Goal: Transaction & Acquisition: Purchase product/service

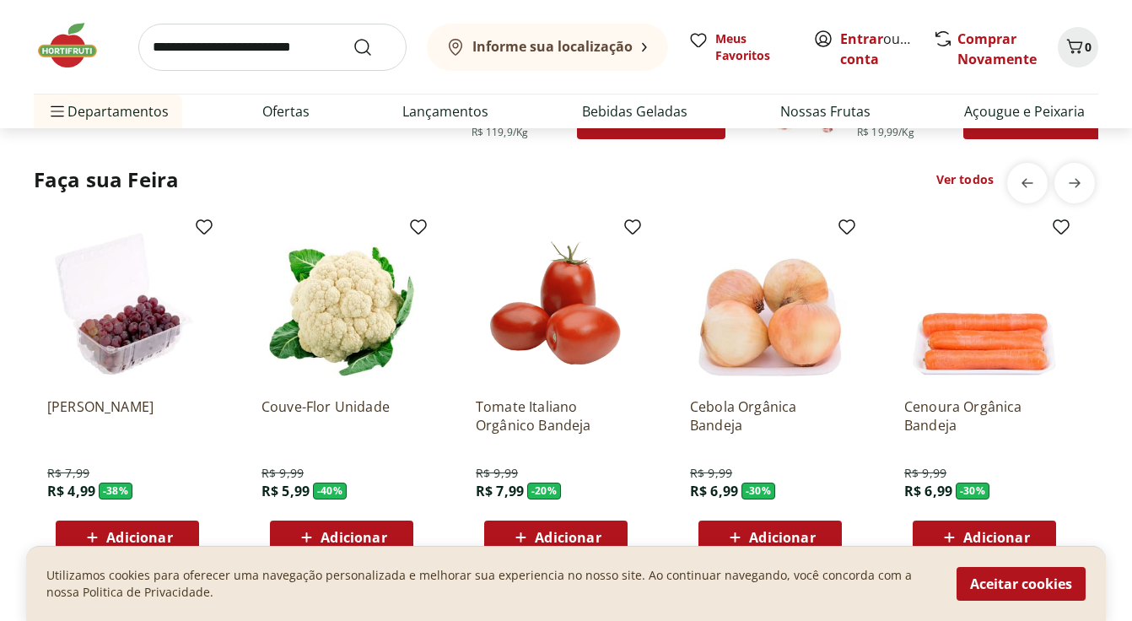
scroll to position [1344, 0]
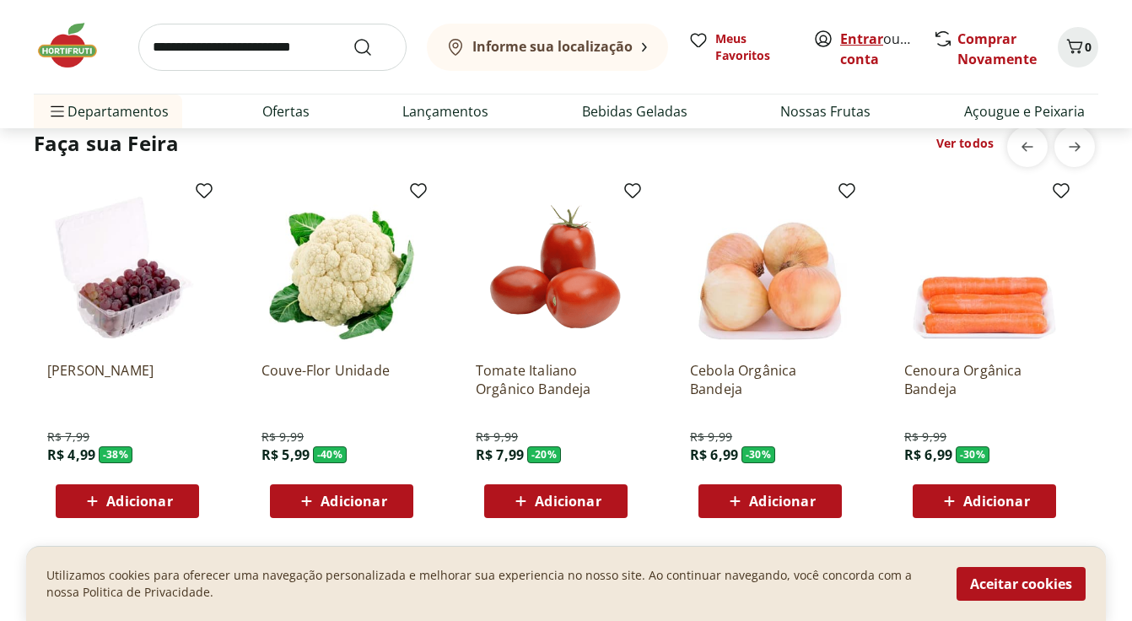
click at [863, 40] on link "Entrar" at bounding box center [861, 39] width 43 height 19
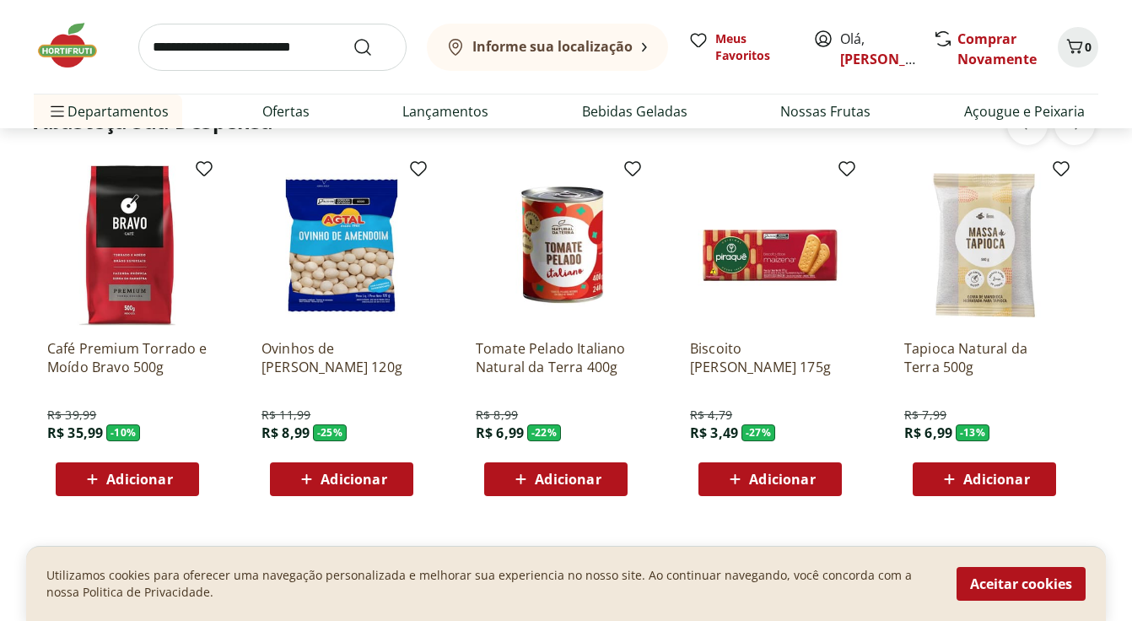
scroll to position [2370, 0]
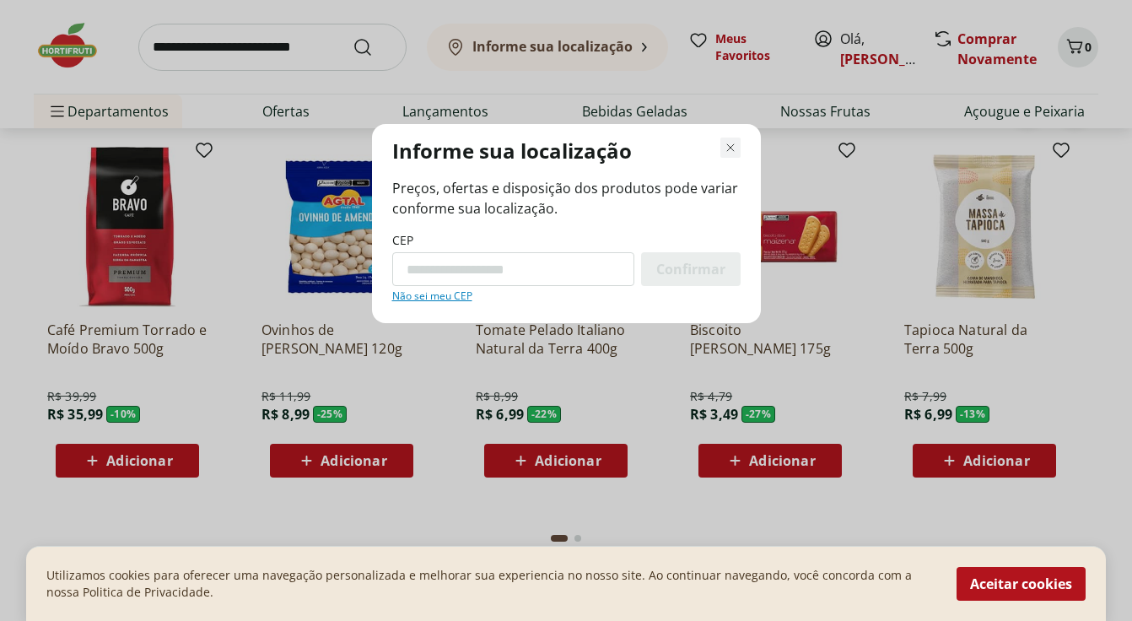
click at [730, 148] on use "Fechar modal de regionalização" at bounding box center [730, 148] width 12 height 12
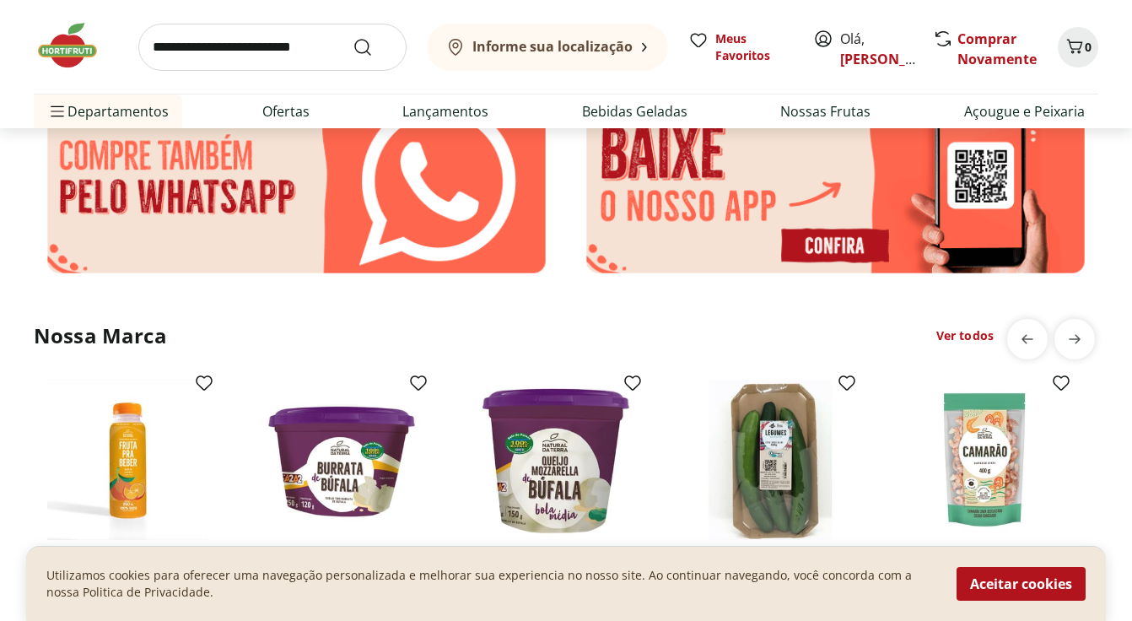
scroll to position [2825, 0]
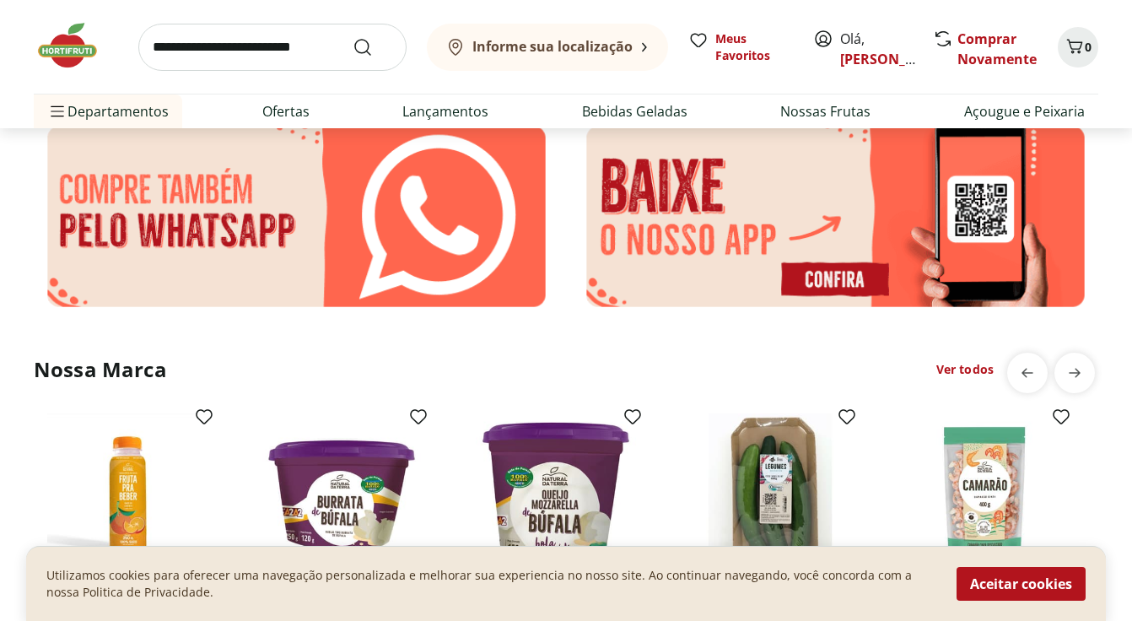
click at [966, 48] on span "Comprar Novamente" at bounding box center [997, 49] width 80 height 40
click at [971, 54] on link "Comprar Novamente" at bounding box center [996, 49] width 79 height 39
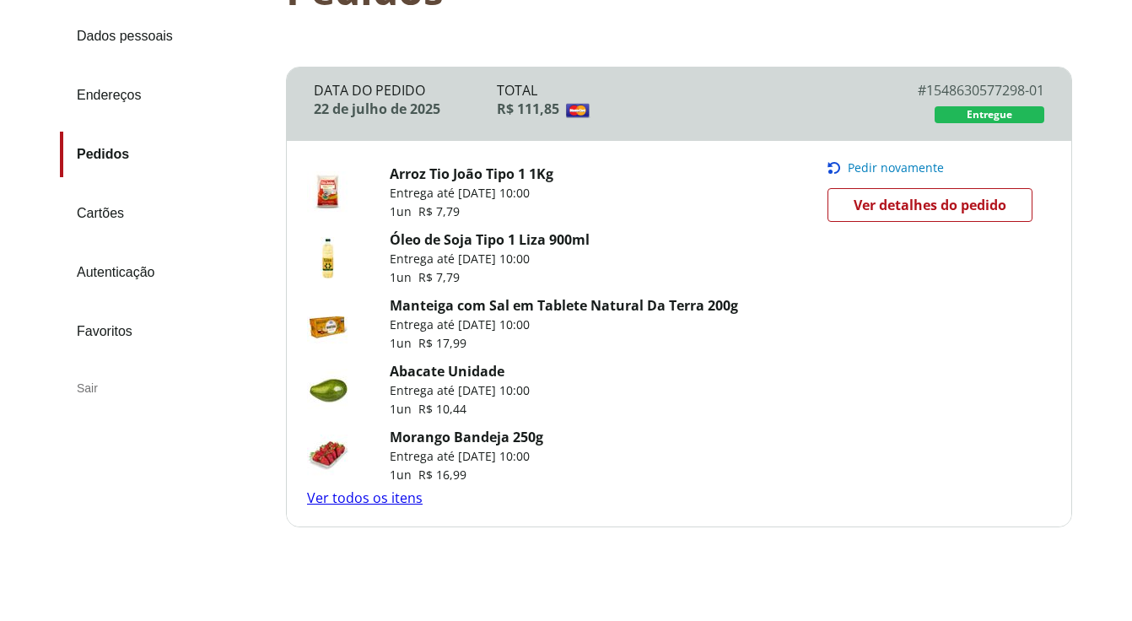
scroll to position [186, 0]
click at [388, 498] on link "Ver todos os itens" at bounding box center [365, 496] width 116 height 19
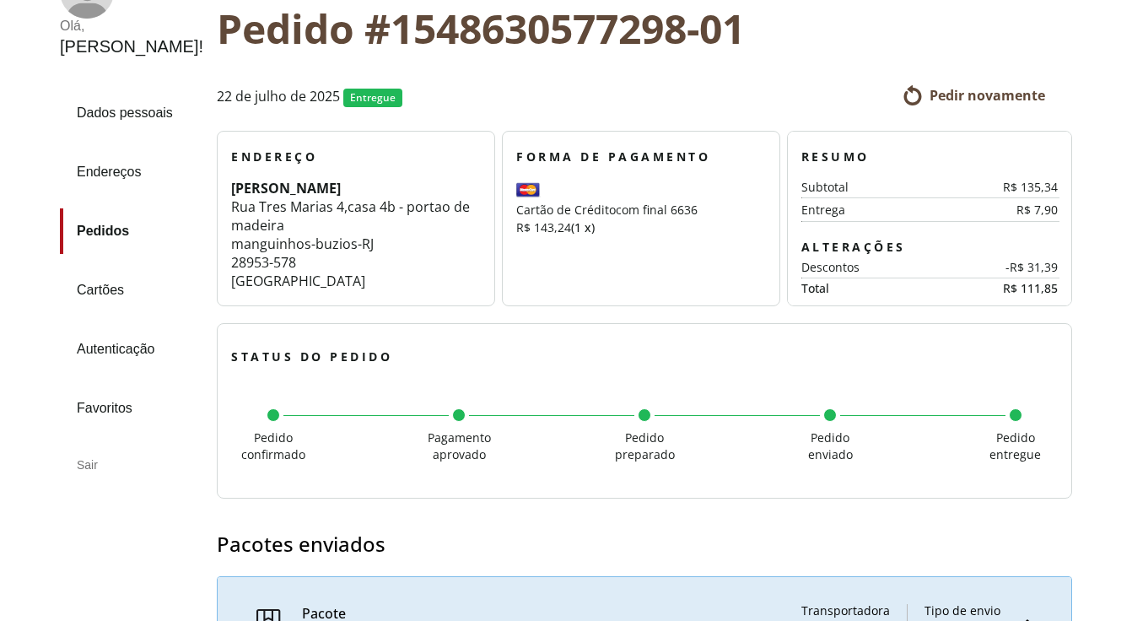
scroll to position [146, 0]
click at [949, 97] on span "Pedir novamente" at bounding box center [987, 96] width 116 height 19
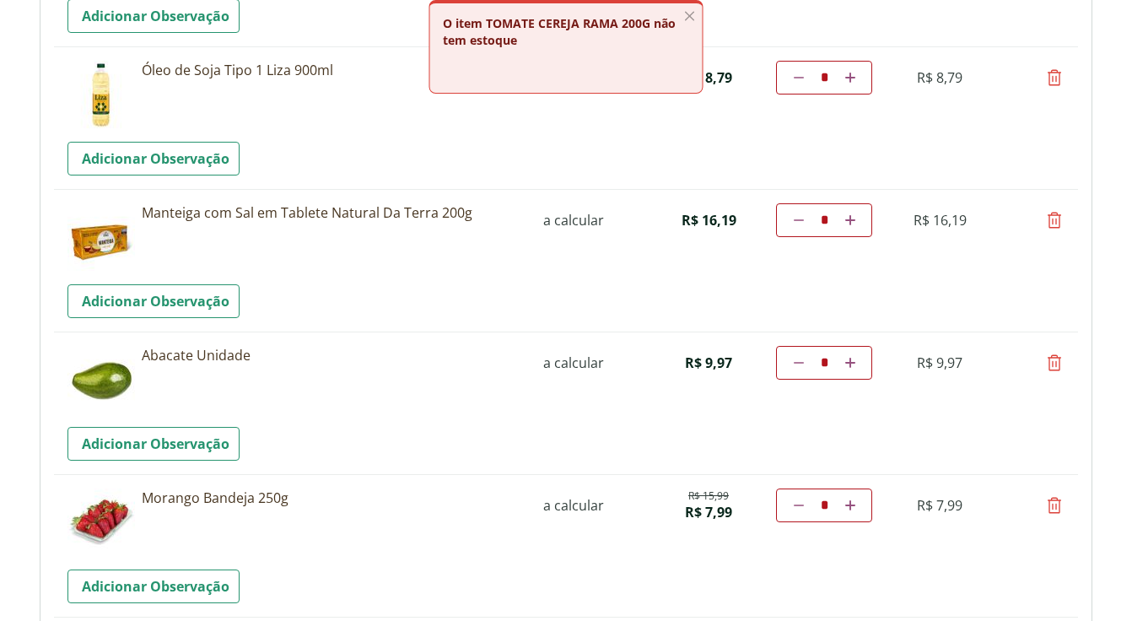
scroll to position [342, 0]
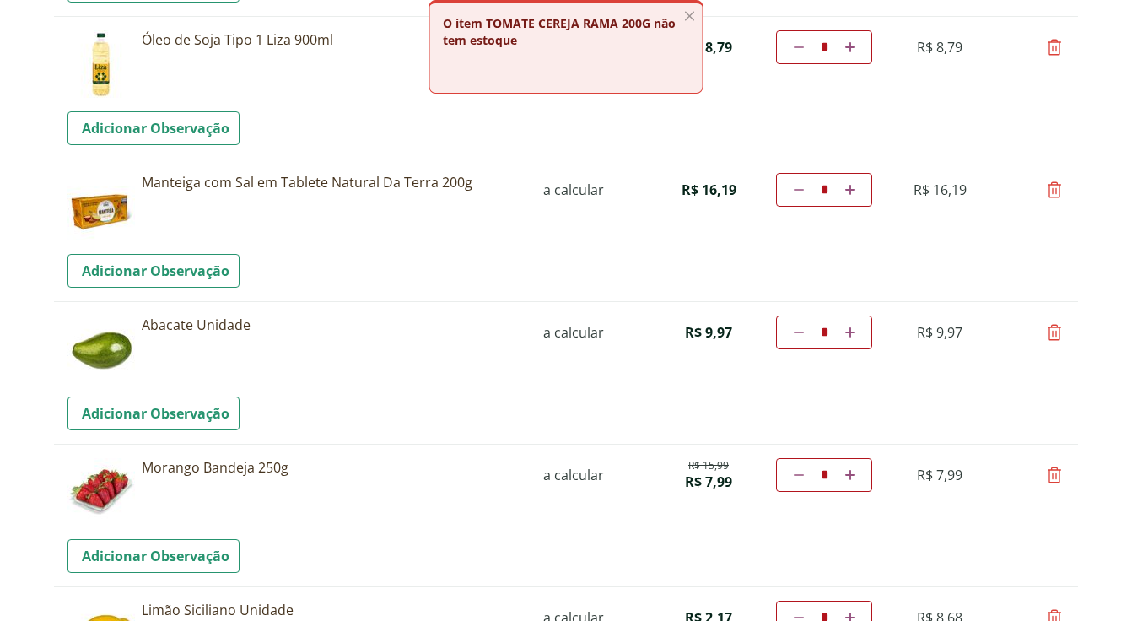
click at [604, 383] on tr "**********" at bounding box center [566, 372] width 1024 height 143
click at [689, 16] on line "button" at bounding box center [690, 16] width 8 height 8
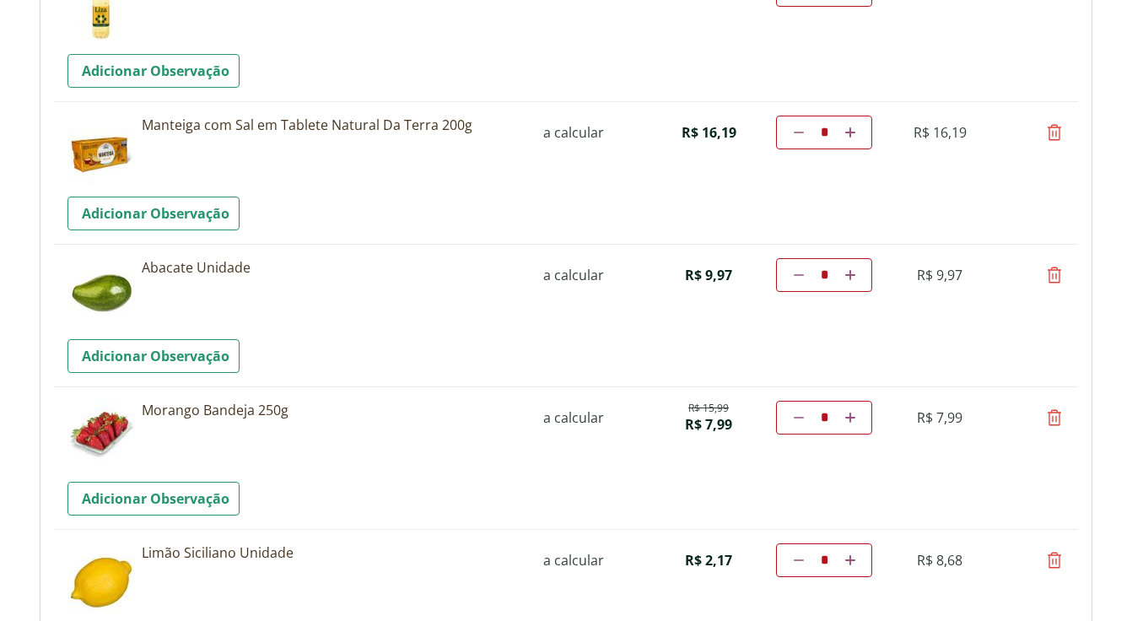
scroll to position [480, 0]
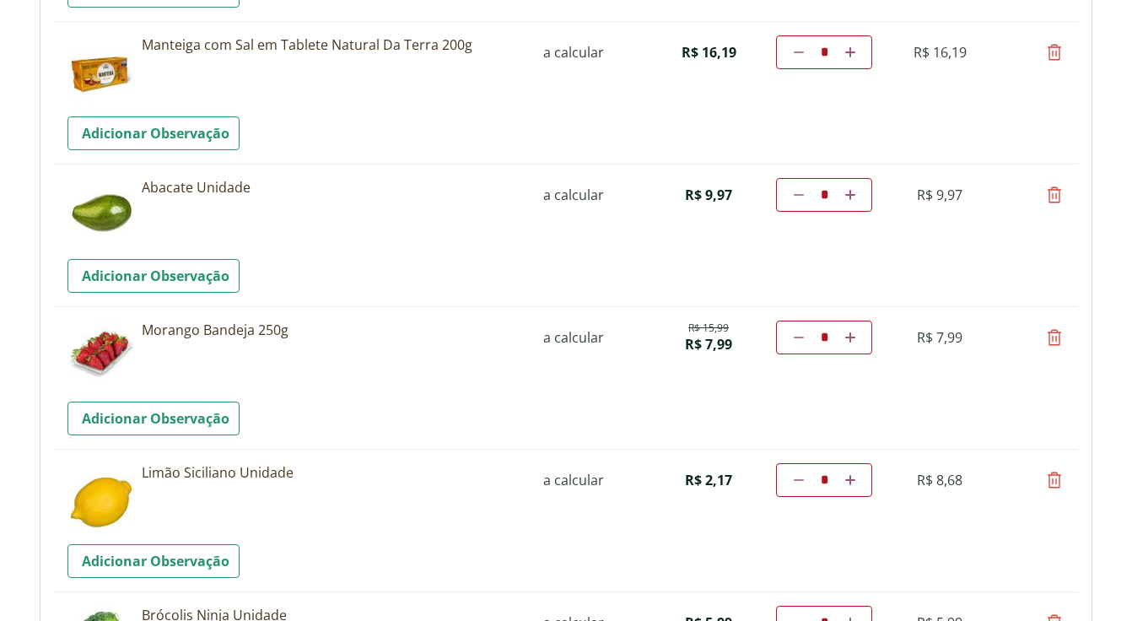
click at [1055, 341] on icon at bounding box center [1054, 337] width 20 height 20
type input "*"
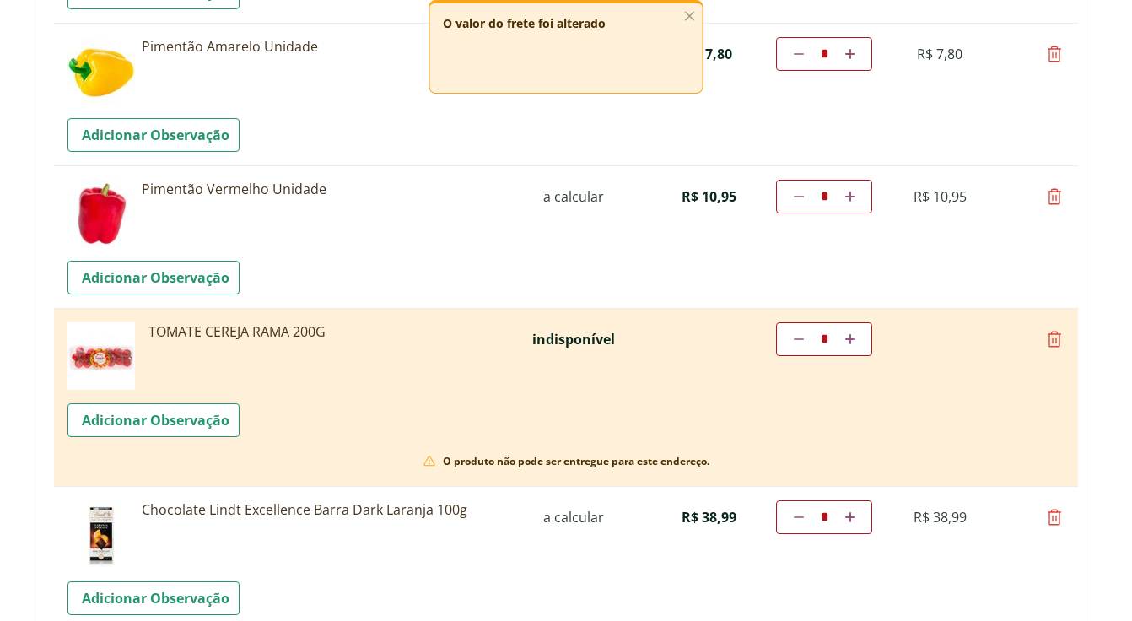
scroll to position [1195, 0]
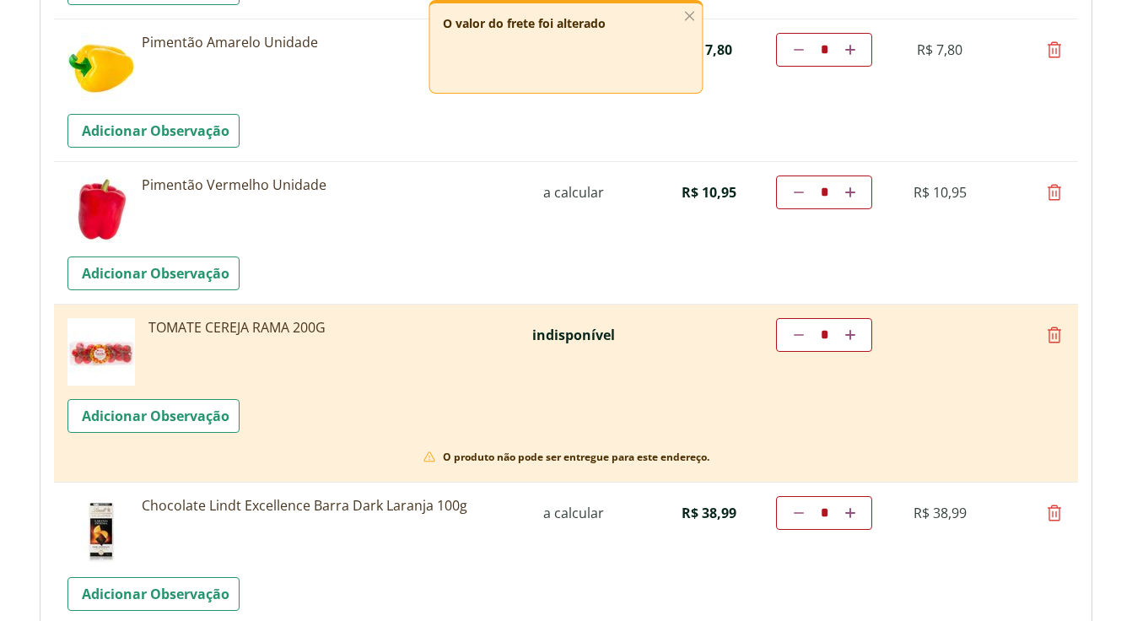
click at [1056, 331] on icon at bounding box center [1054, 335] width 20 height 20
type input "*"
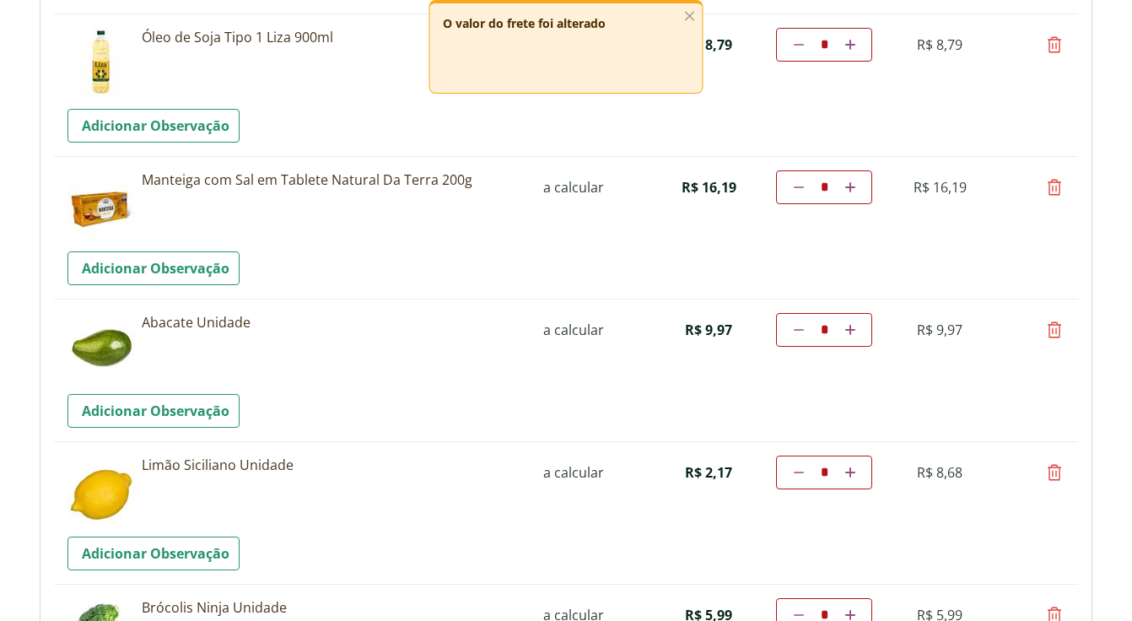
scroll to position [0, 0]
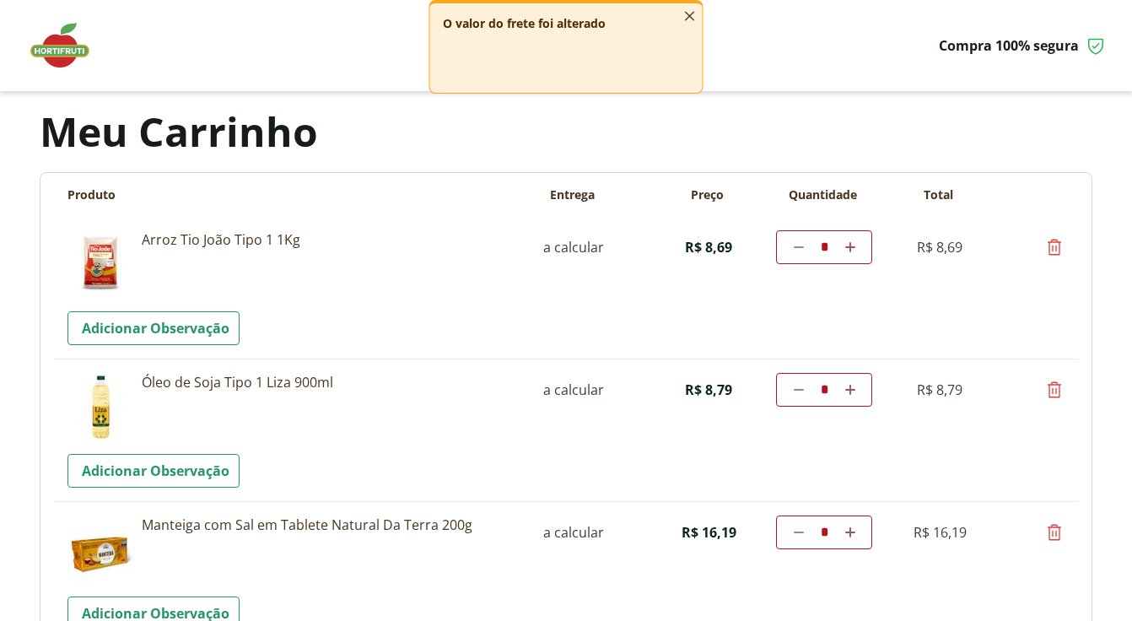
click at [689, 19] on icon "button" at bounding box center [690, 16] width 19 height 19
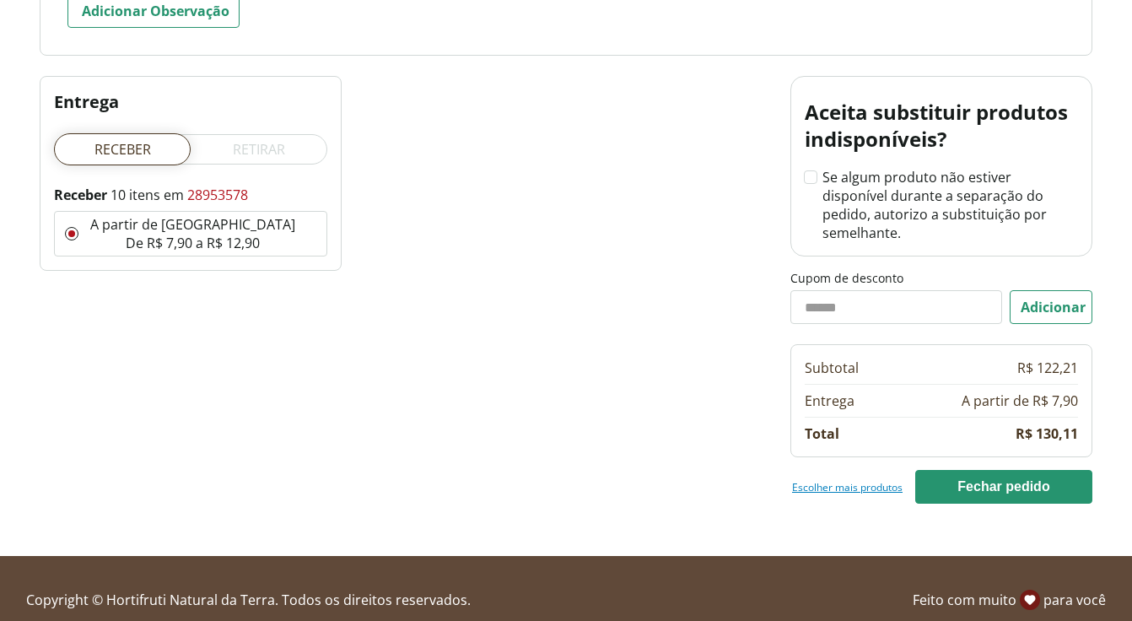
scroll to position [1604, 0]
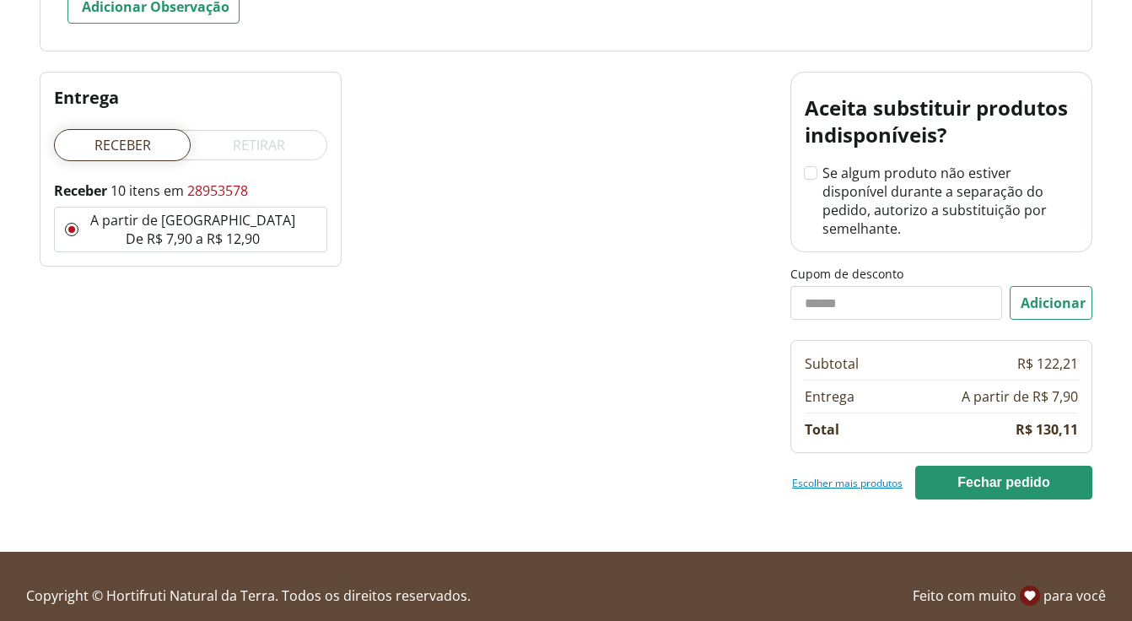
click at [821, 476] on link "Escolher mais produtos" at bounding box center [847, 482] width 110 height 13
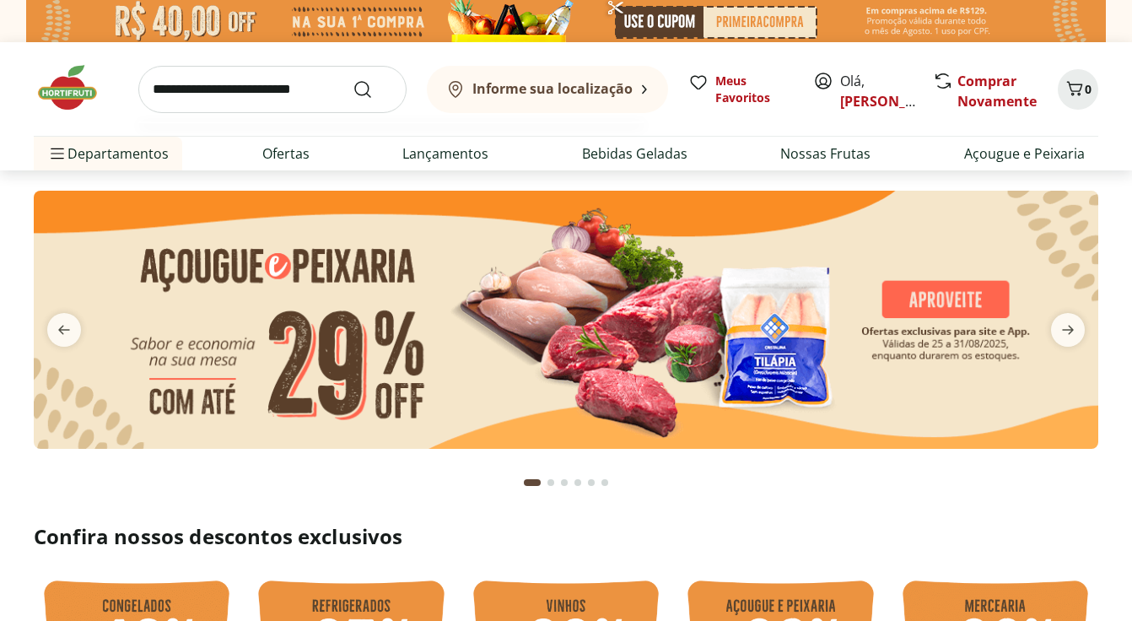
click at [329, 94] on input "search" at bounding box center [272, 89] width 268 height 47
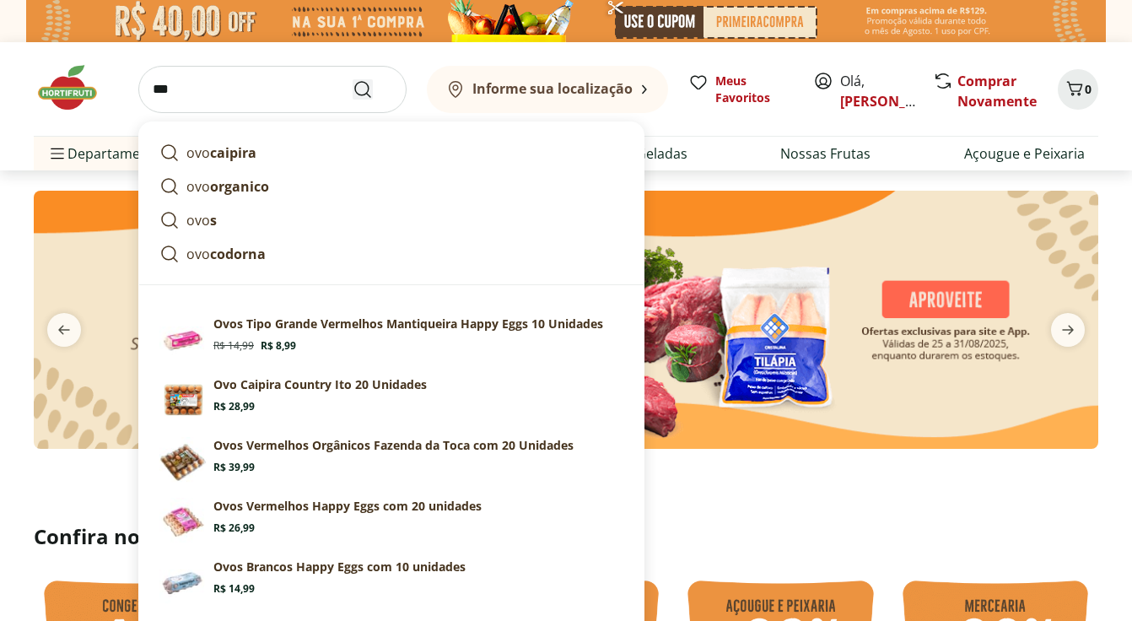
type input "***"
click at [369, 86] on icon "Submit Search" at bounding box center [362, 89] width 20 height 20
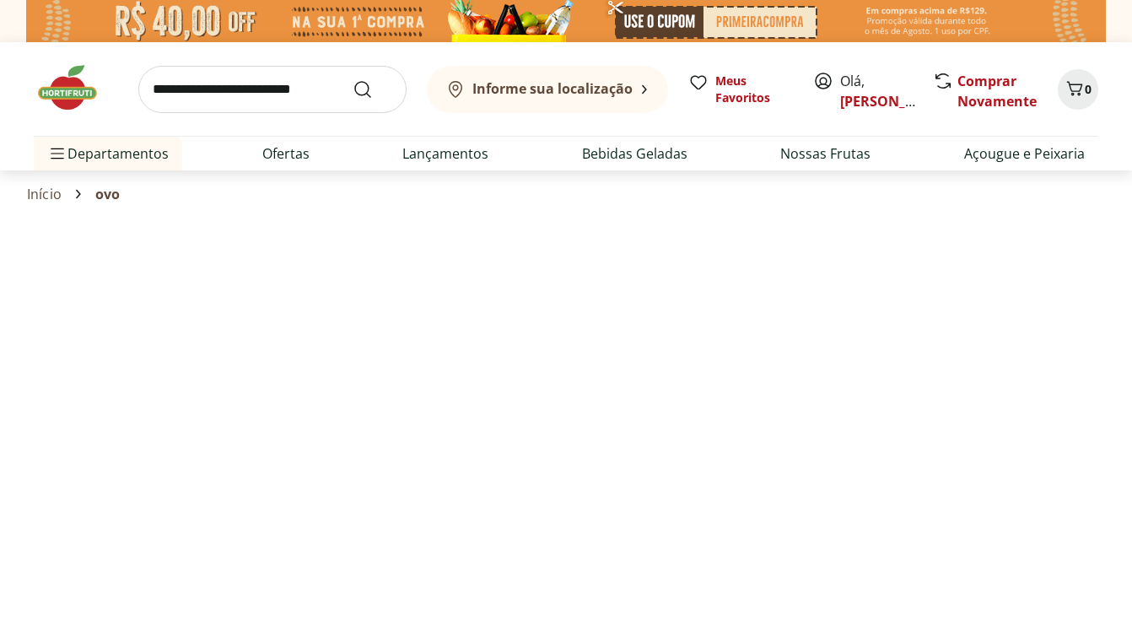
select select "**********"
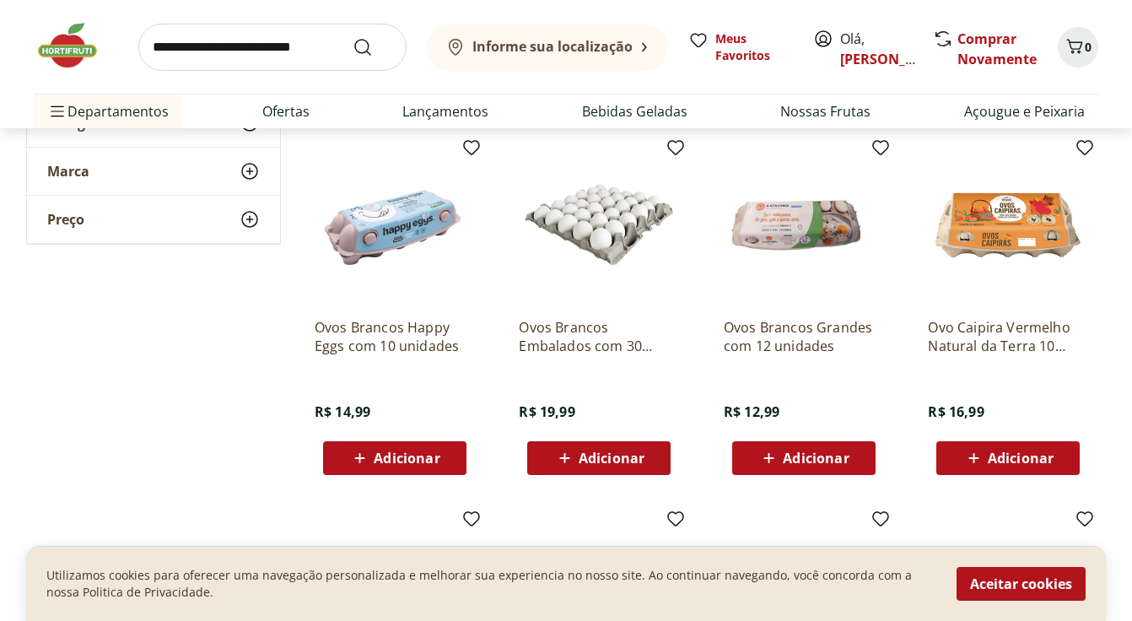
scroll to position [611, 0]
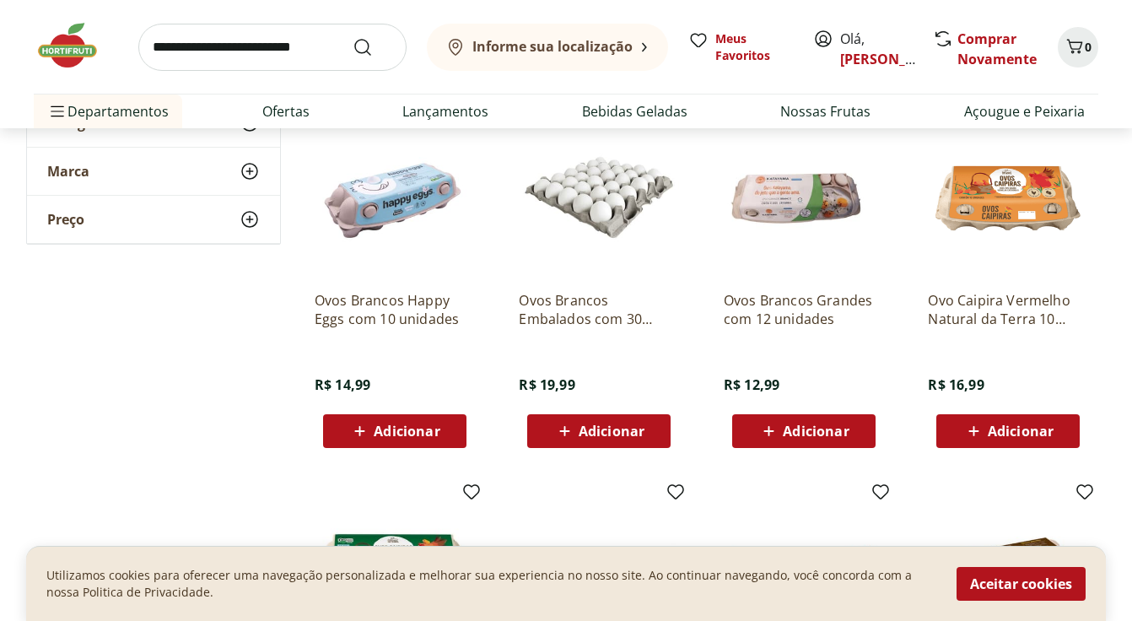
click at [584, 428] on span "Adicionar" at bounding box center [611, 430] width 66 height 13
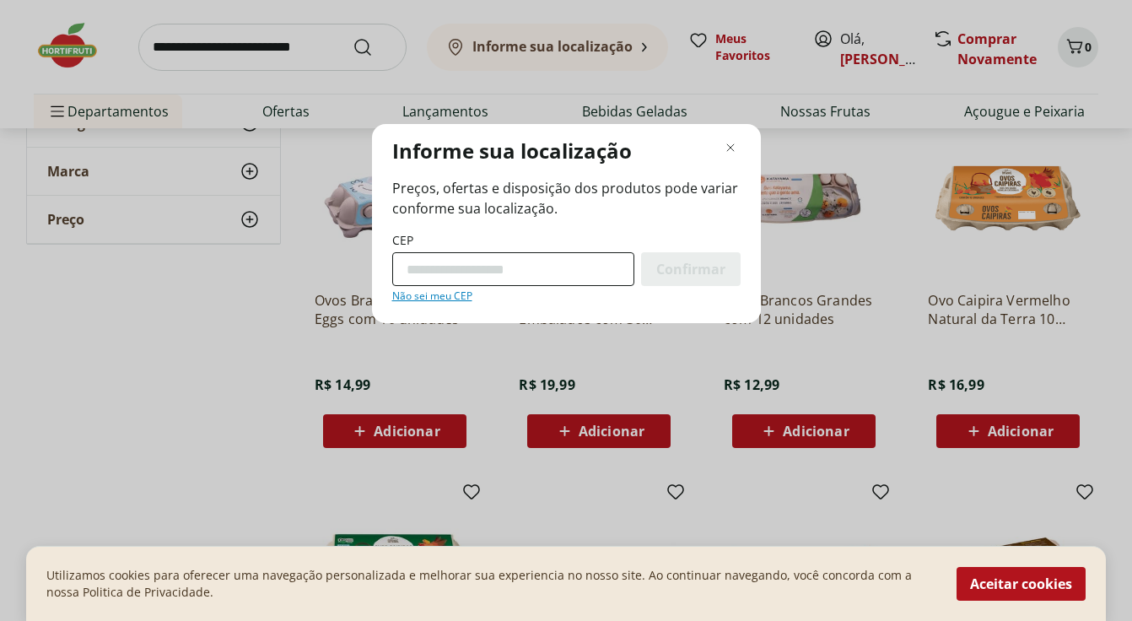
click at [527, 278] on input "CEP" at bounding box center [513, 269] width 242 height 34
click at [511, 277] on input "CEP" at bounding box center [513, 269] width 242 height 34
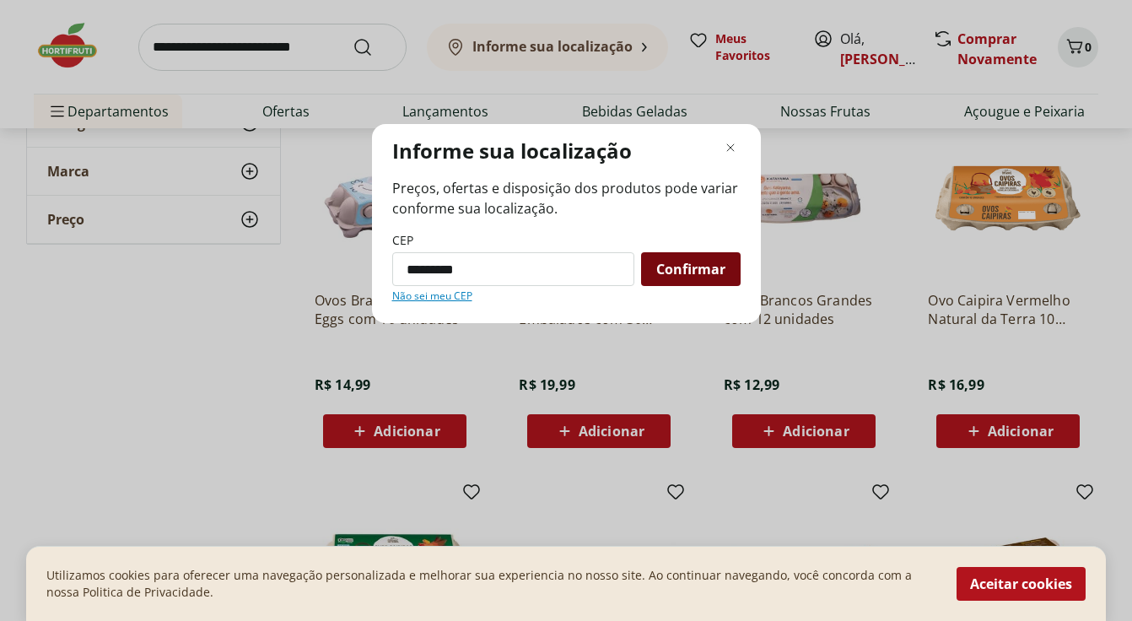
type input "*********"
click at [672, 264] on span "Confirmar" at bounding box center [690, 268] width 69 height 13
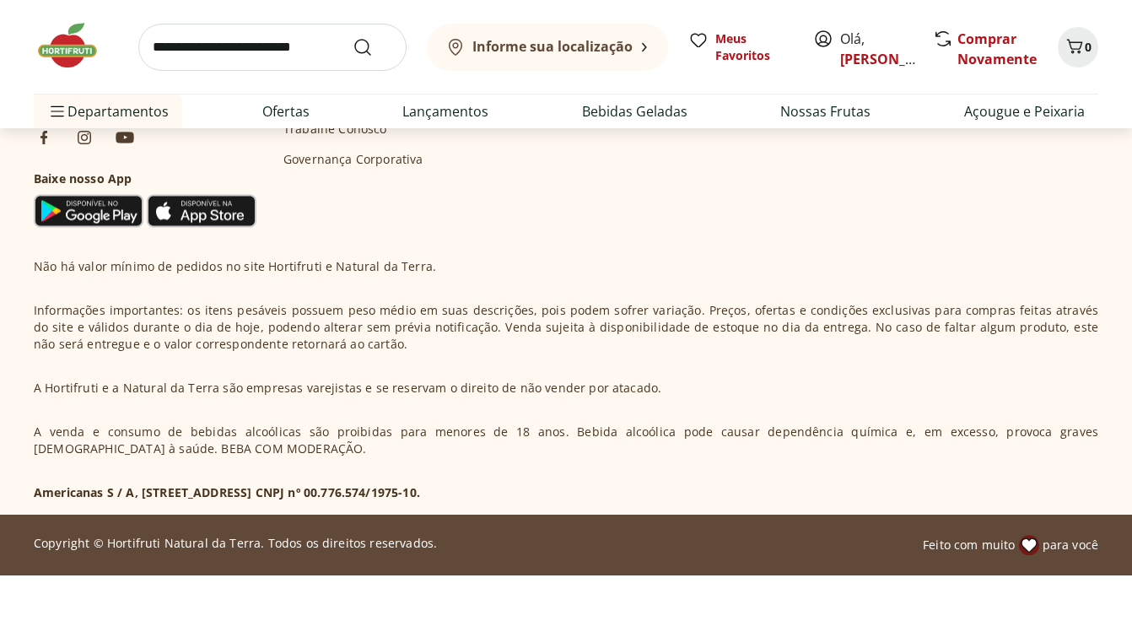
scroll to position [439, 0]
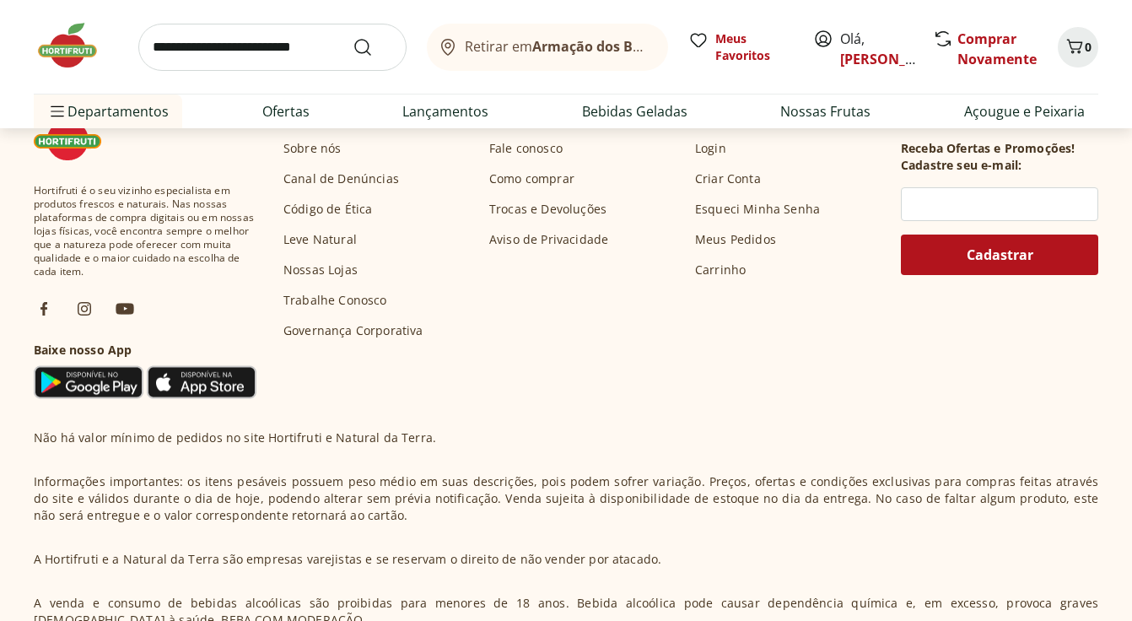
select select "**********"
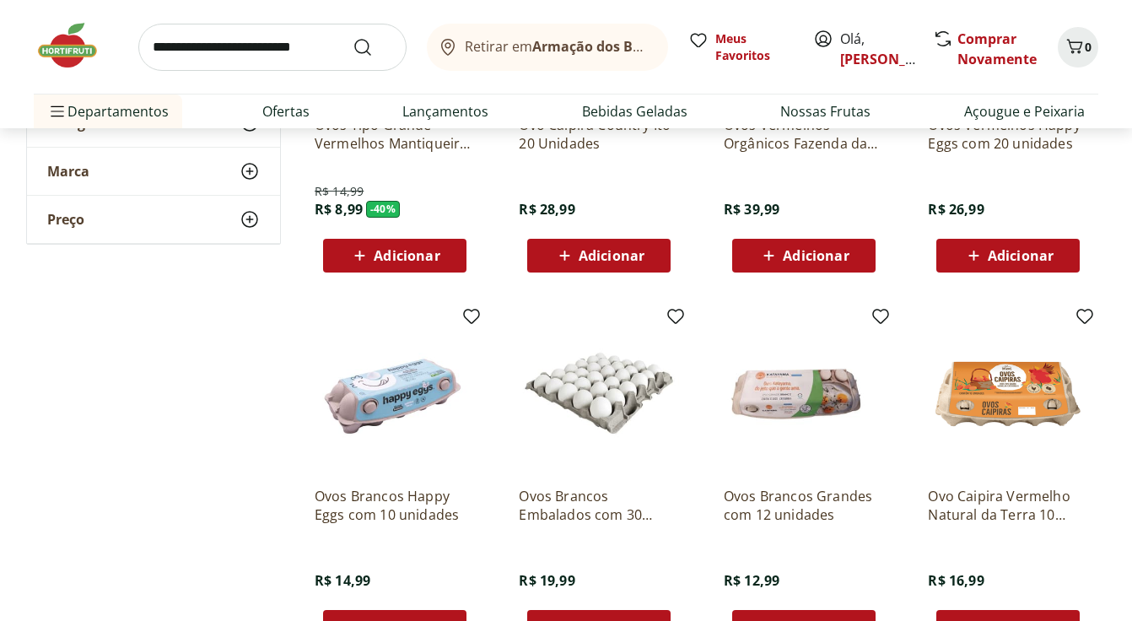
scroll to position [523, 0]
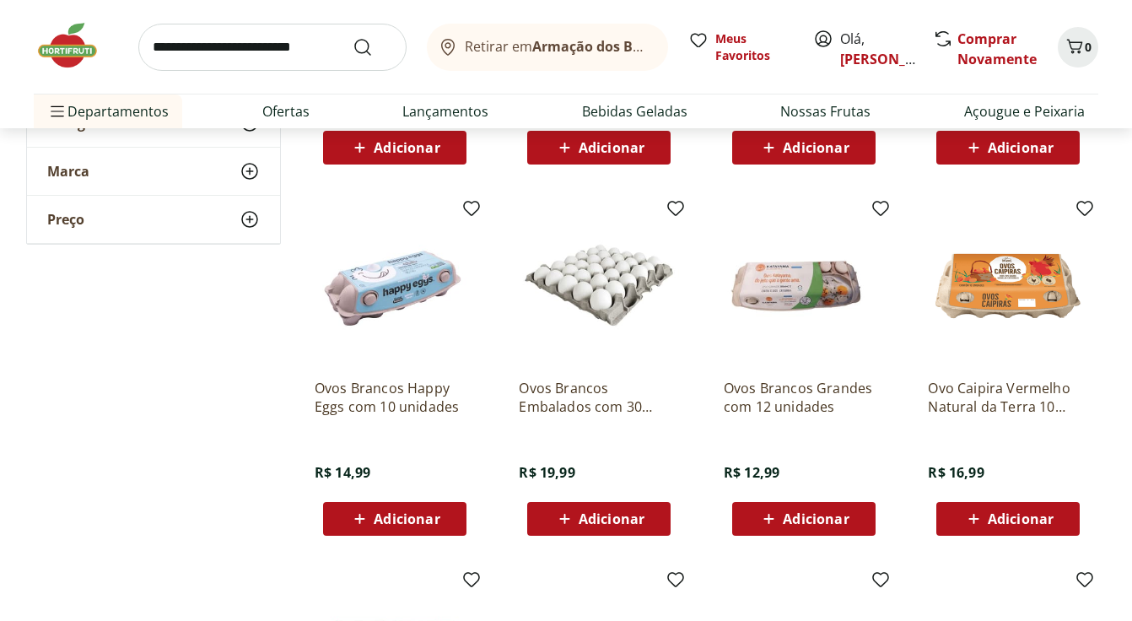
click at [626, 512] on span "Adicionar" at bounding box center [611, 518] width 66 height 13
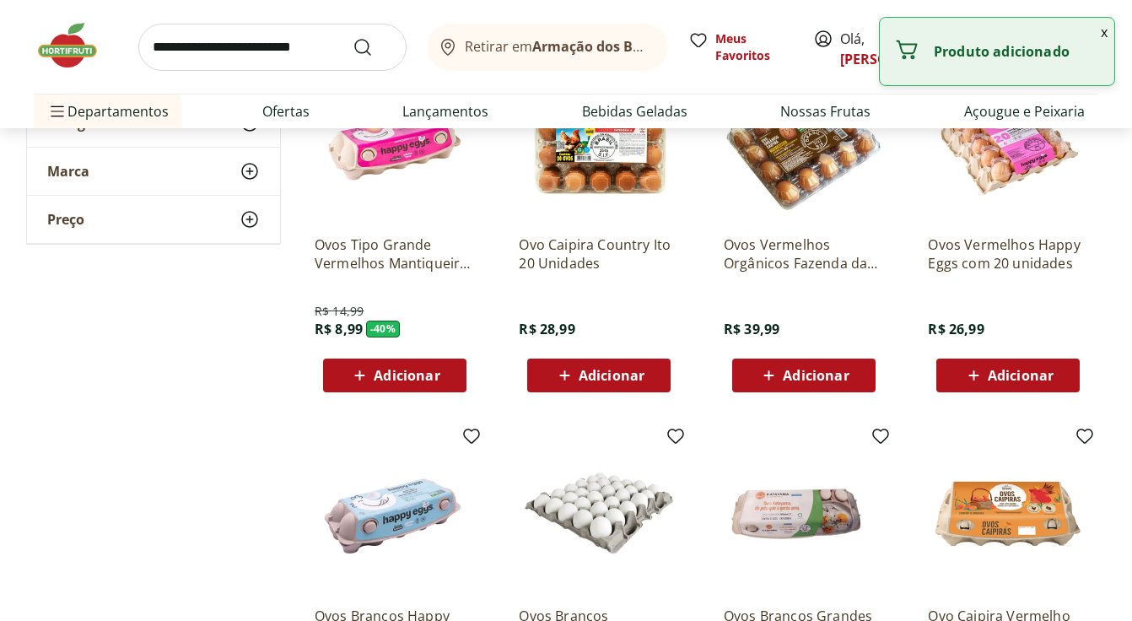
scroll to position [0, 0]
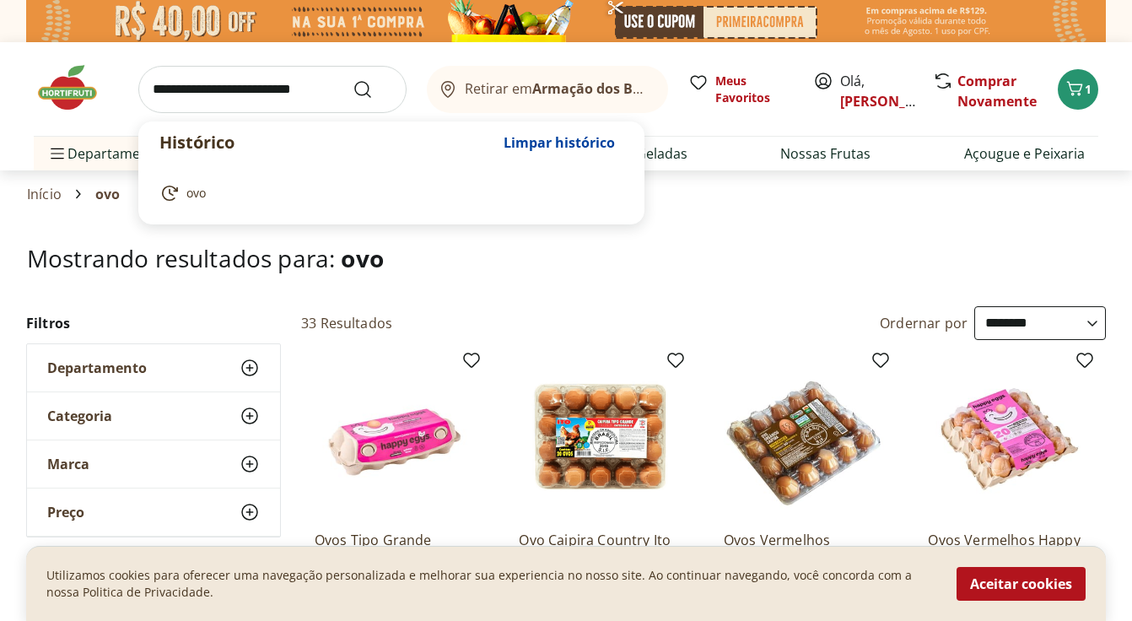
click at [268, 92] on input "search" at bounding box center [272, 89] width 268 height 47
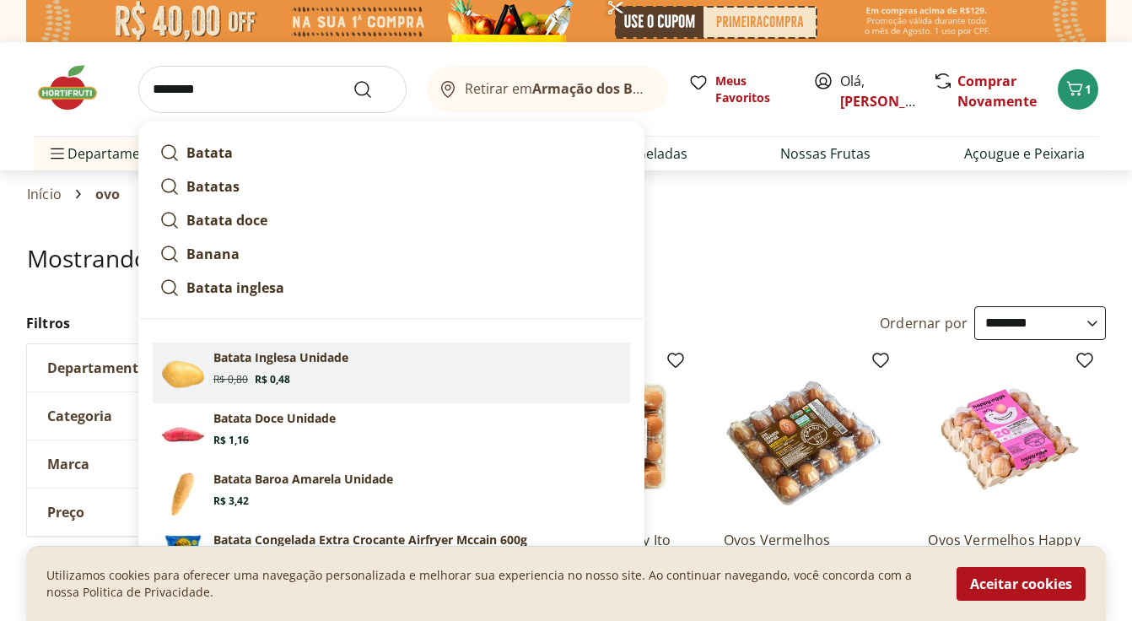
click at [293, 353] on p "Batata Inglesa Unidade" at bounding box center [280, 357] width 135 height 17
type input "**********"
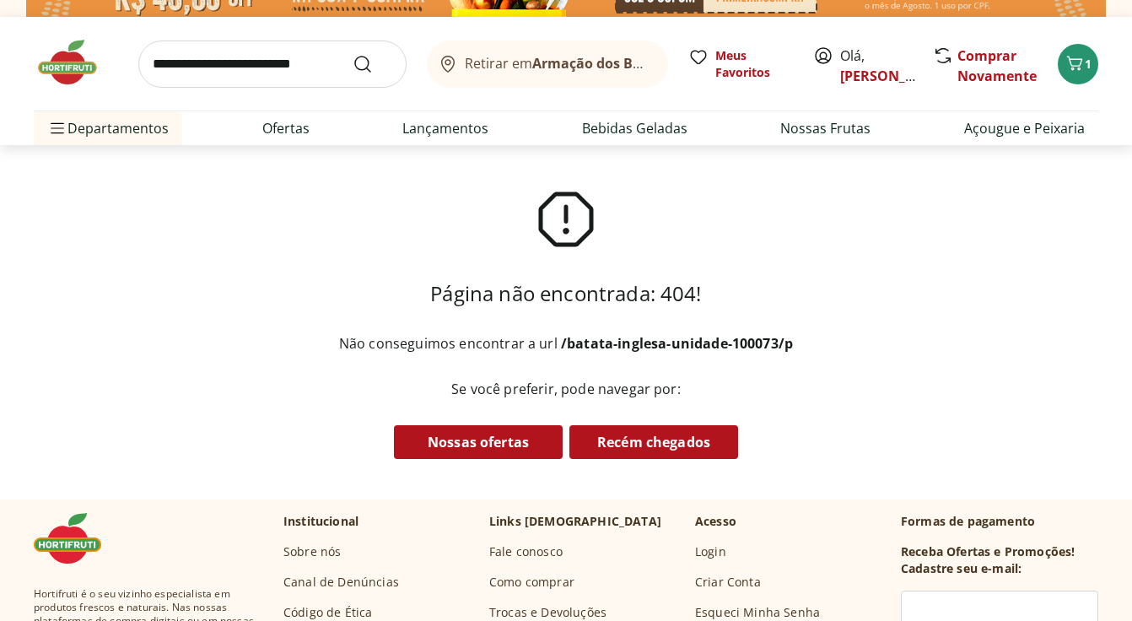
click at [302, 61] on input "search" at bounding box center [272, 63] width 268 height 47
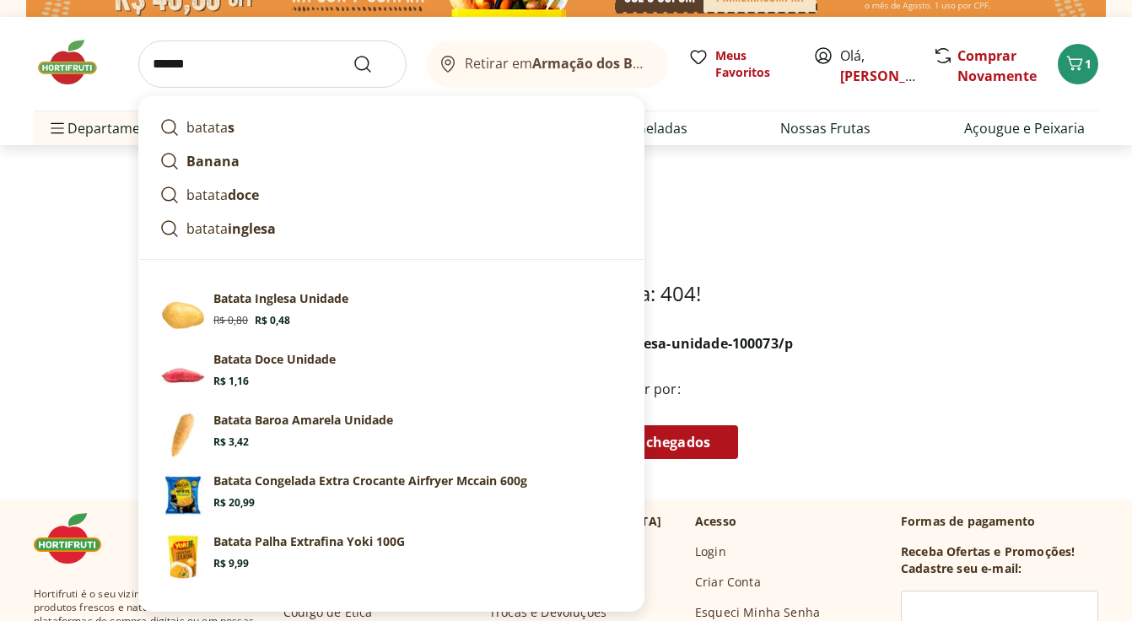
type input "******"
click at [352, 54] on button "Submit Search" at bounding box center [372, 64] width 40 height 20
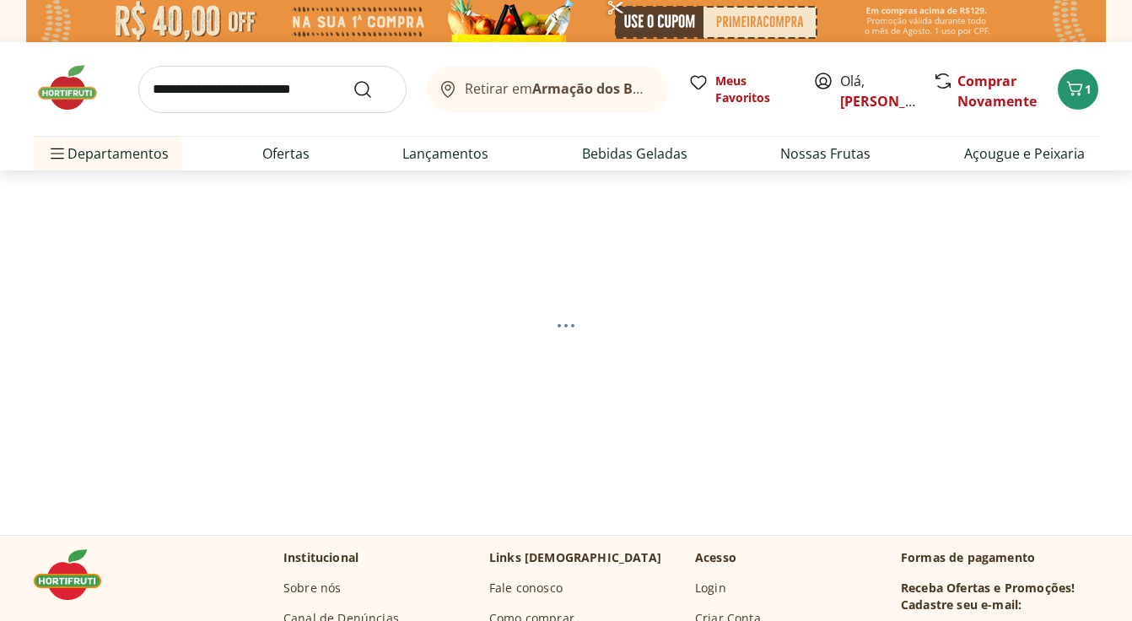
select select "**********"
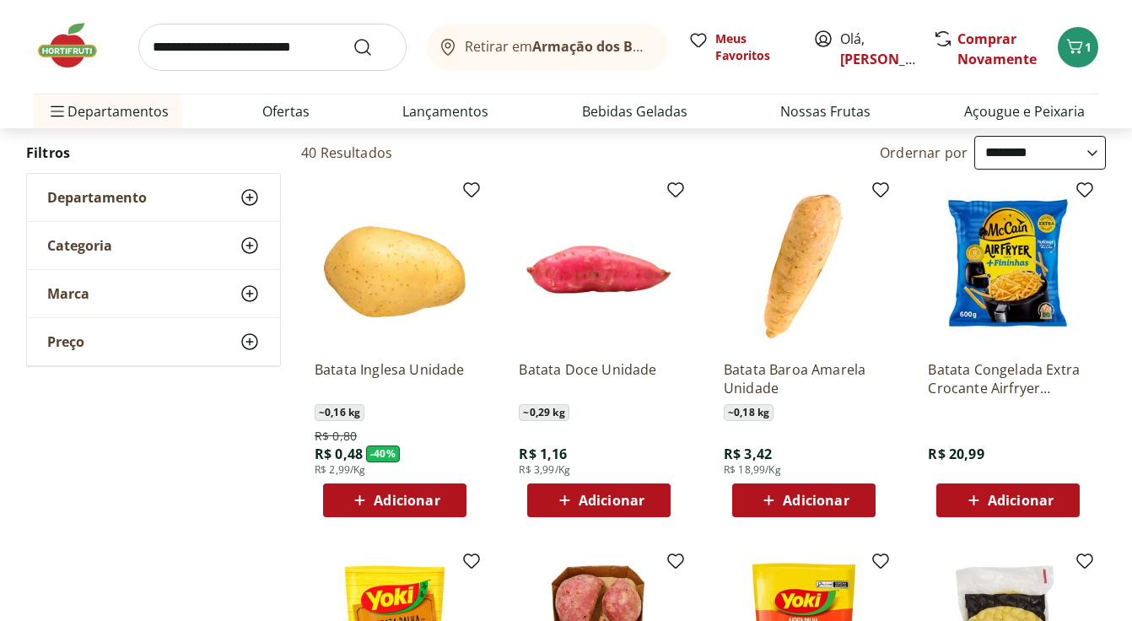
scroll to position [178, 0]
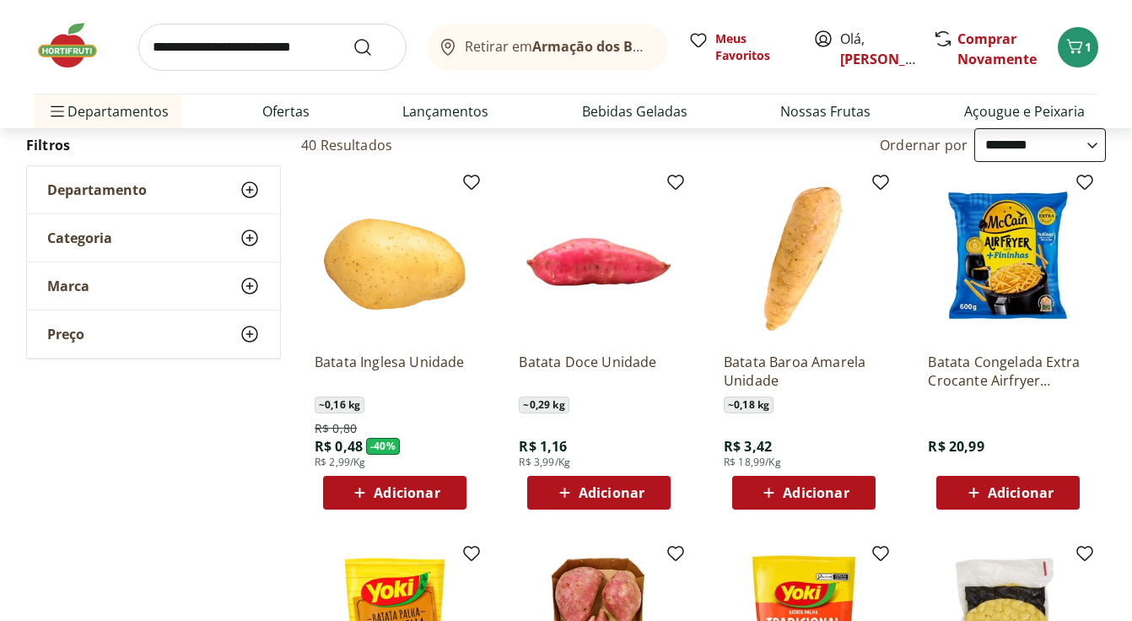
click at [370, 491] on span "Adicionar" at bounding box center [394, 492] width 90 height 20
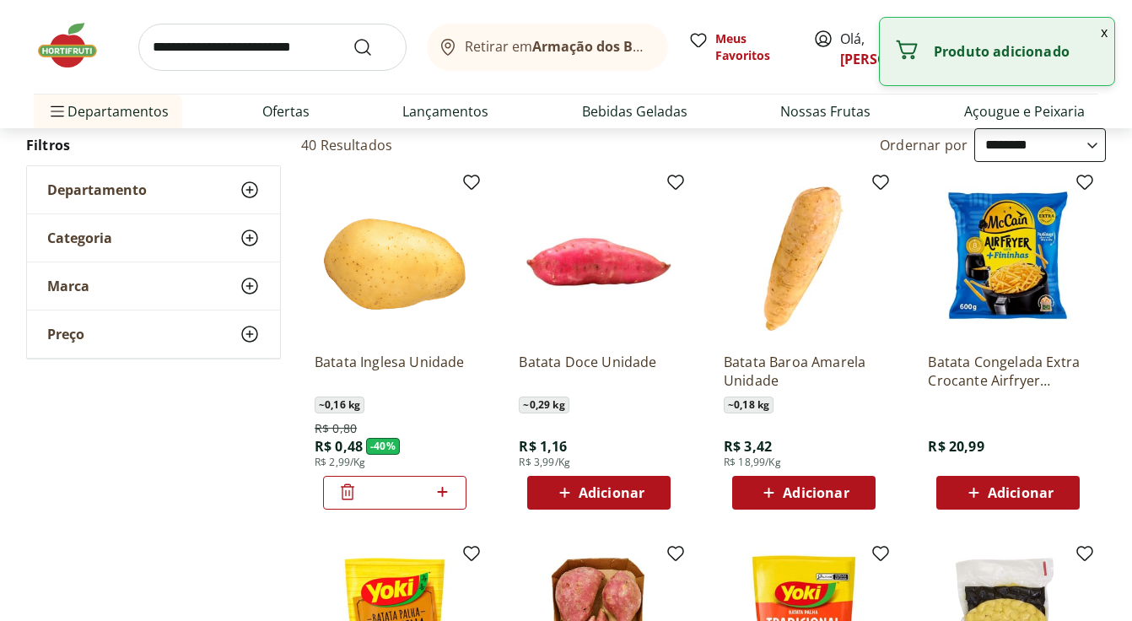
click at [440, 494] on icon at bounding box center [442, 491] width 21 height 20
type input "*"
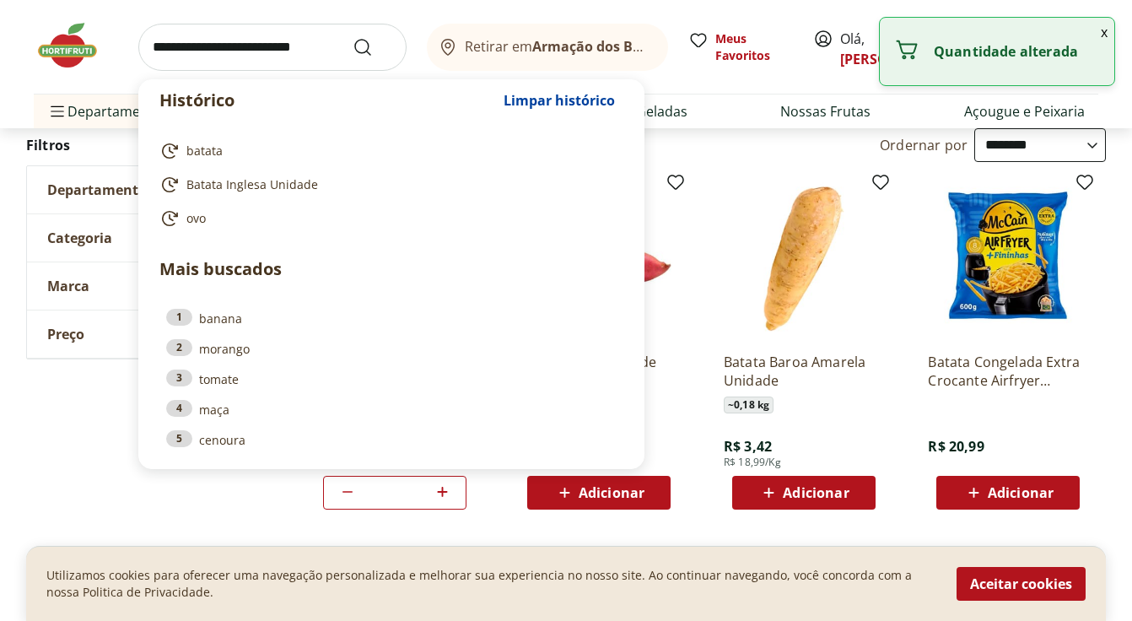
click at [320, 41] on input "search" at bounding box center [272, 47] width 268 height 47
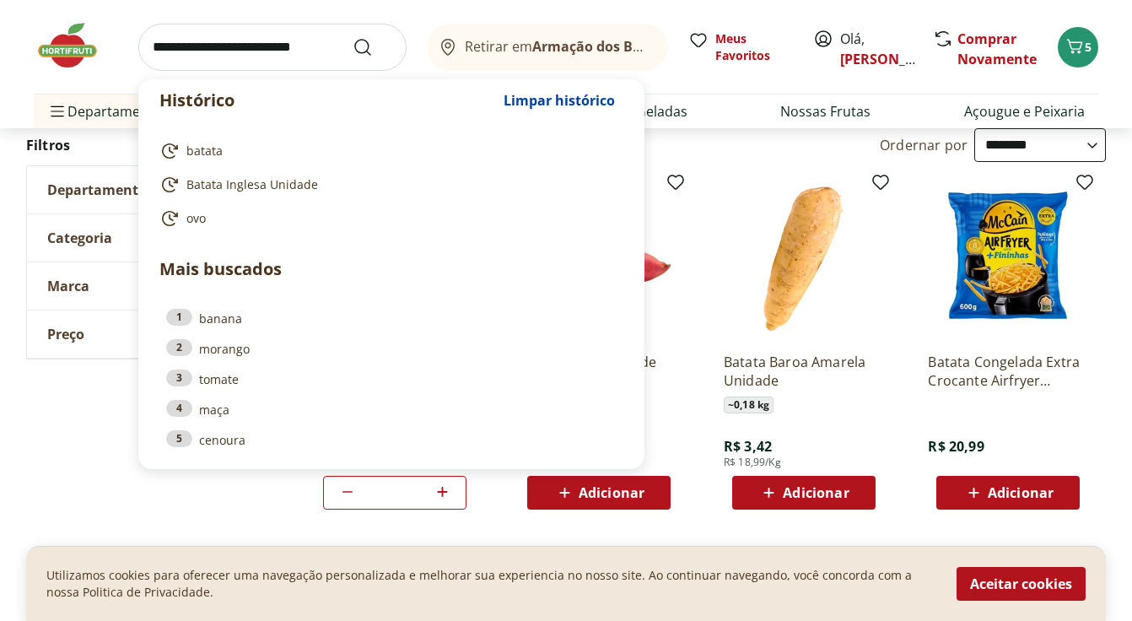
type input "*"
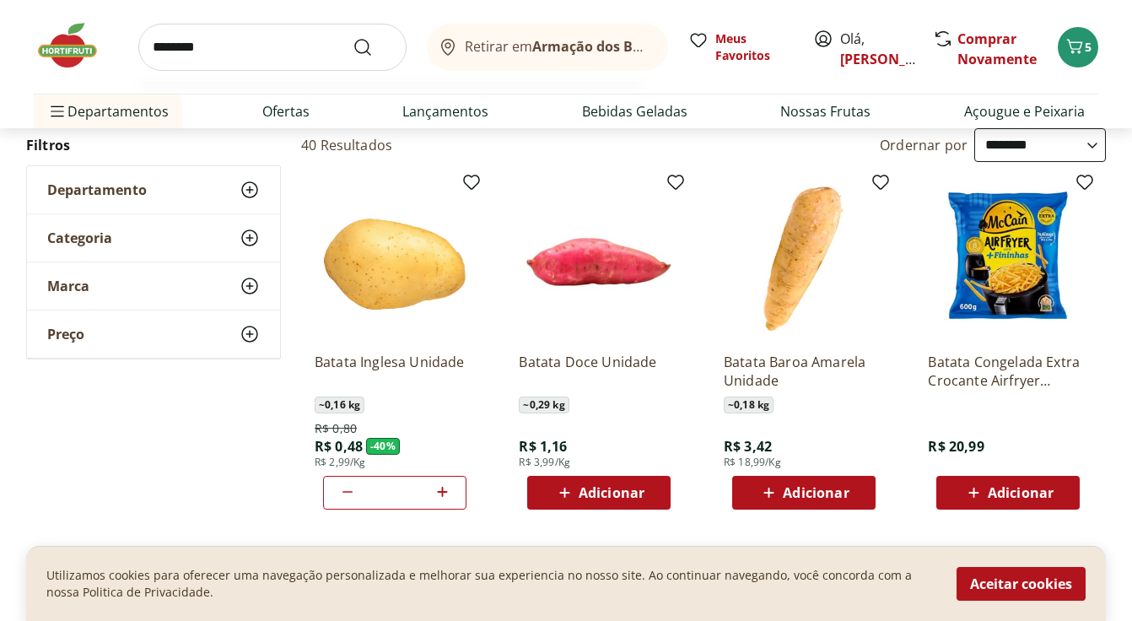
type input "********"
click at [352, 37] on button "Submit Search" at bounding box center [372, 47] width 40 height 20
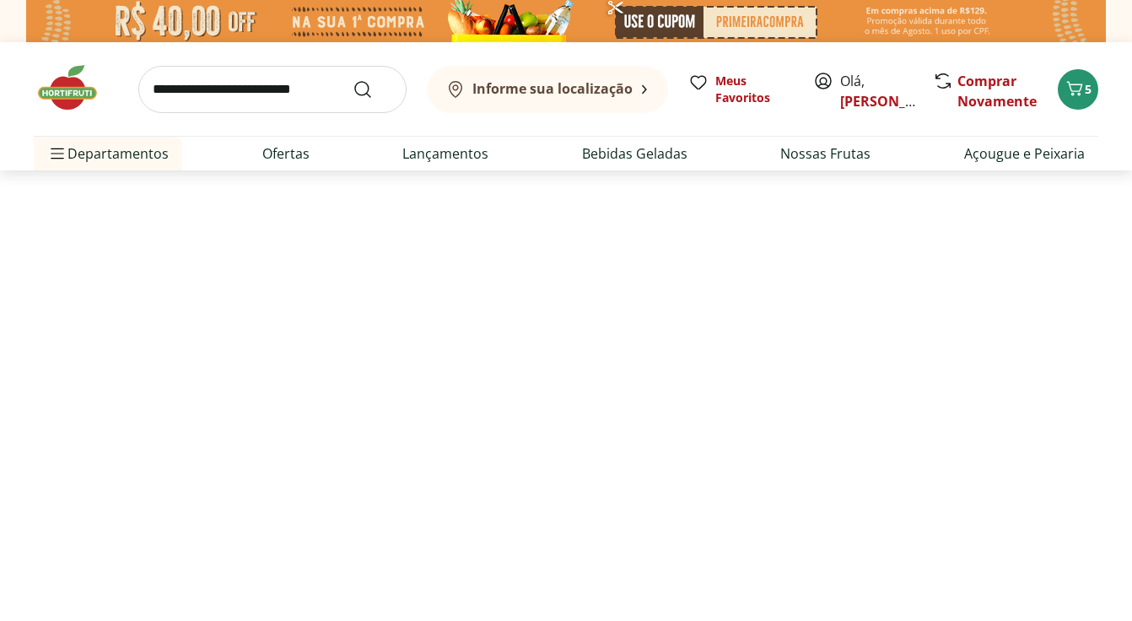
select select "**********"
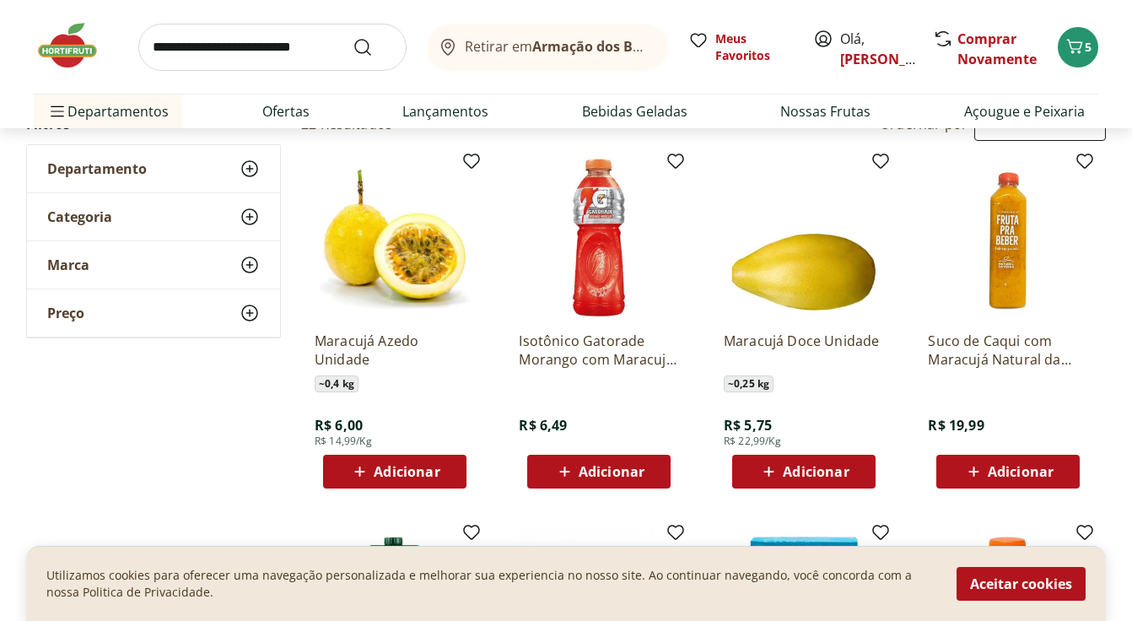
scroll to position [200, 0]
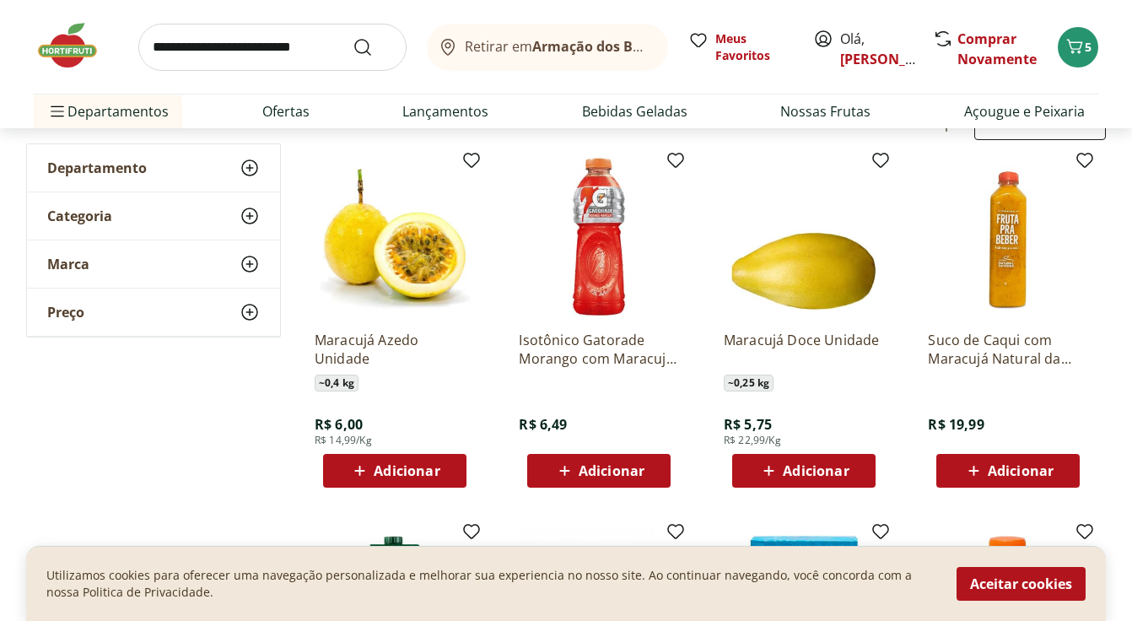
click at [379, 473] on span "Adicionar" at bounding box center [407, 470] width 66 height 13
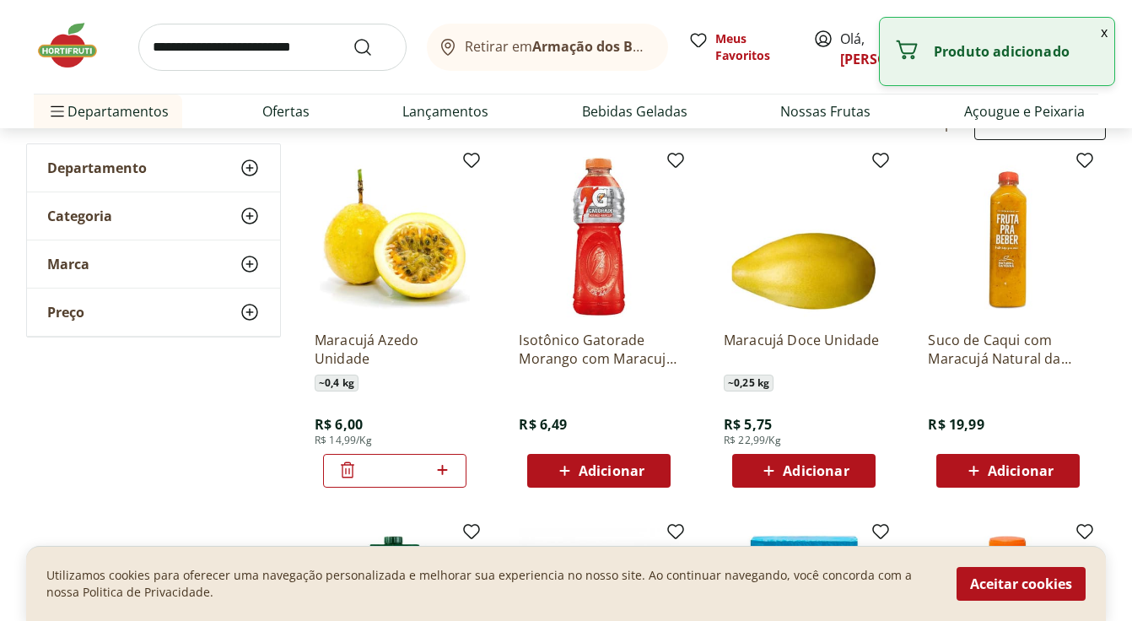
click at [451, 467] on icon at bounding box center [442, 470] width 21 height 20
type input "*"
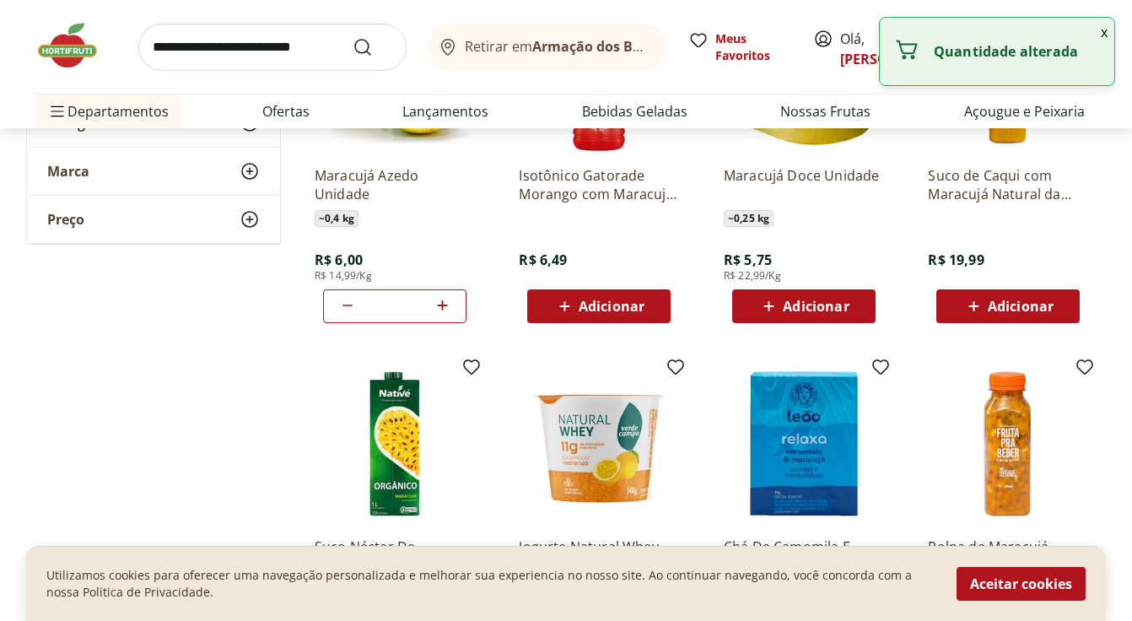
click at [301, 58] on input "search" at bounding box center [272, 47] width 268 height 47
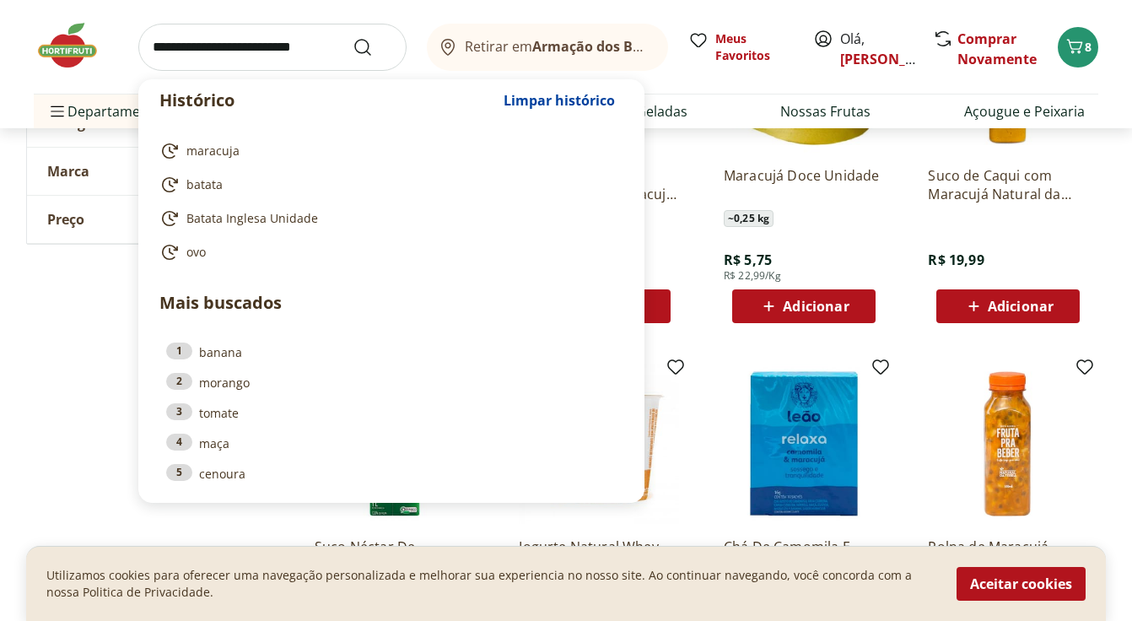
click at [269, 36] on input "search" at bounding box center [272, 47] width 268 height 47
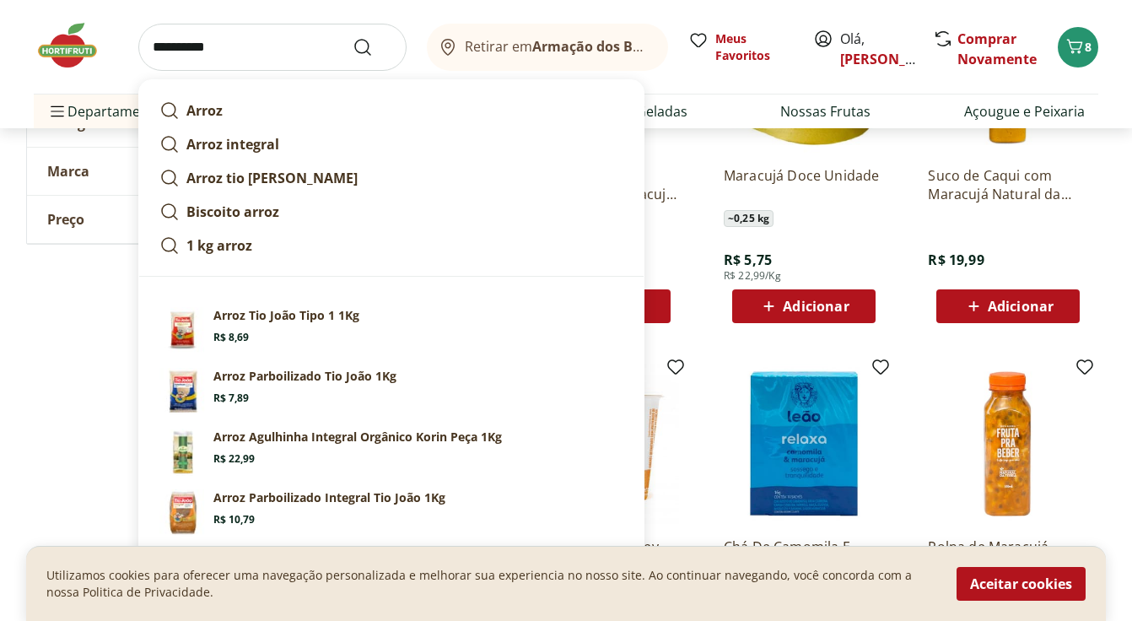
type input "**********"
click at [352, 37] on button "Submit Search" at bounding box center [372, 47] width 40 height 20
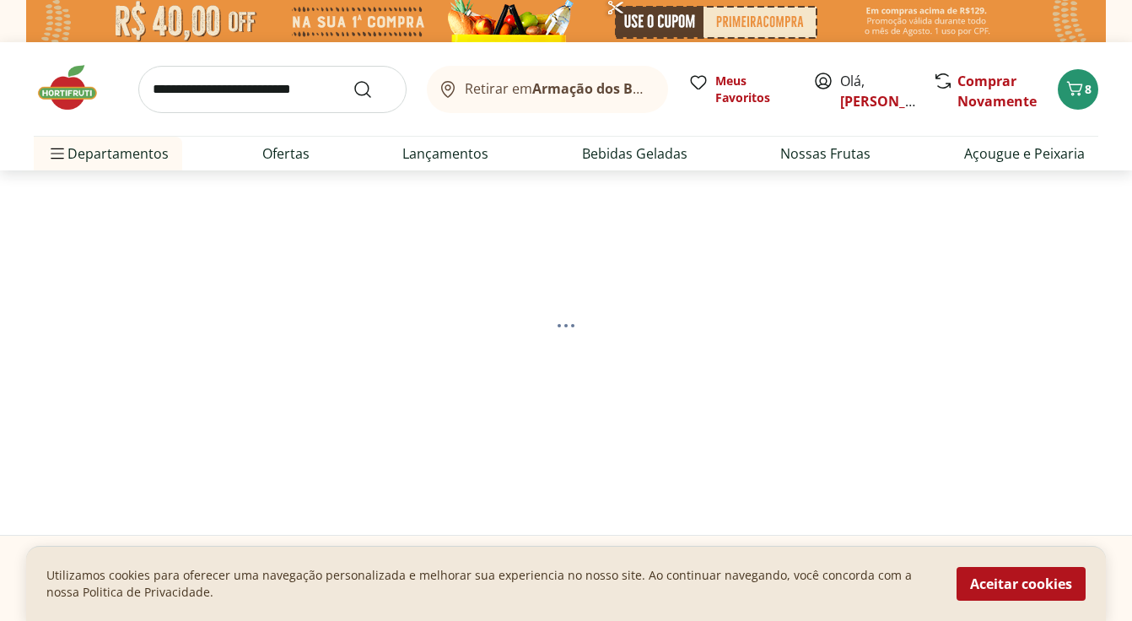
select select "**********"
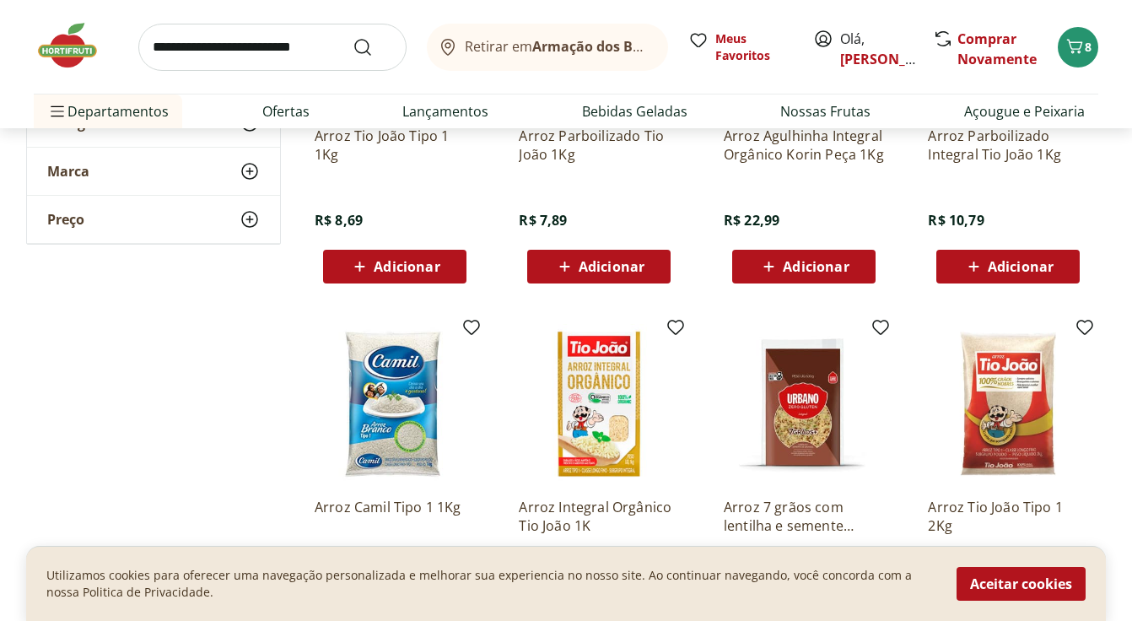
scroll to position [144, 0]
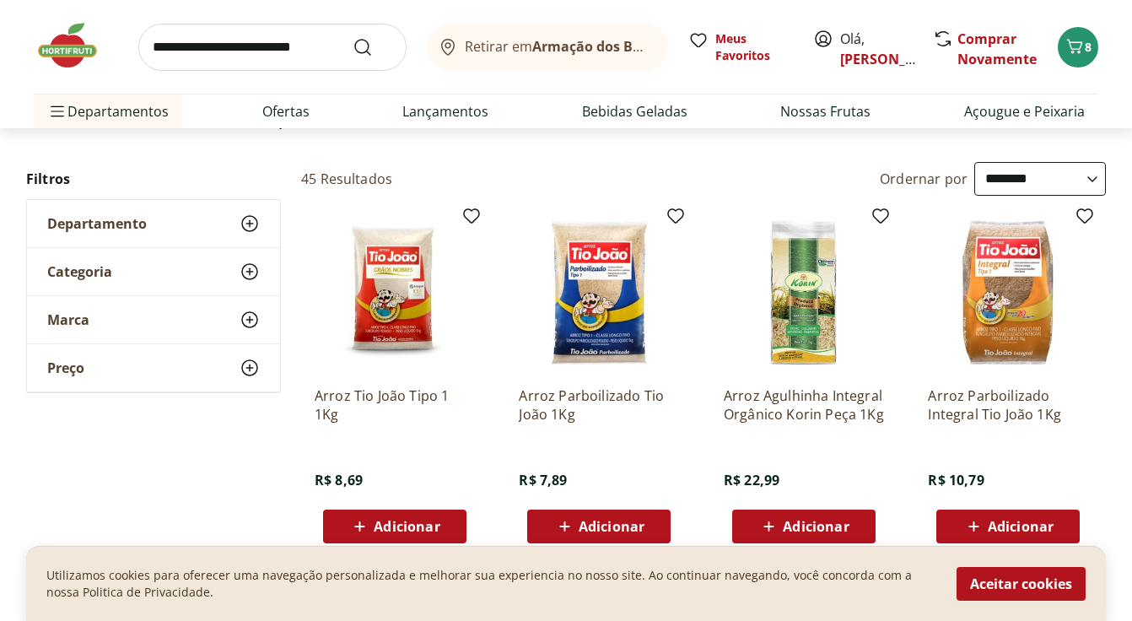
click at [318, 53] on input "search" at bounding box center [272, 47] width 268 height 47
type input "*******"
click at [352, 37] on button "Submit Search" at bounding box center [372, 47] width 40 height 20
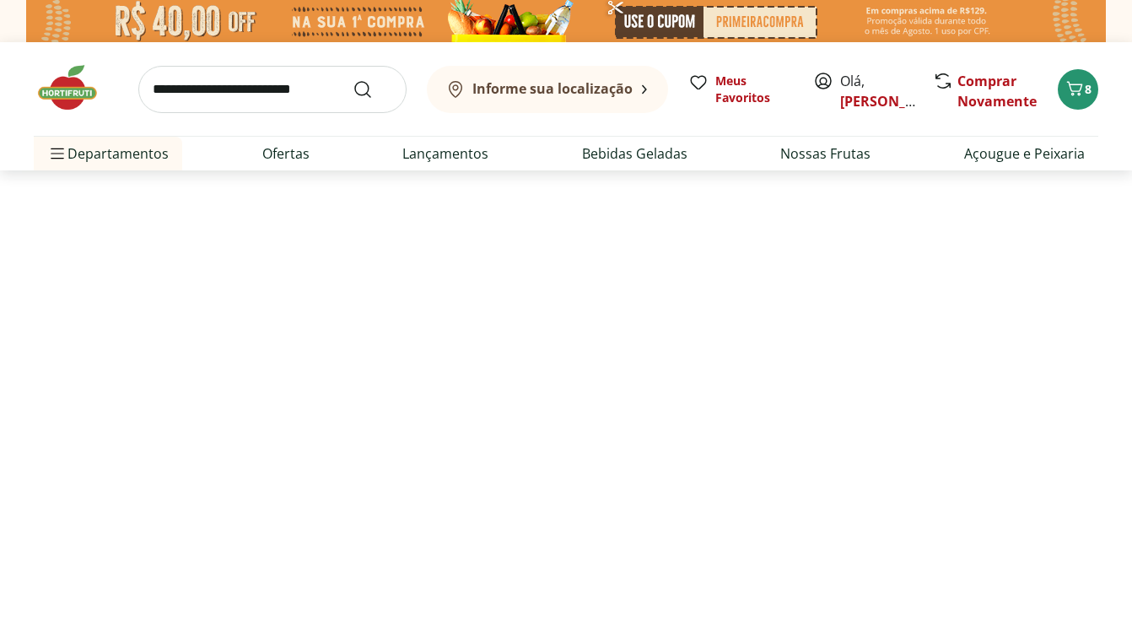
select select "**********"
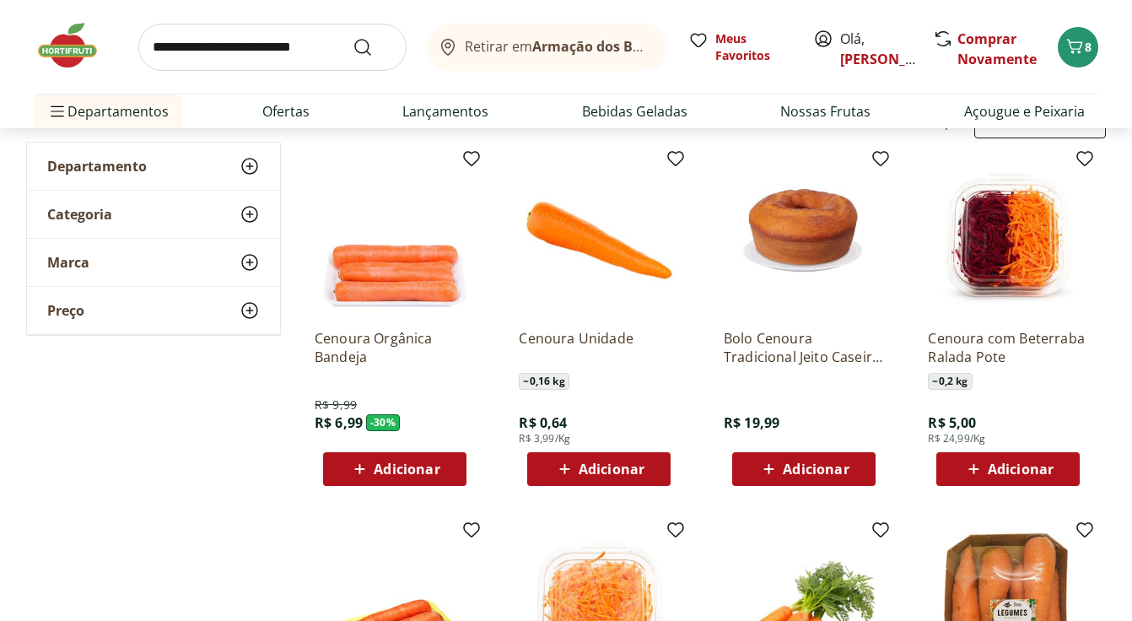
scroll to position [205, 0]
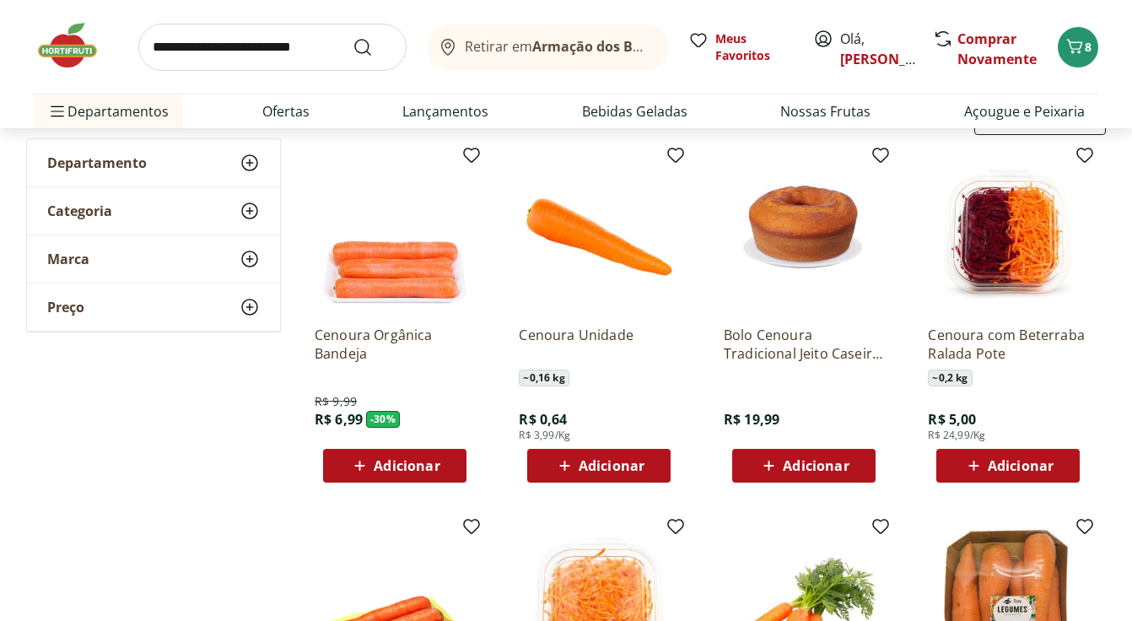
click at [600, 472] on span "Adicionar" at bounding box center [611, 465] width 66 height 13
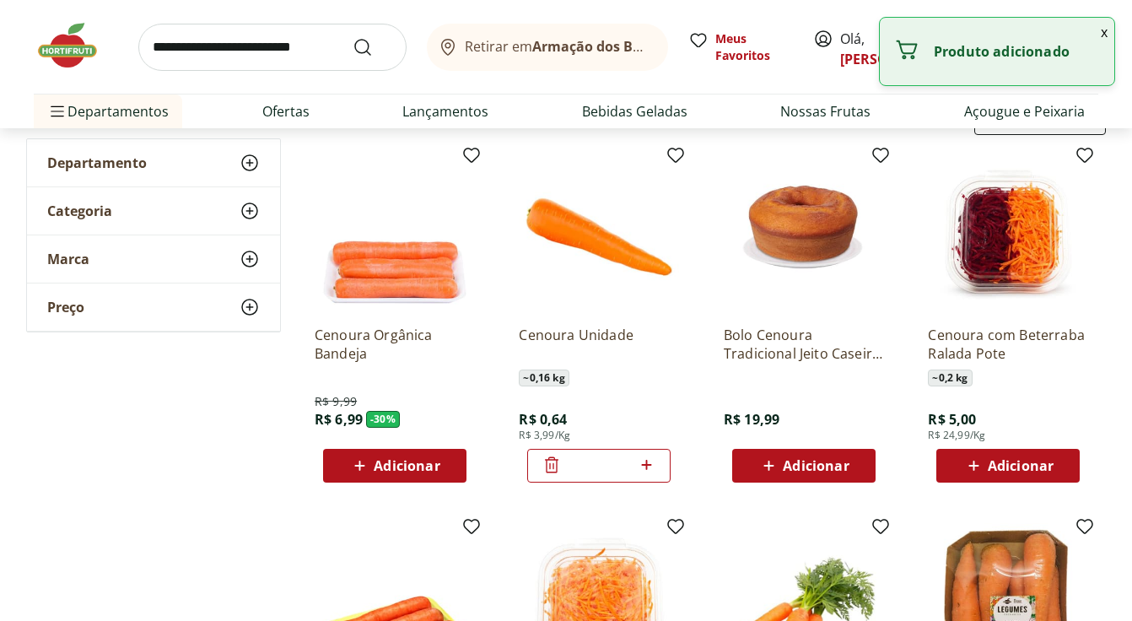
click at [643, 461] on icon at bounding box center [646, 465] width 21 height 20
type input "*"
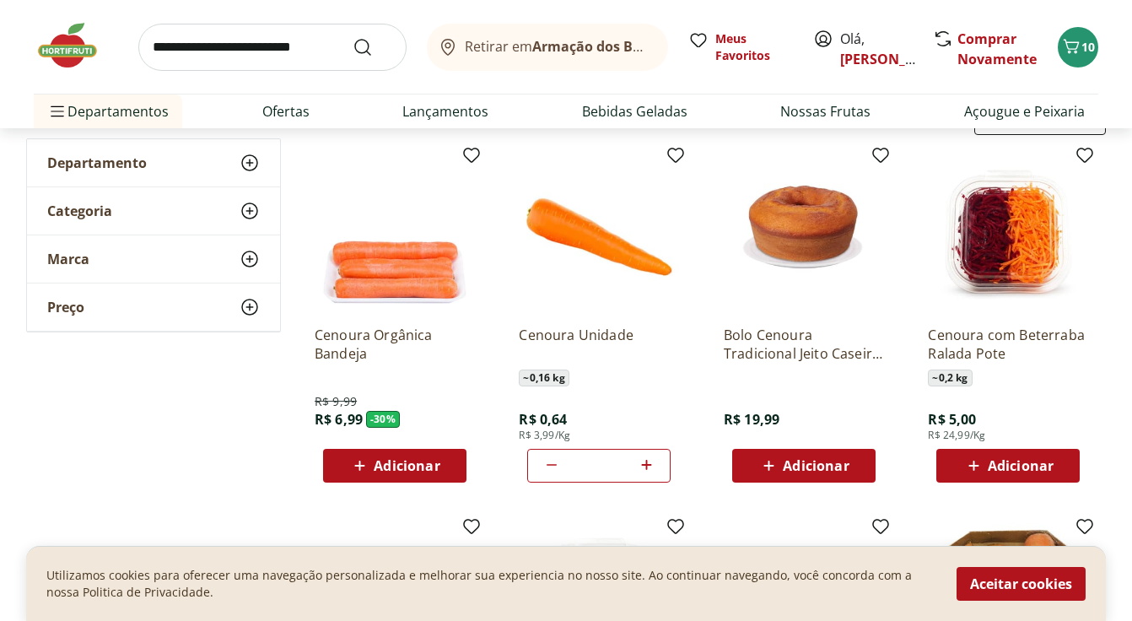
click at [294, 30] on input "search" at bounding box center [272, 47] width 268 height 47
type input "*********"
click at [352, 37] on button "Submit Search" at bounding box center [372, 47] width 40 height 20
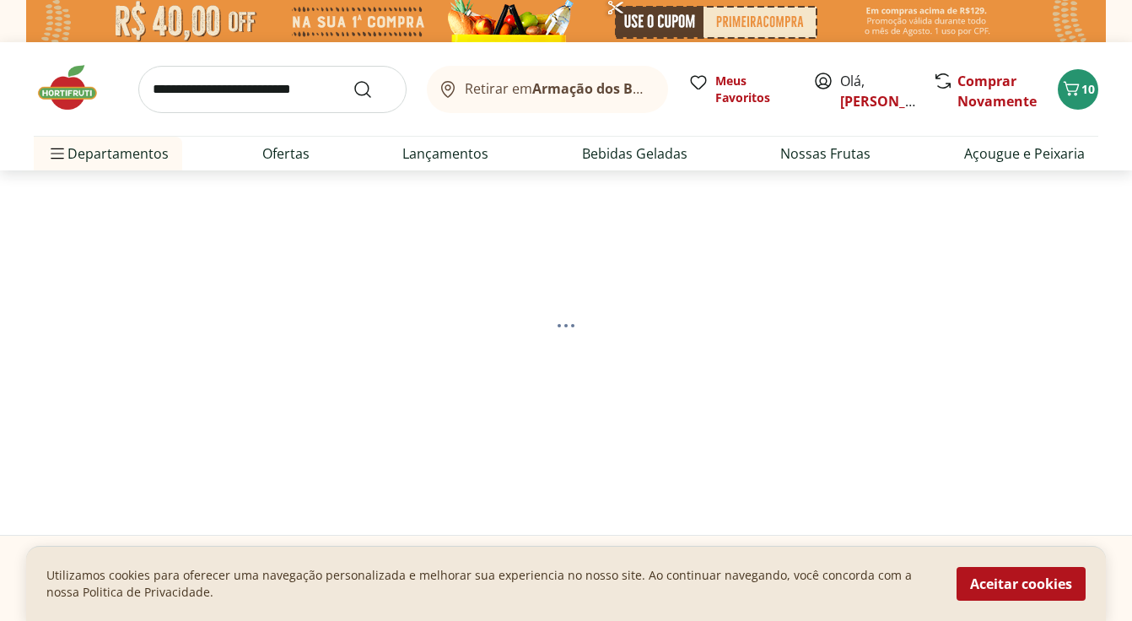
select select "**********"
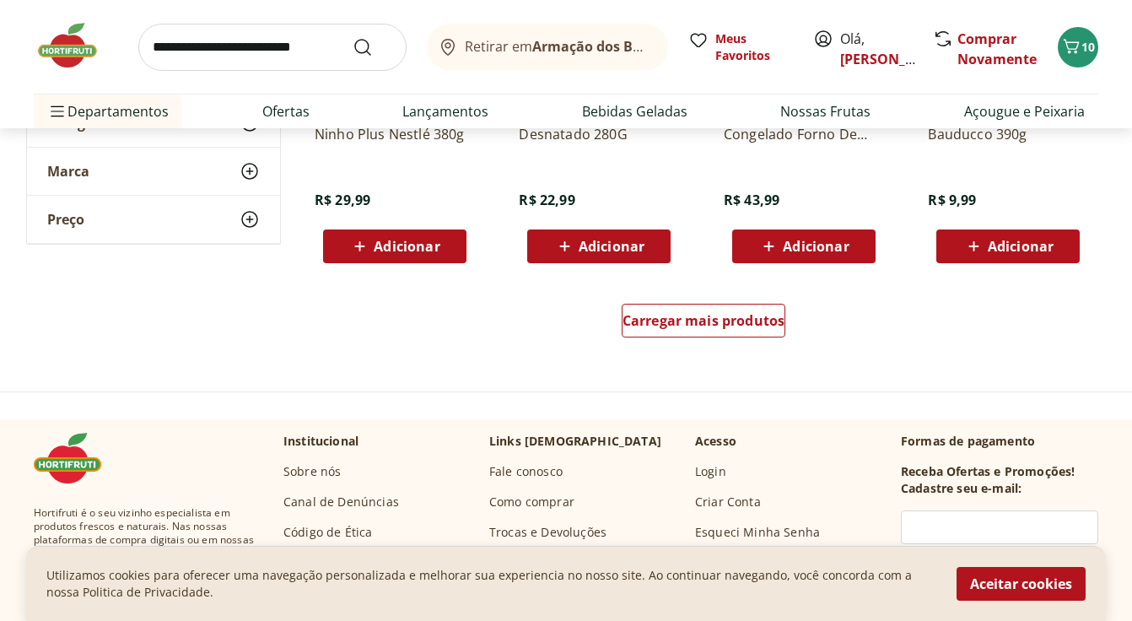
scroll to position [1168, 0]
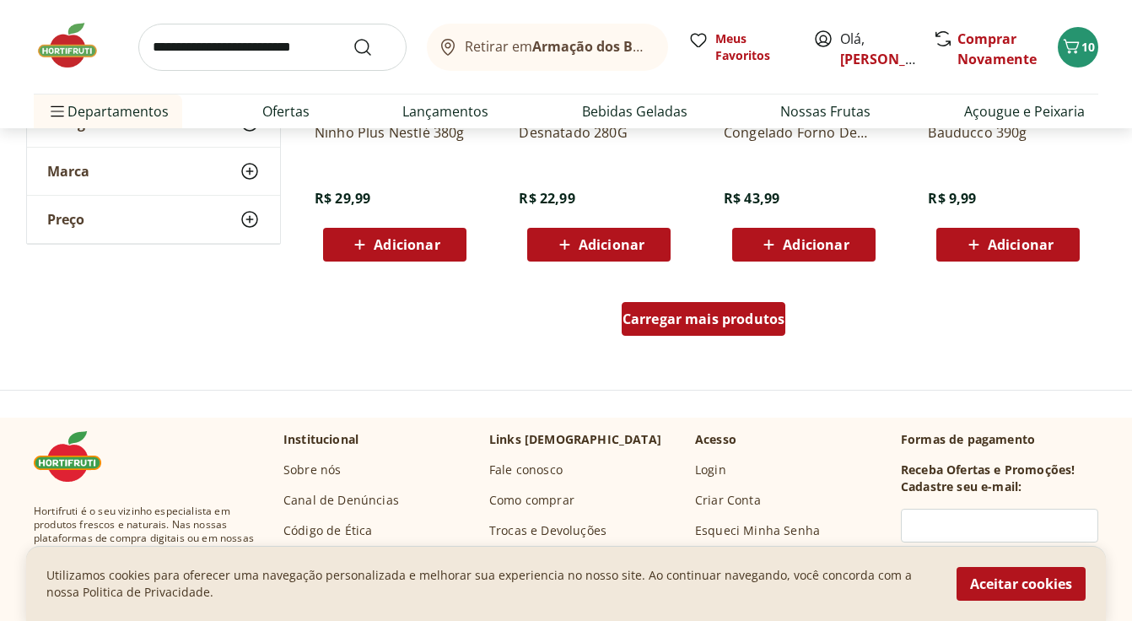
click at [701, 317] on span "Carregar mais produtos" at bounding box center [703, 318] width 163 height 13
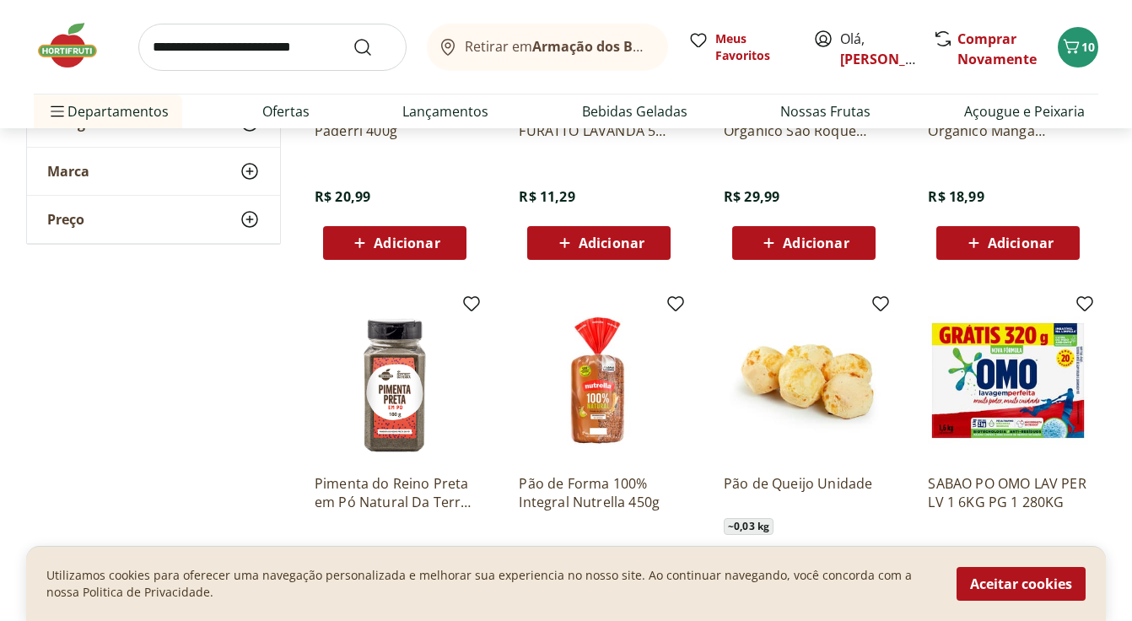
scroll to position [1903, 0]
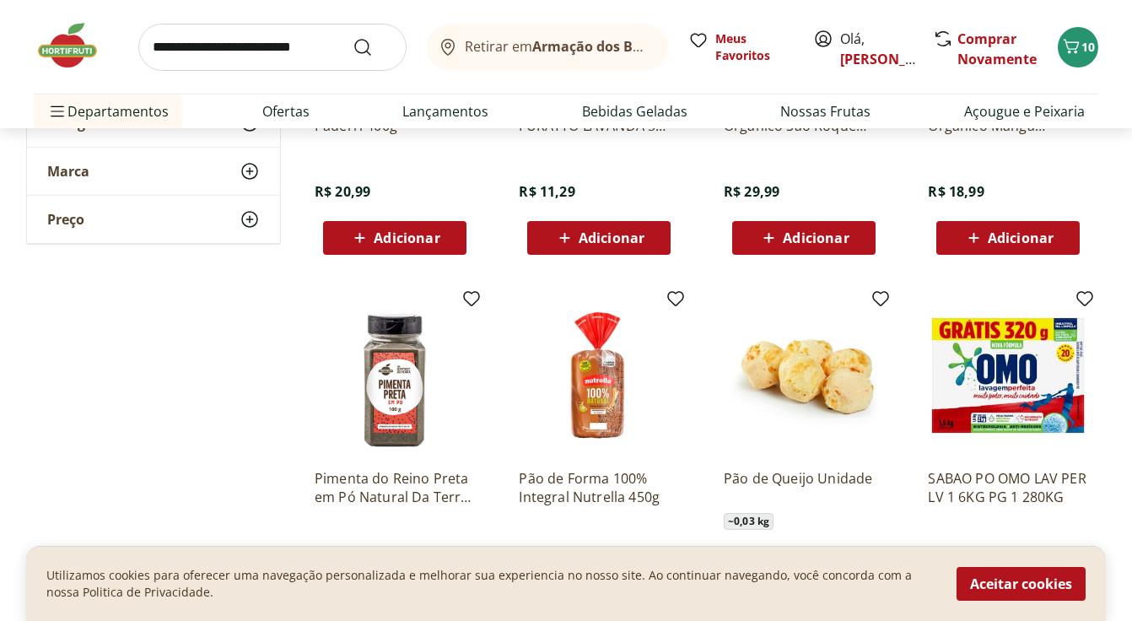
click at [303, 55] on input "search" at bounding box center [272, 47] width 268 height 47
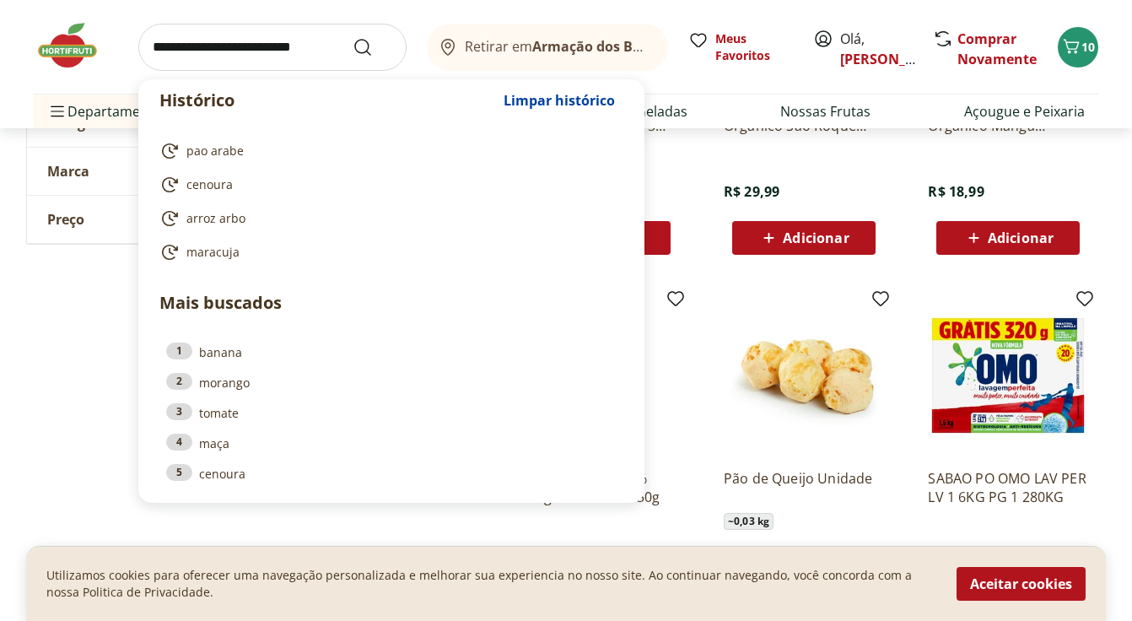
type input "*"
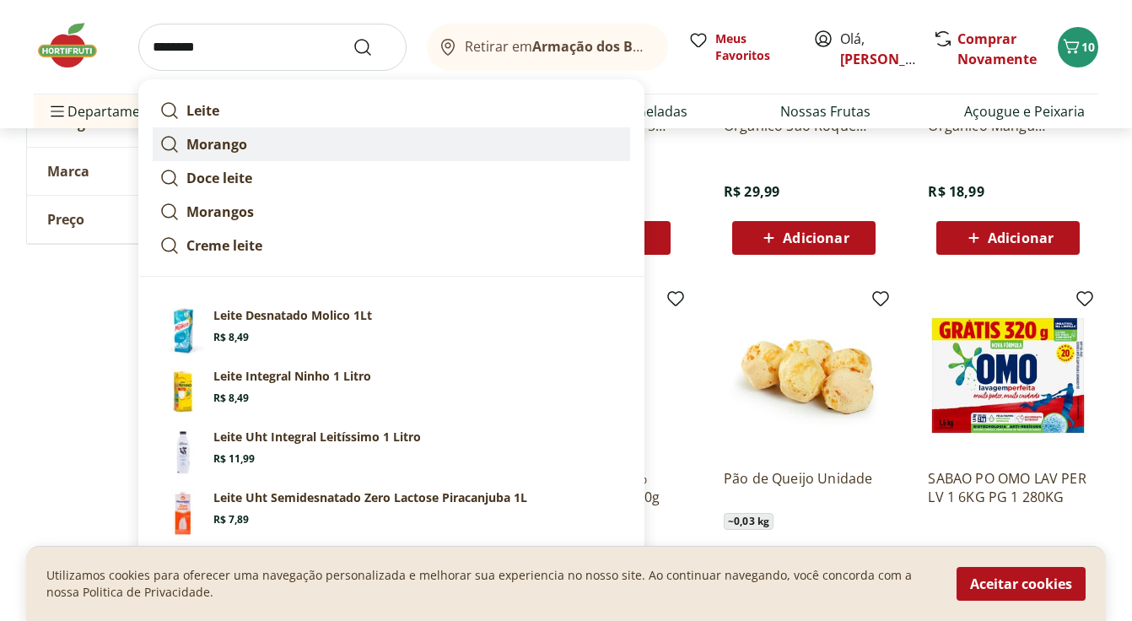
type input "********"
click at [352, 37] on button "Submit Search" at bounding box center [372, 47] width 40 height 20
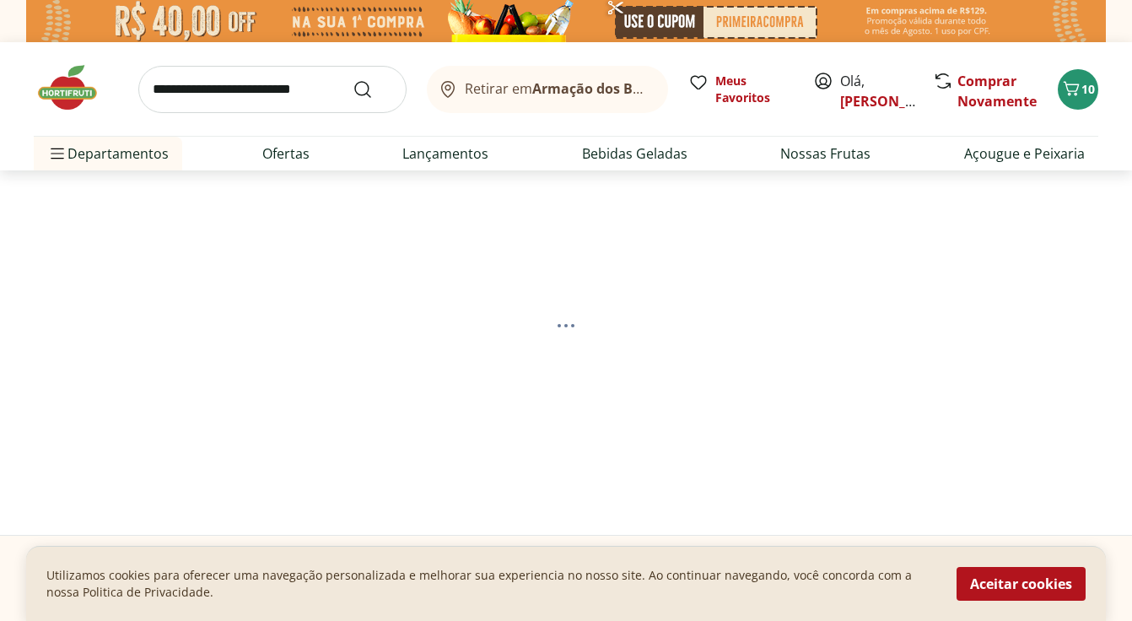
select select "**********"
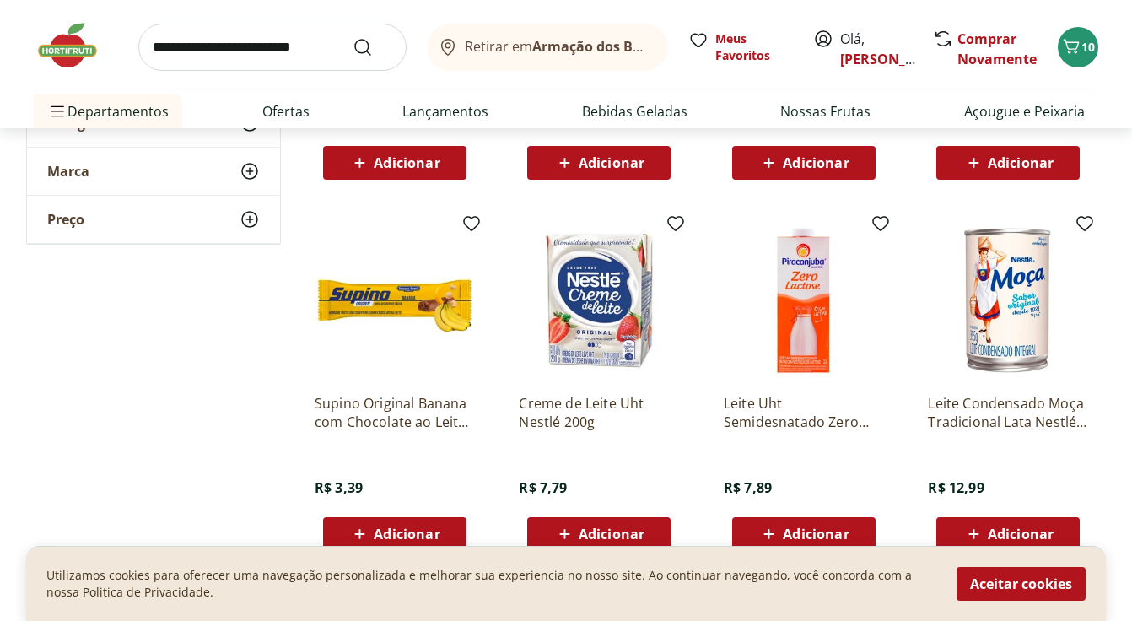
scroll to position [917, 0]
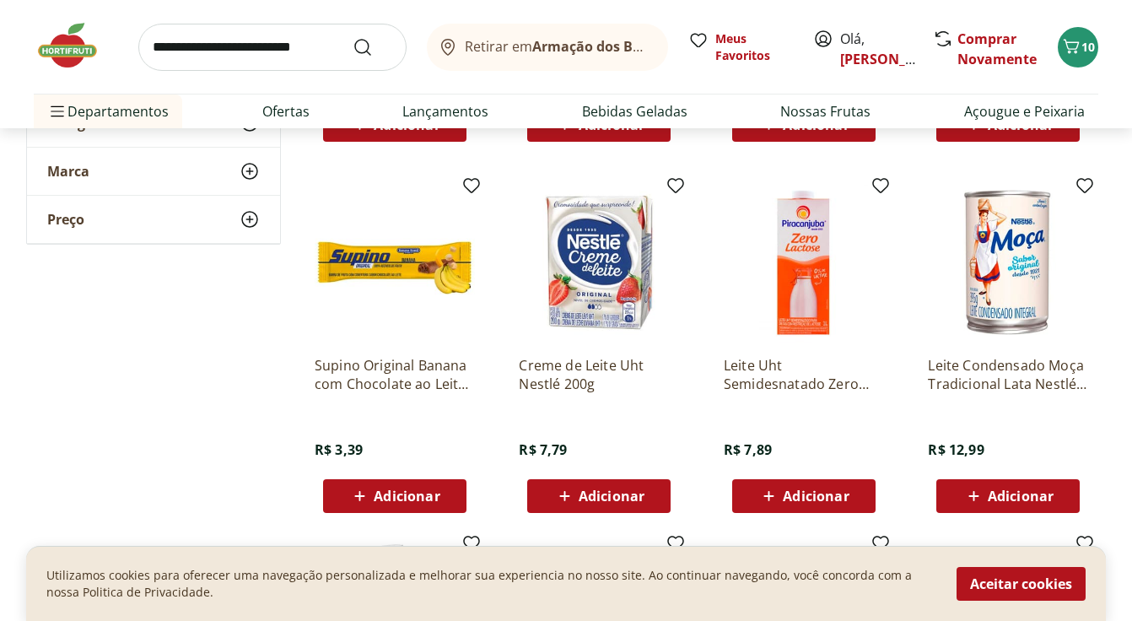
click at [1010, 490] on span "Adicionar" at bounding box center [1020, 495] width 66 height 13
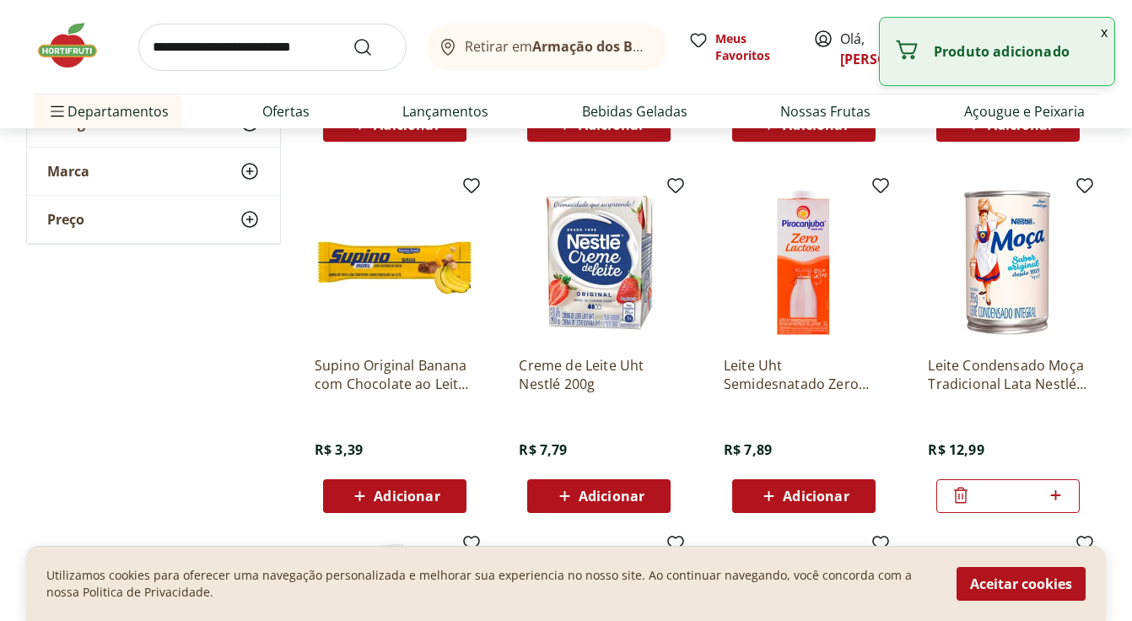
click at [1049, 489] on icon at bounding box center [1055, 495] width 21 height 20
type input "*"
click at [638, 492] on span "Adicionar" at bounding box center [611, 495] width 66 height 13
click at [646, 492] on icon at bounding box center [646, 495] width 10 height 10
type input "*"
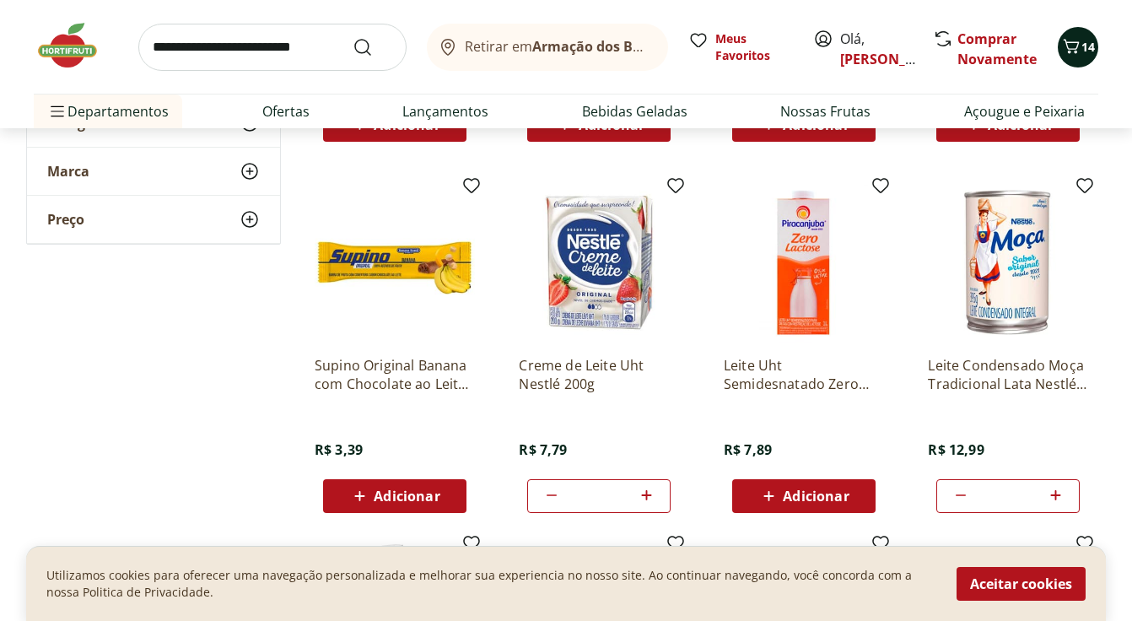
click at [1071, 47] on icon "Carrinho" at bounding box center [1071, 46] width 20 height 20
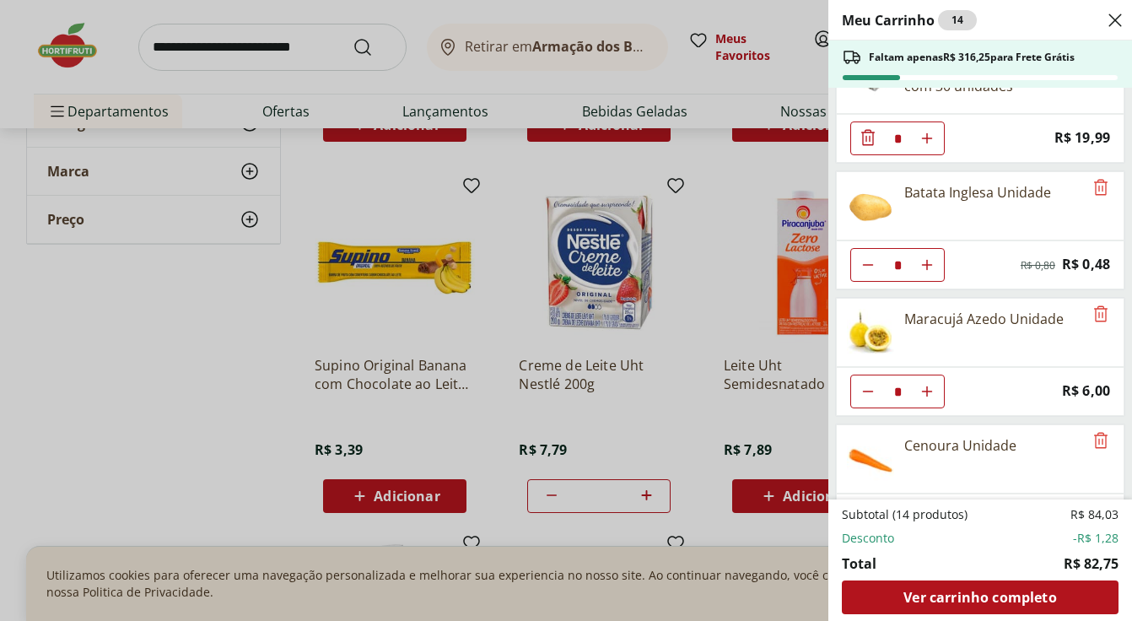
scroll to position [0, 0]
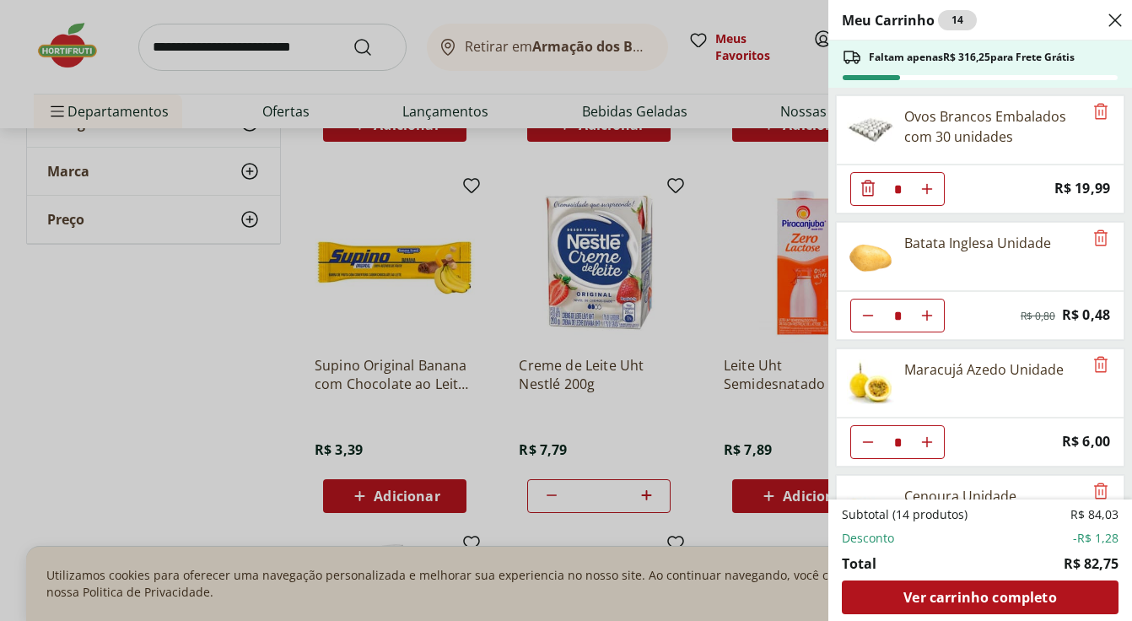
click at [908, 19] on h2 "Meu Carrinho 14" at bounding box center [909, 20] width 135 height 20
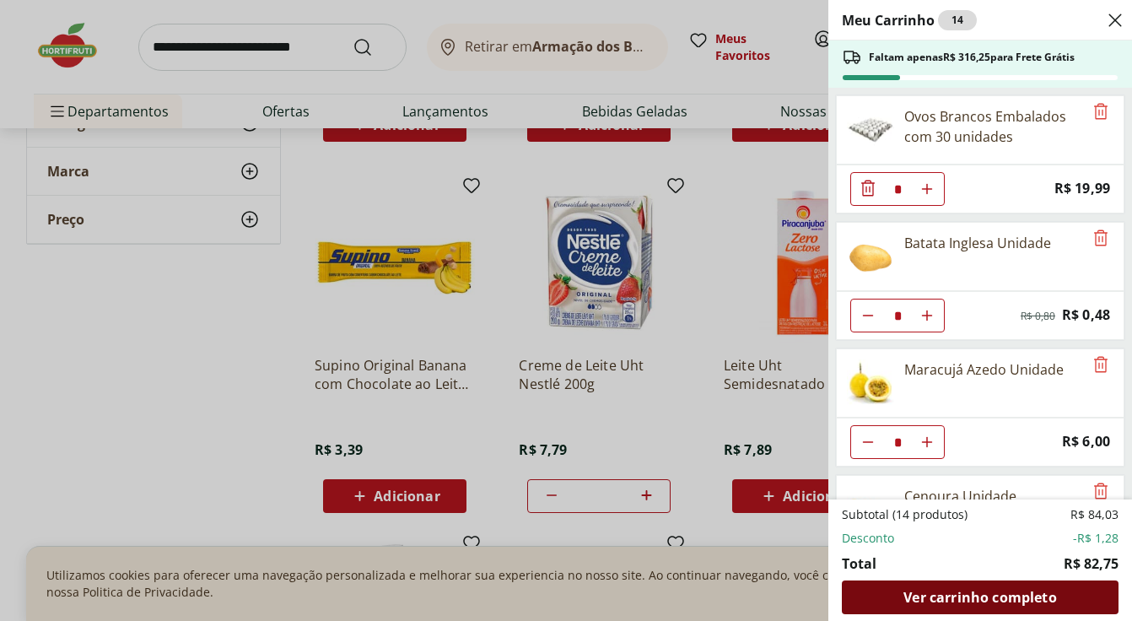
click at [963, 602] on span "Ver carrinho completo" at bounding box center [979, 596] width 153 height 13
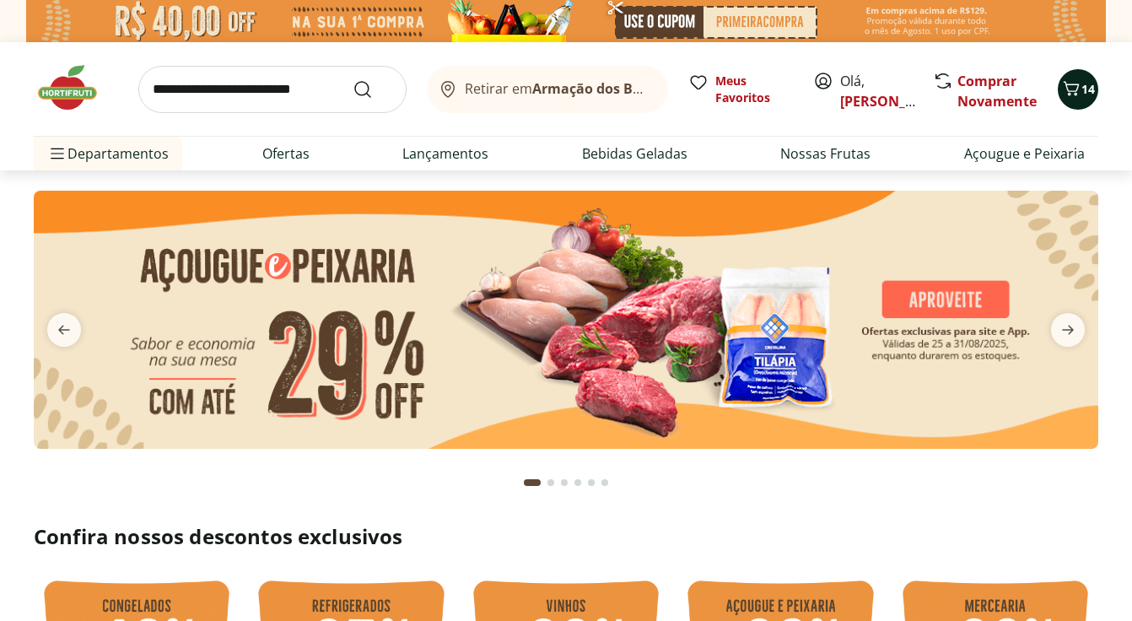
click at [1069, 91] on icon "Carrinho" at bounding box center [1071, 88] width 20 height 20
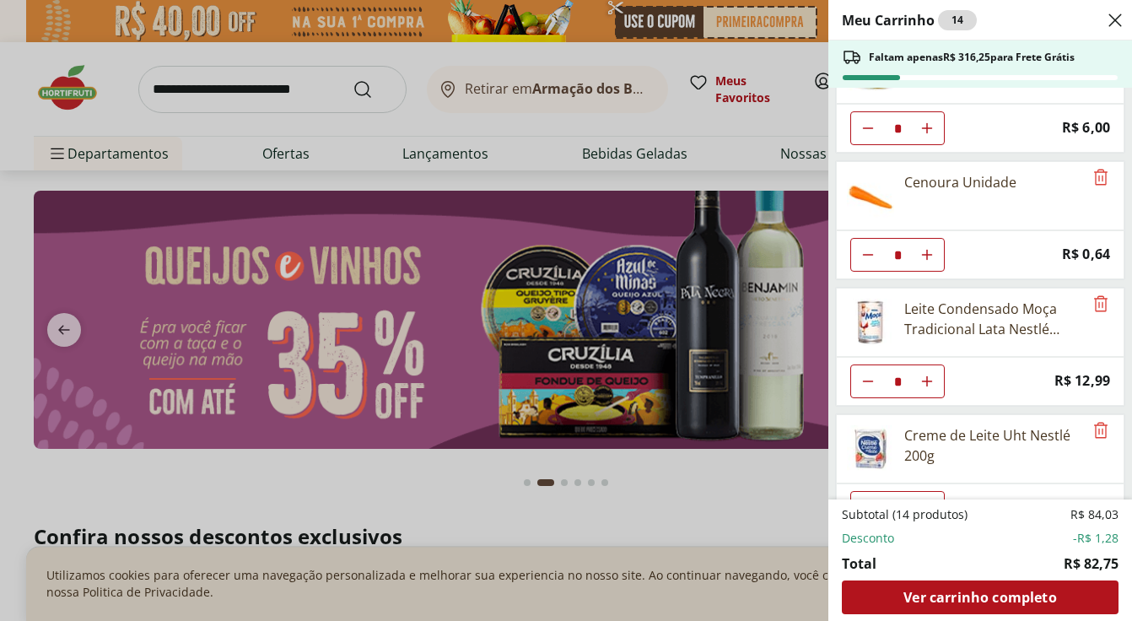
scroll to position [354, 0]
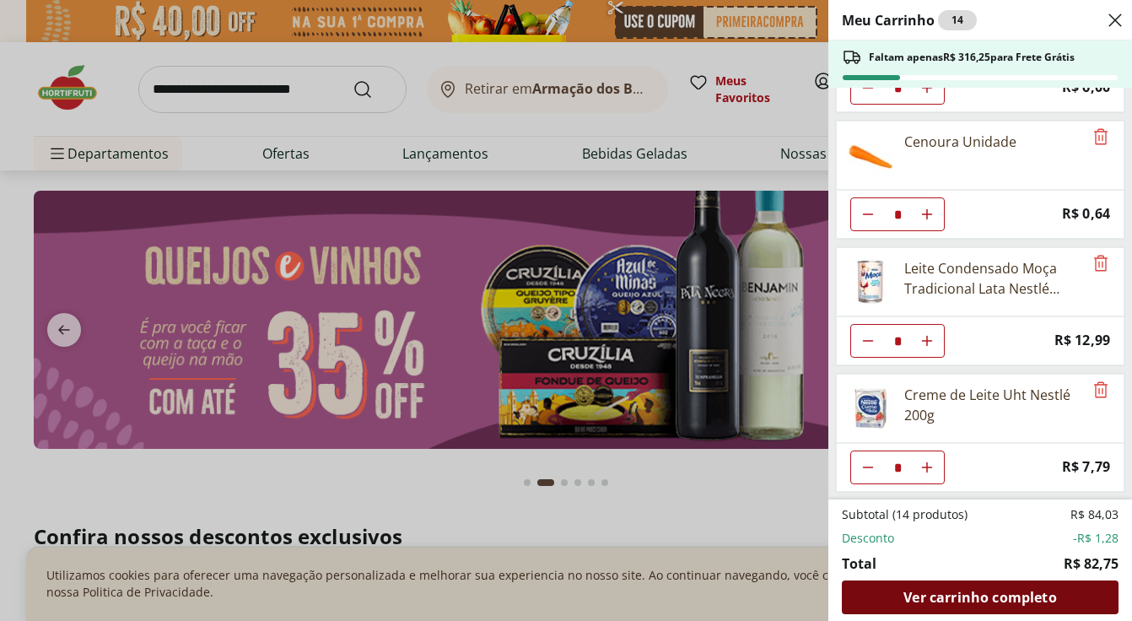
click at [906, 599] on span "Ver carrinho completo" at bounding box center [979, 596] width 153 height 13
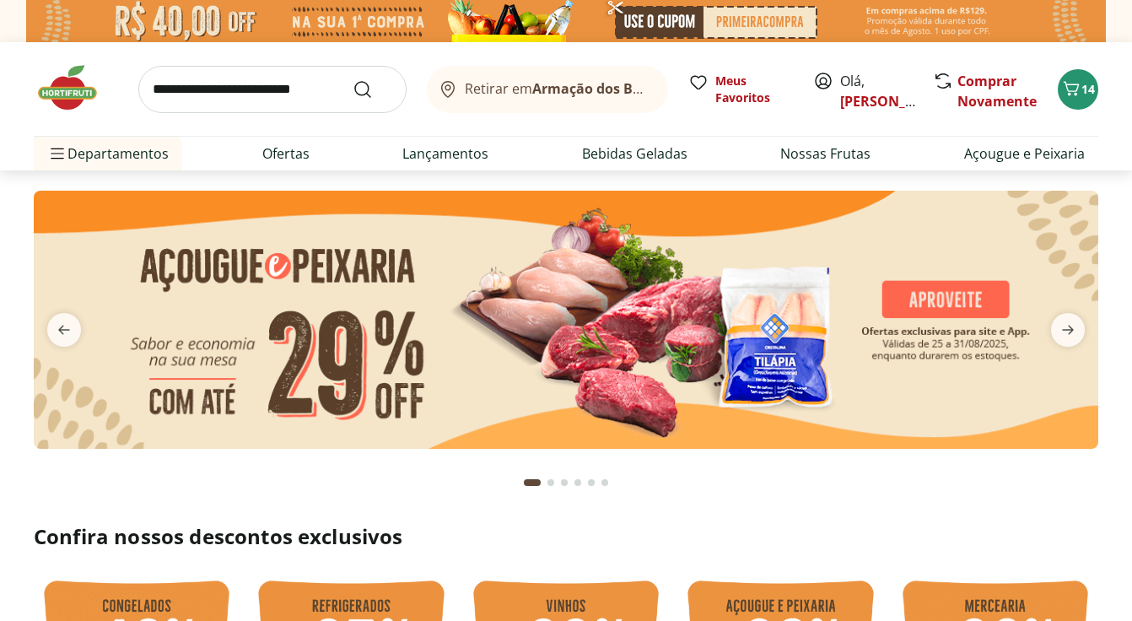
click at [269, 80] on input "search" at bounding box center [272, 89] width 268 height 47
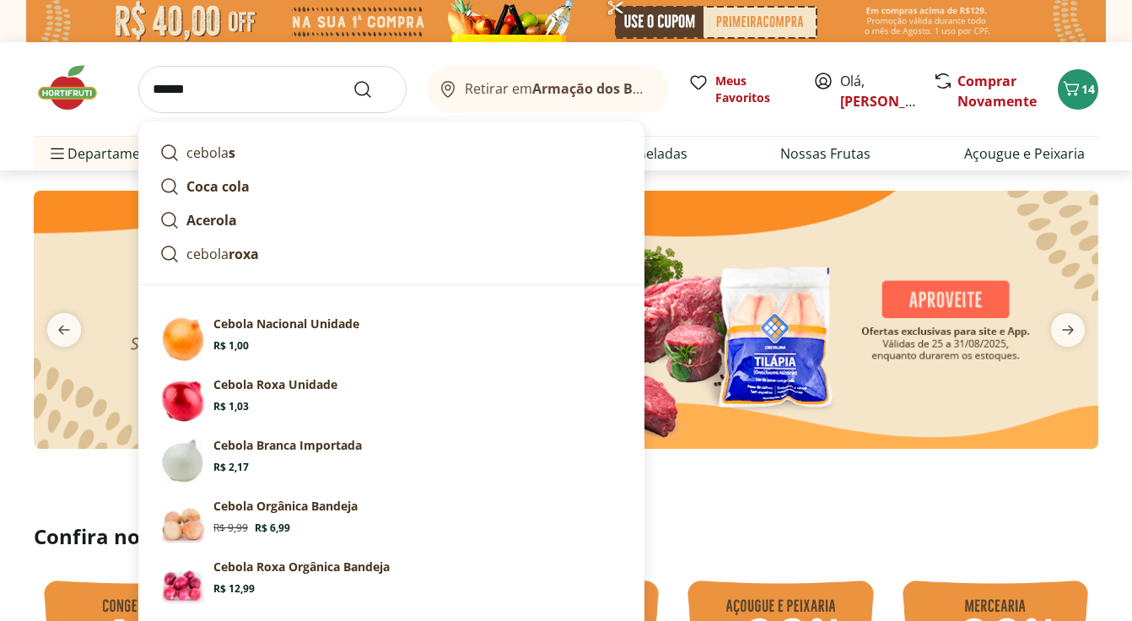
type input "******"
click at [352, 79] on button "Submit Search" at bounding box center [372, 89] width 40 height 20
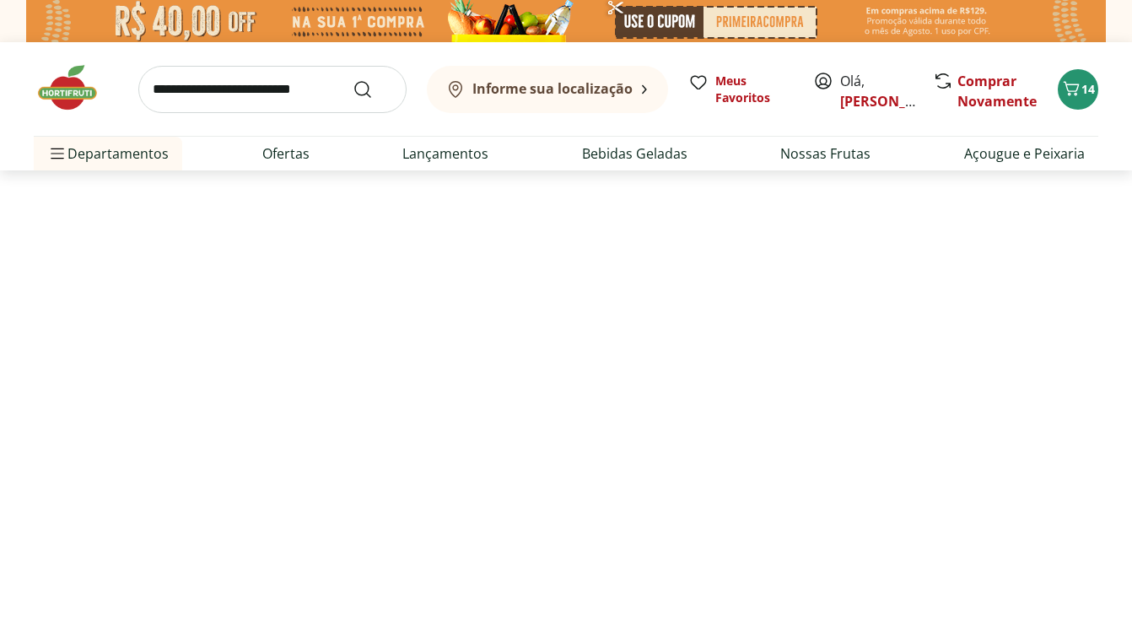
select select "**********"
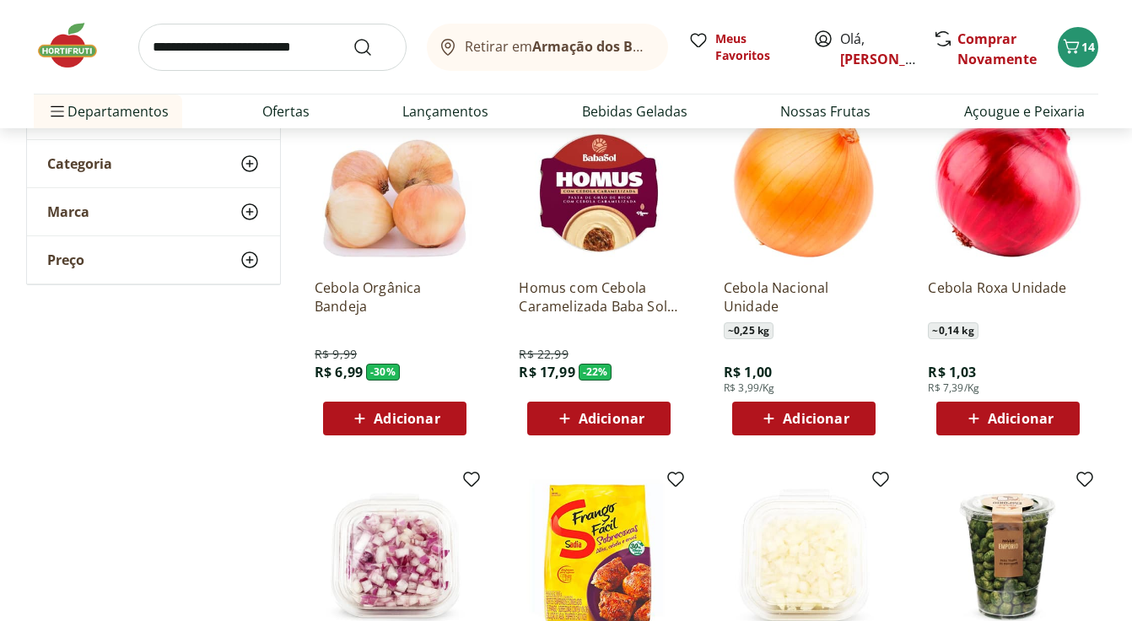
scroll to position [250, 0]
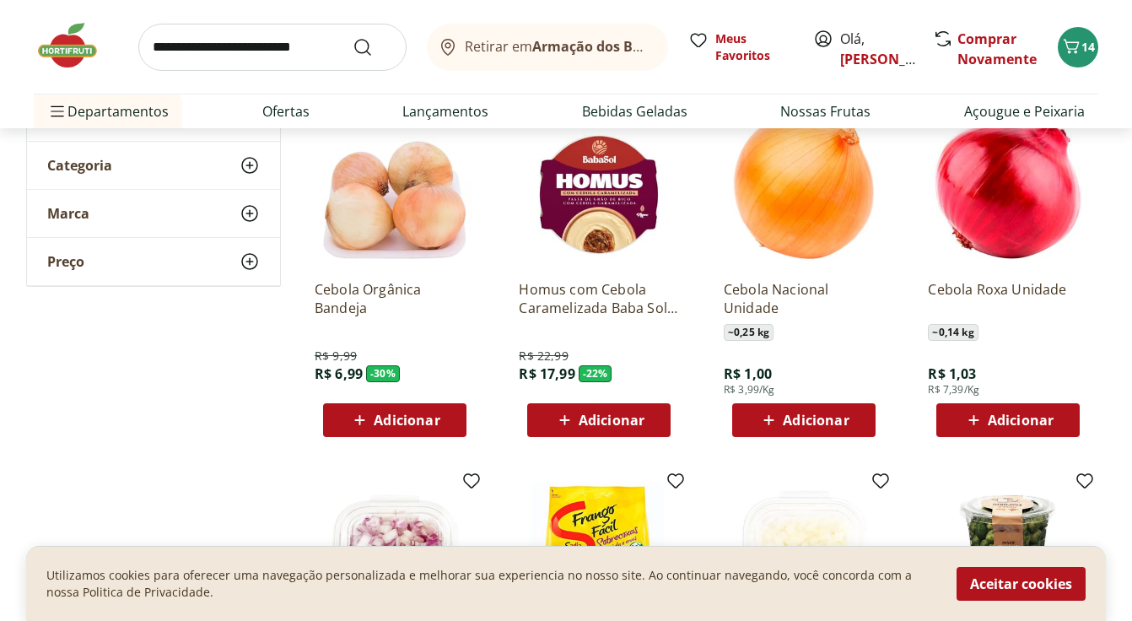
click at [820, 417] on span "Adicionar" at bounding box center [816, 419] width 66 height 13
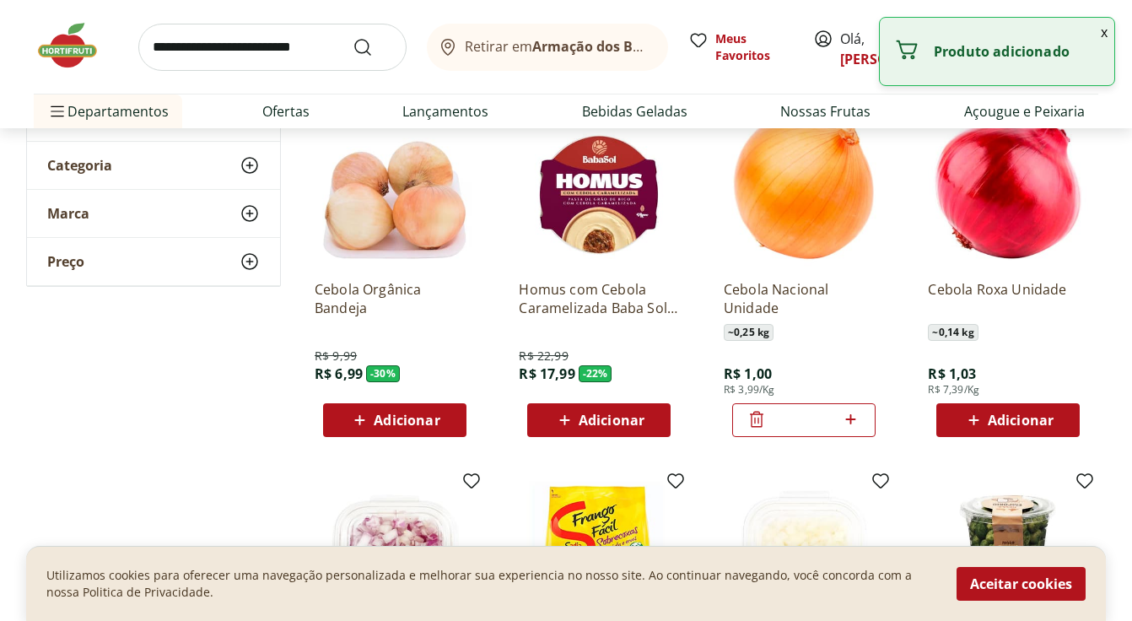
click at [847, 417] on icon at bounding box center [850, 419] width 21 height 20
type input "*"
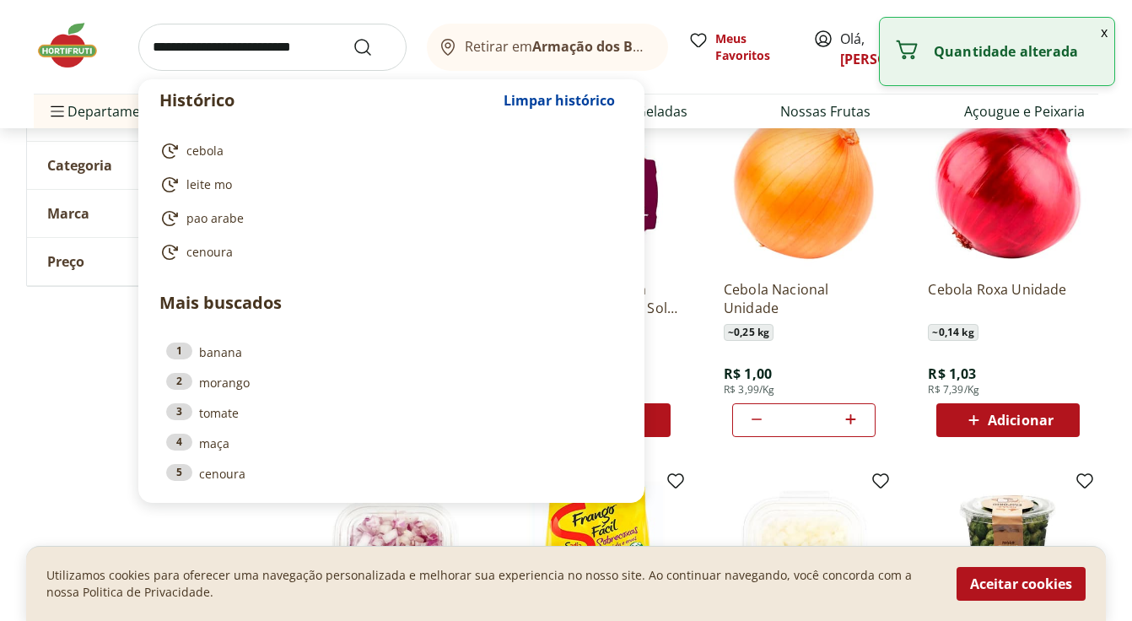
click at [284, 40] on input "search" at bounding box center [272, 47] width 268 height 47
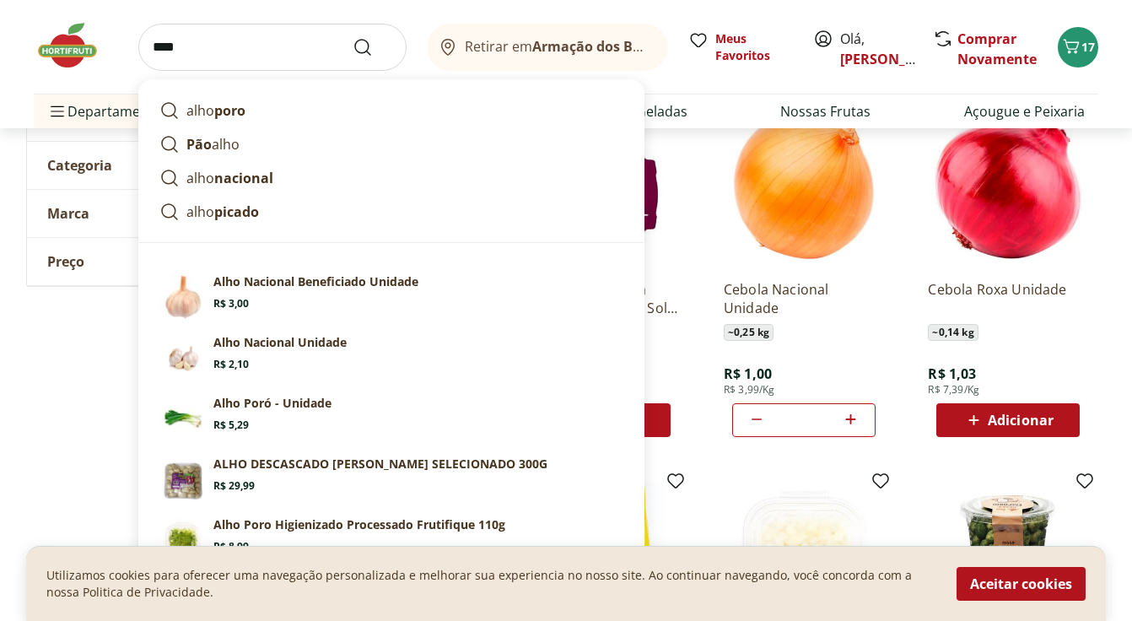
type input "****"
click at [352, 37] on button "Submit Search" at bounding box center [372, 47] width 40 height 20
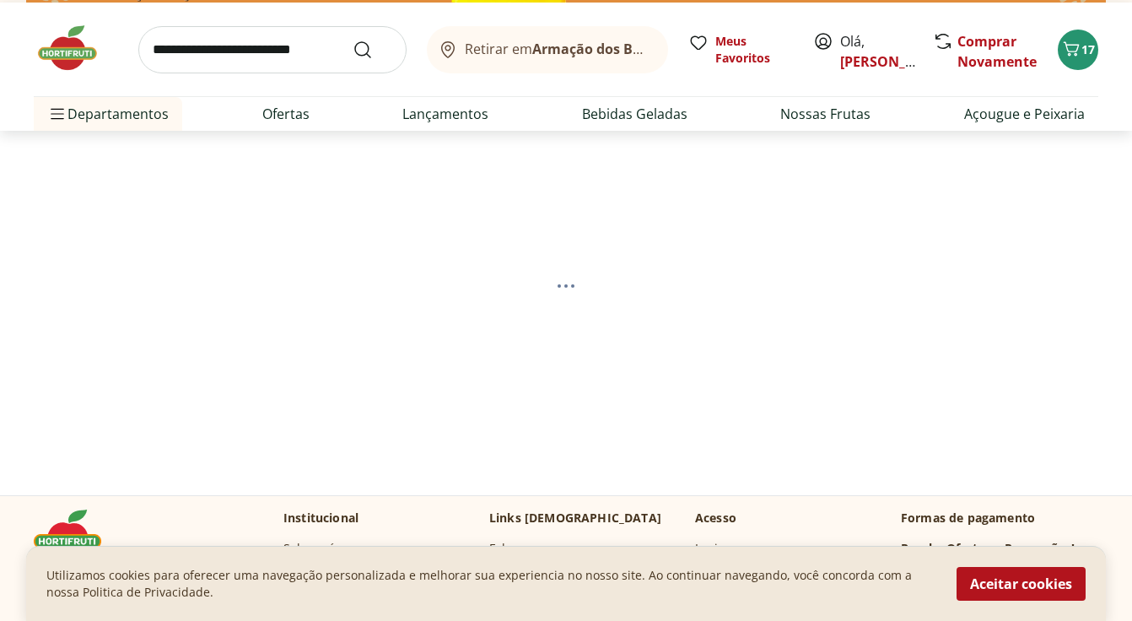
scroll to position [56, 0]
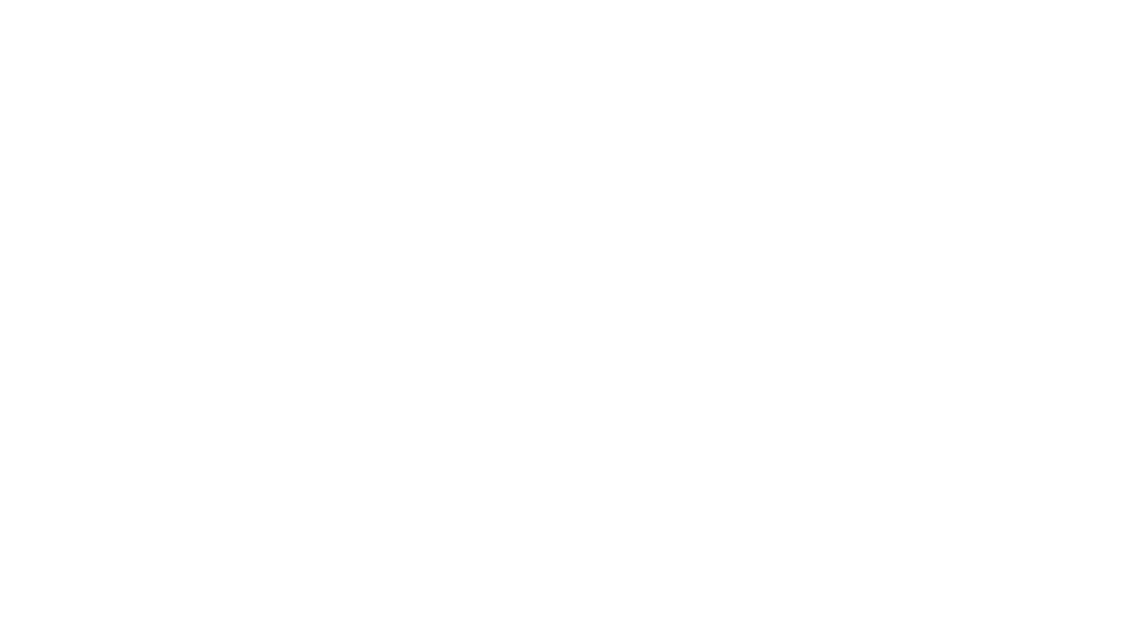
select select "**********"
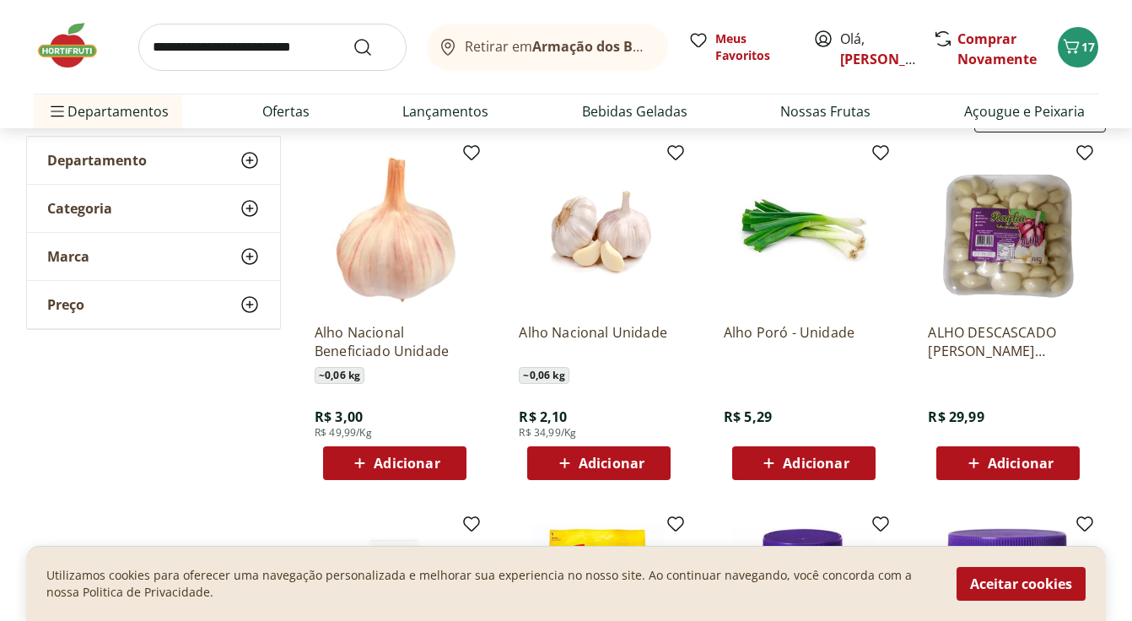
scroll to position [221, 0]
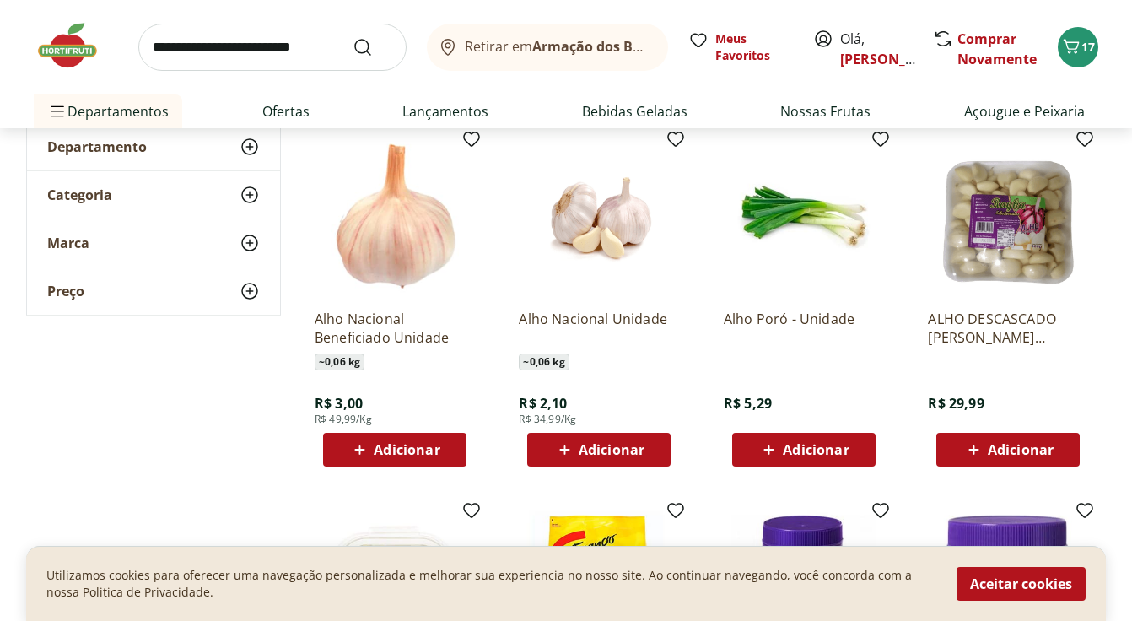
click at [613, 447] on span "Adicionar" at bounding box center [611, 449] width 66 height 13
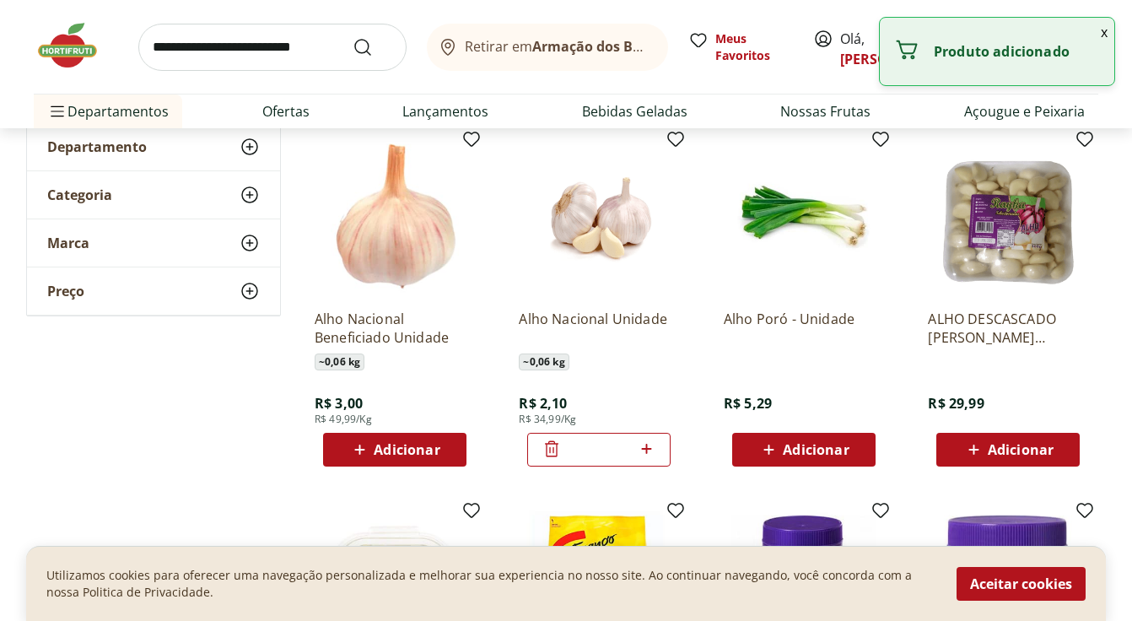
click at [646, 449] on icon at bounding box center [646, 449] width 10 height 10
type input "*"
click at [231, 58] on input "search" at bounding box center [272, 47] width 268 height 47
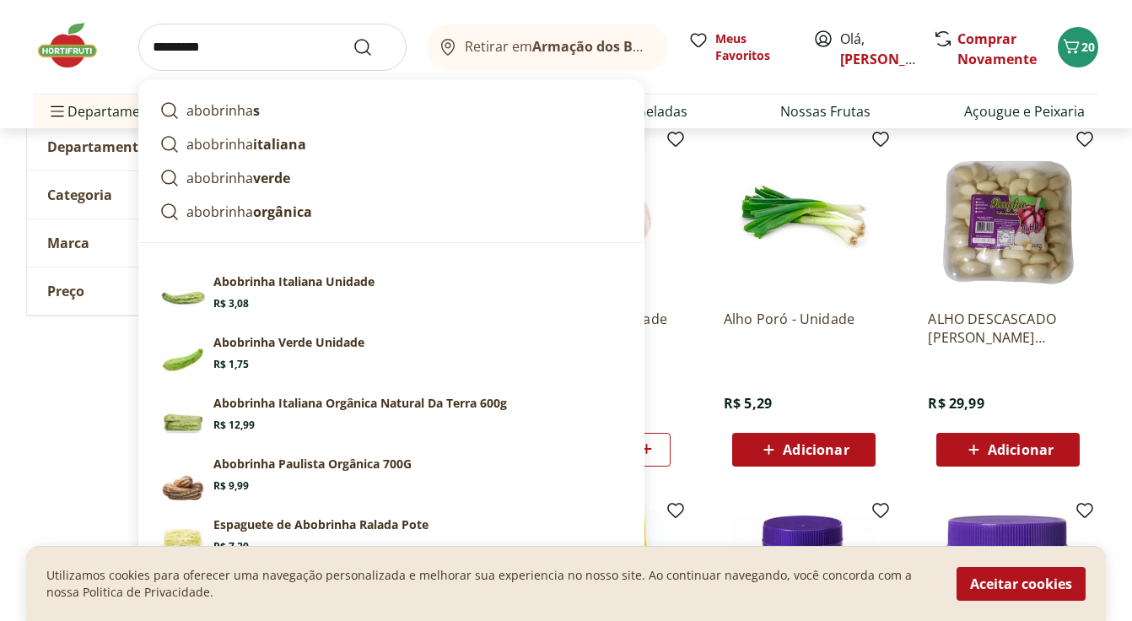
type input "*********"
click at [352, 37] on button "Submit Search" at bounding box center [372, 47] width 40 height 20
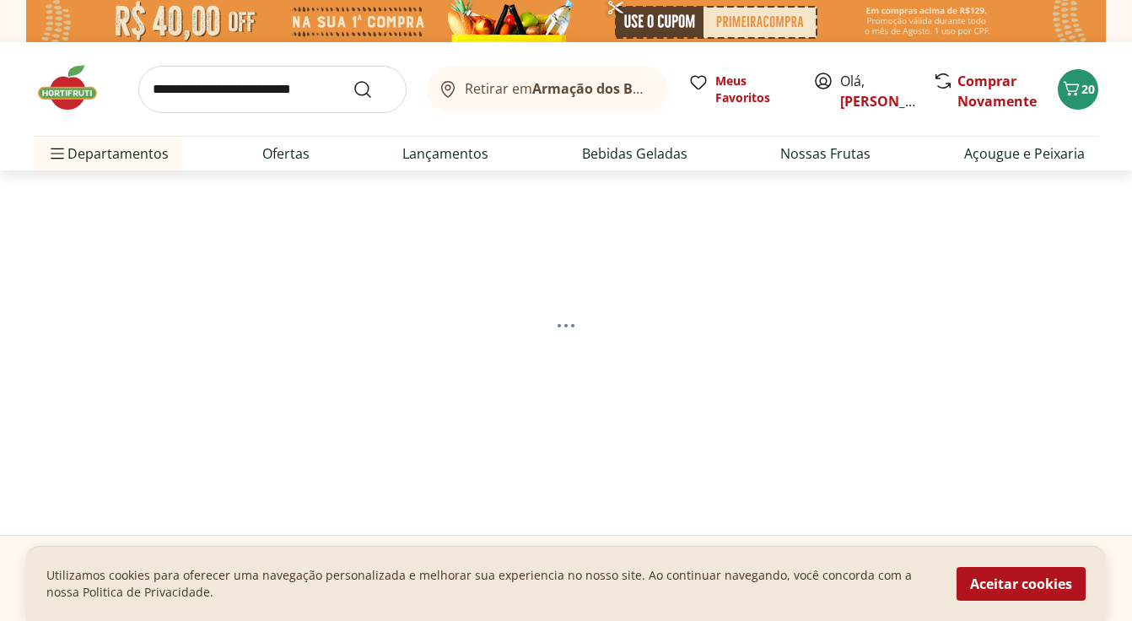
select select "**********"
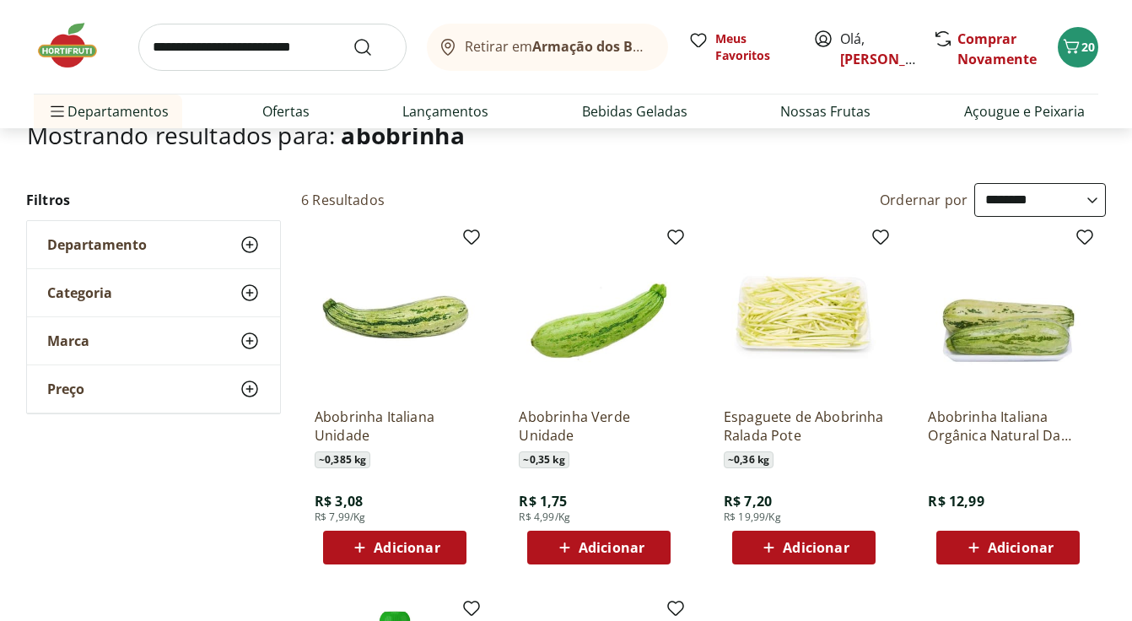
scroll to position [196, 0]
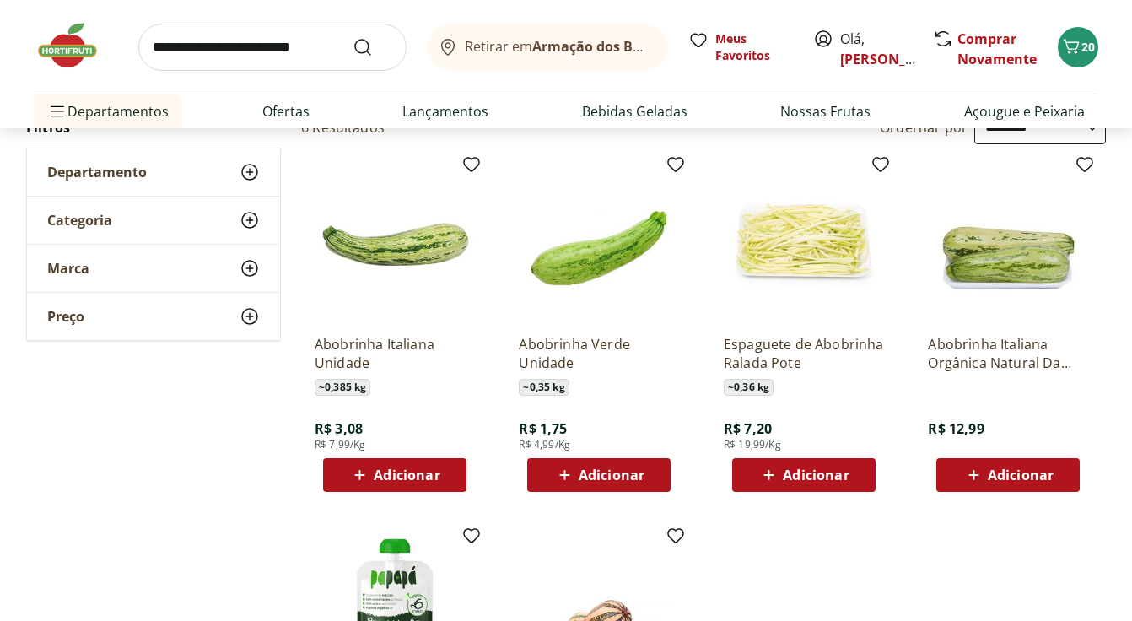
click at [580, 460] on div "Adicionar" at bounding box center [599, 475] width 116 height 30
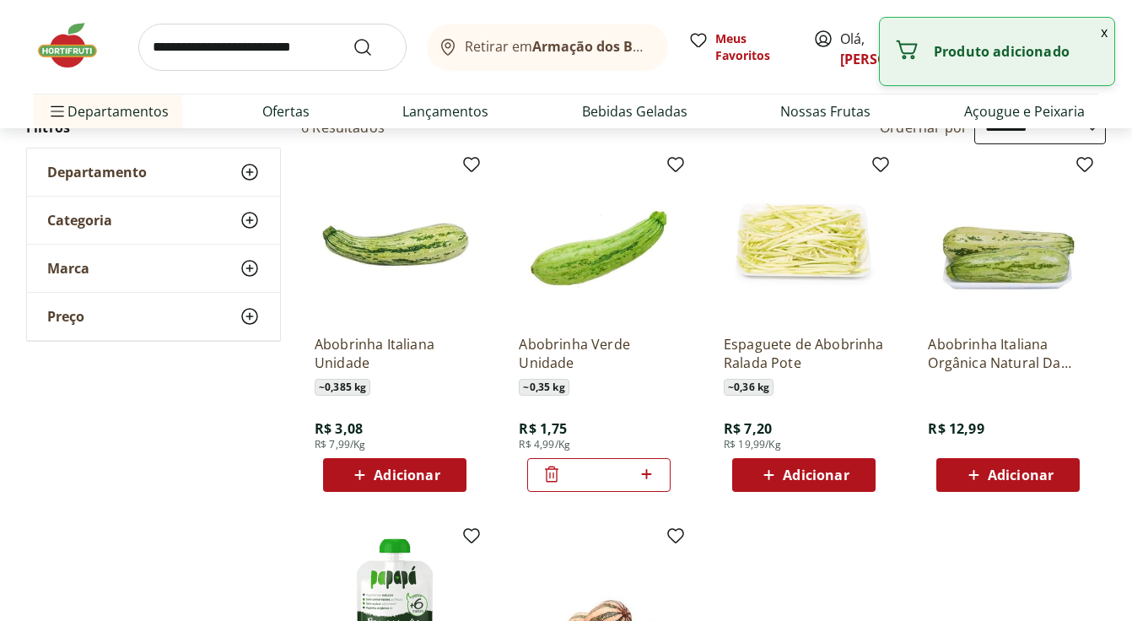
click at [650, 476] on icon at bounding box center [646, 474] width 21 height 20
type input "*"
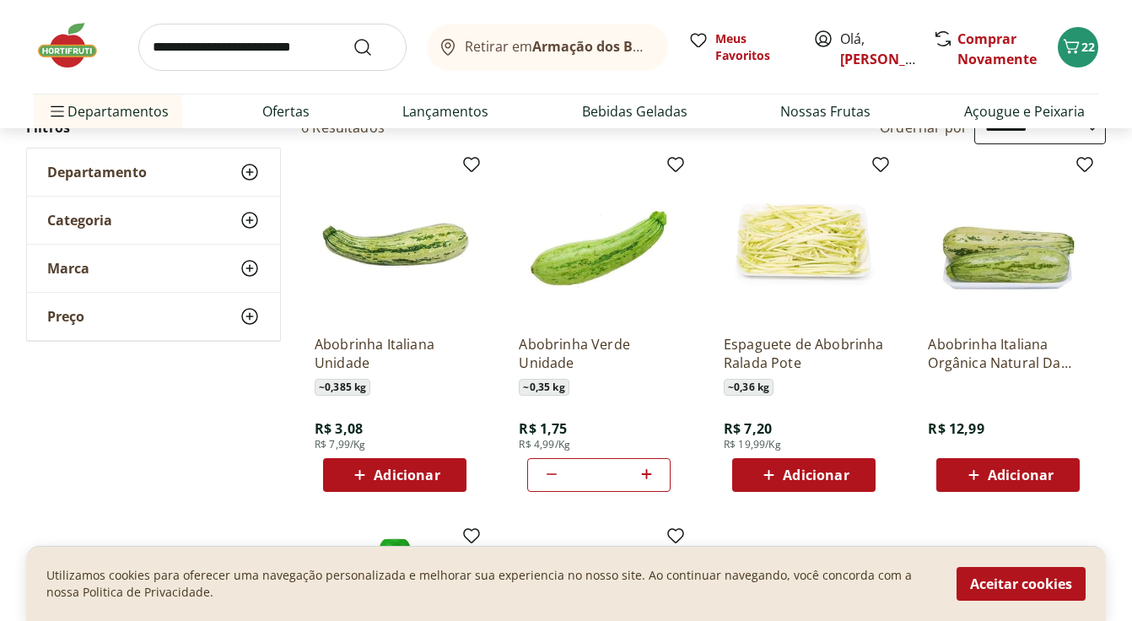
scroll to position [0, 0]
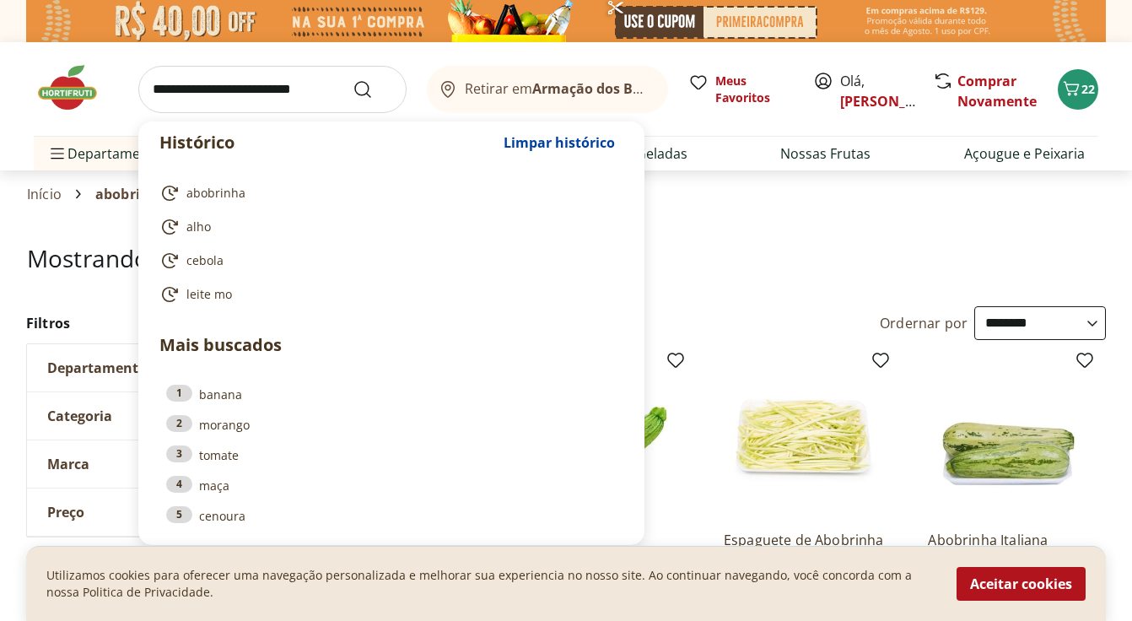
click at [291, 101] on input "search" at bounding box center [272, 89] width 268 height 47
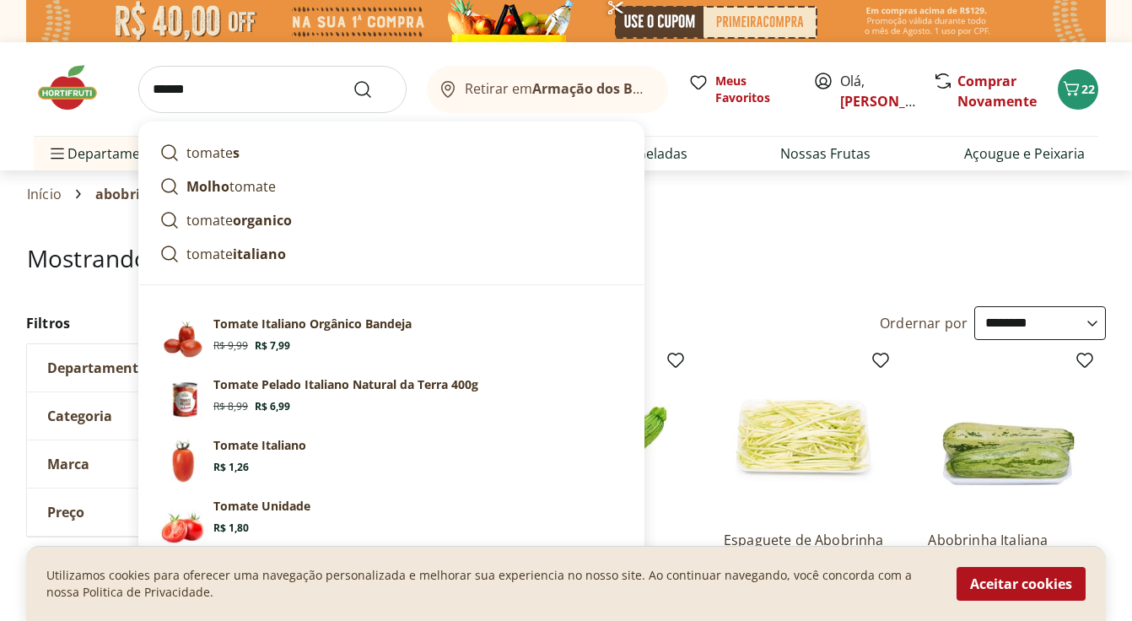
type input "******"
click at [352, 79] on button "Submit Search" at bounding box center [372, 89] width 40 height 20
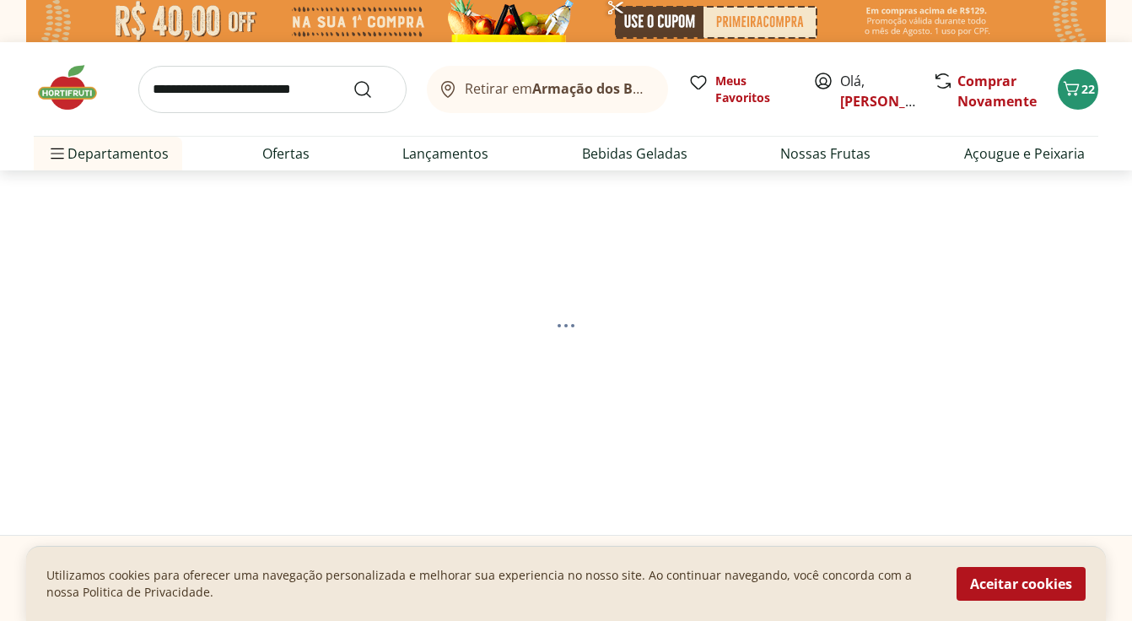
select select "**********"
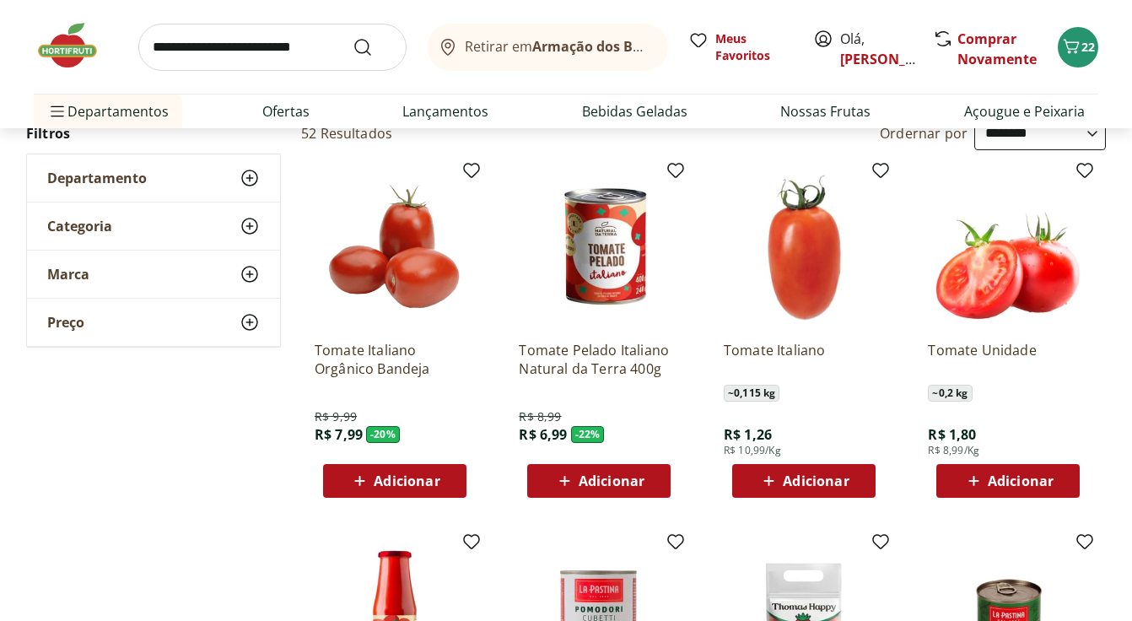
scroll to position [196, 0]
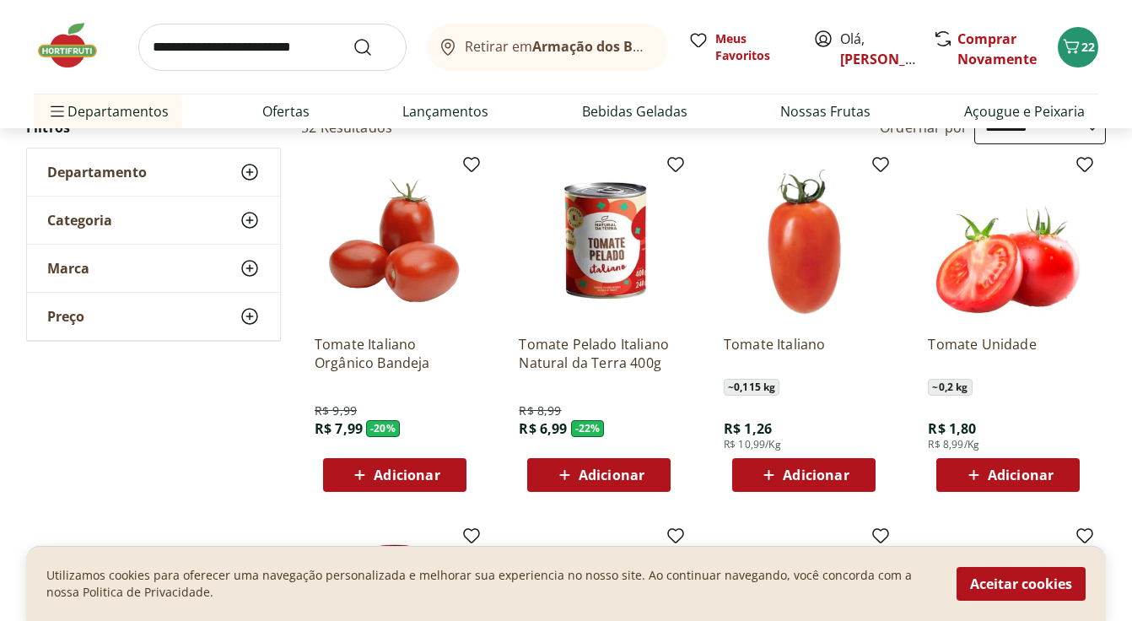
click at [403, 470] on span "Adicionar" at bounding box center [407, 474] width 66 height 13
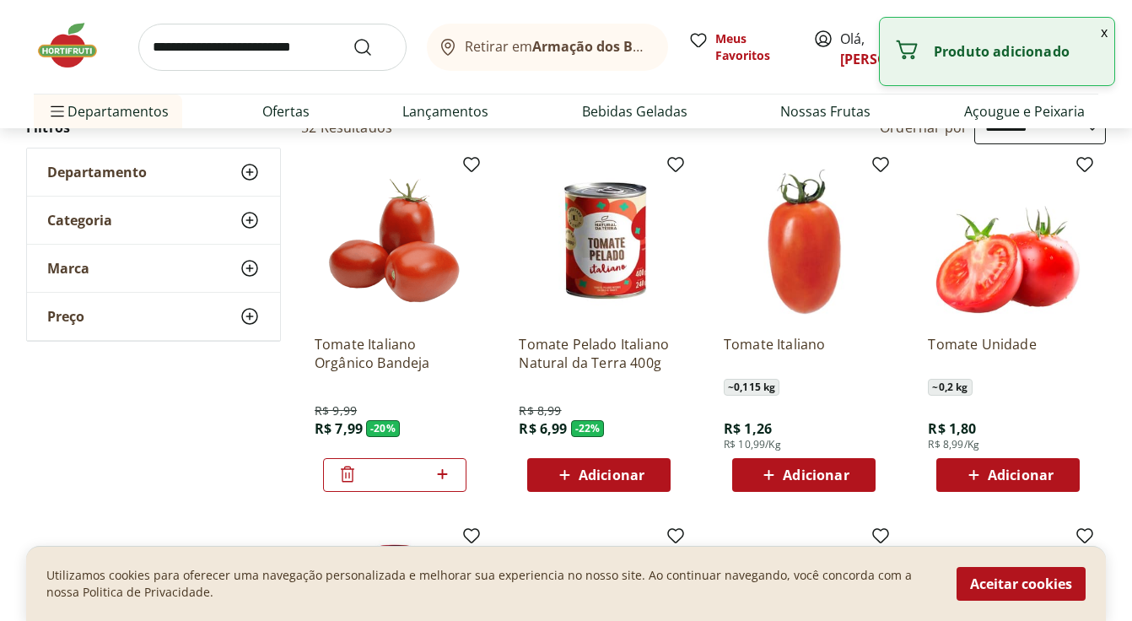
click at [321, 51] on input "search" at bounding box center [272, 47] width 268 height 47
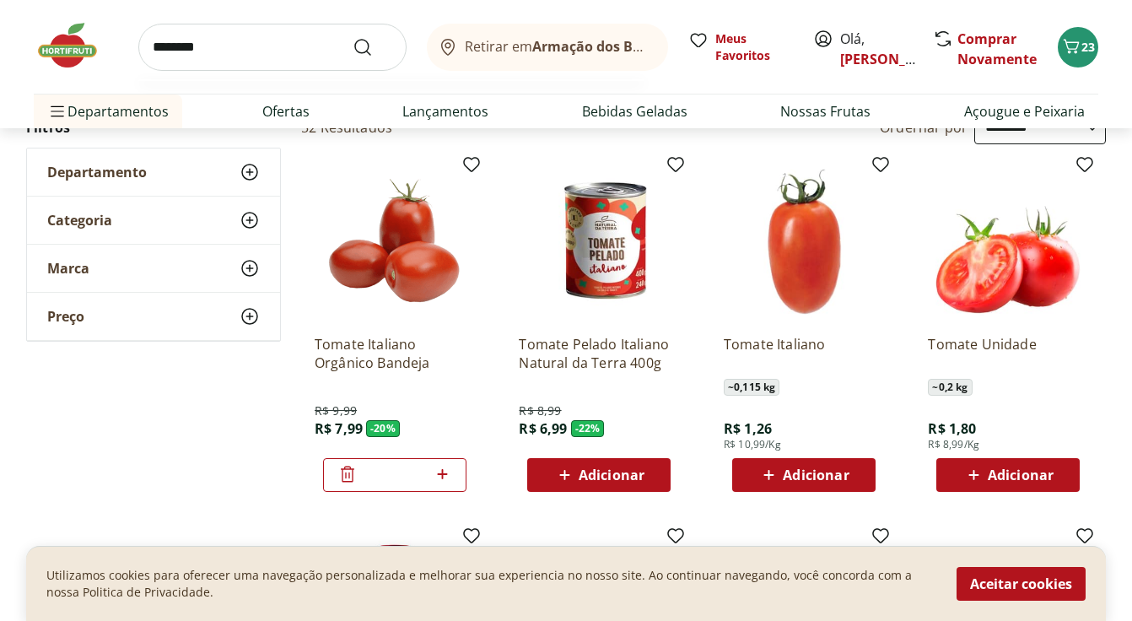
type input "********"
click at [352, 37] on button "Submit Search" at bounding box center [372, 47] width 40 height 20
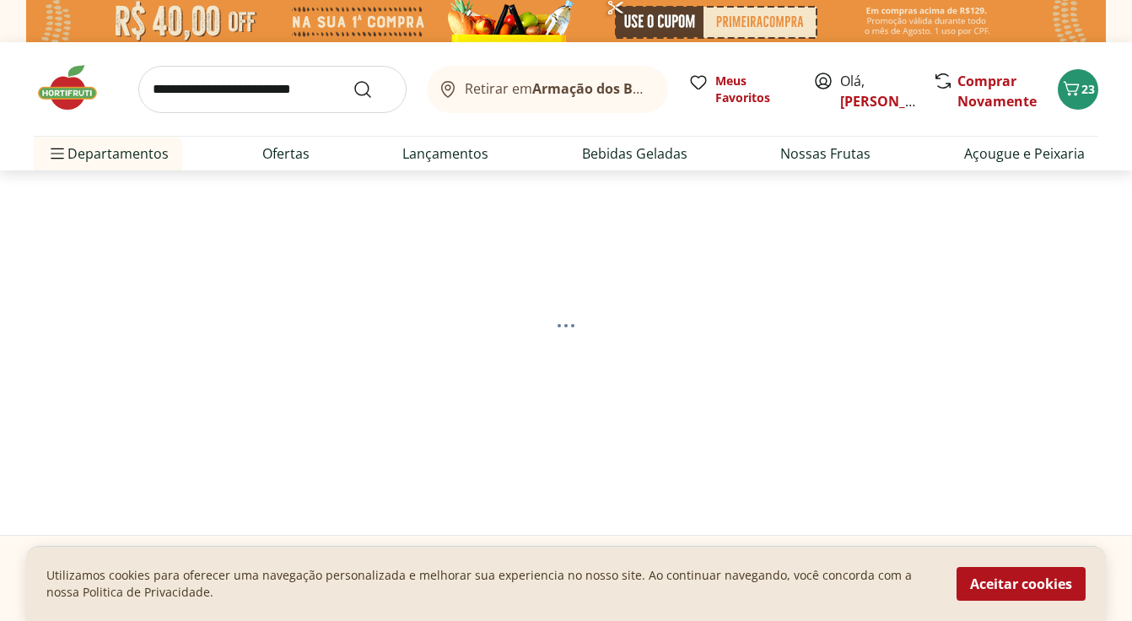
select select "**********"
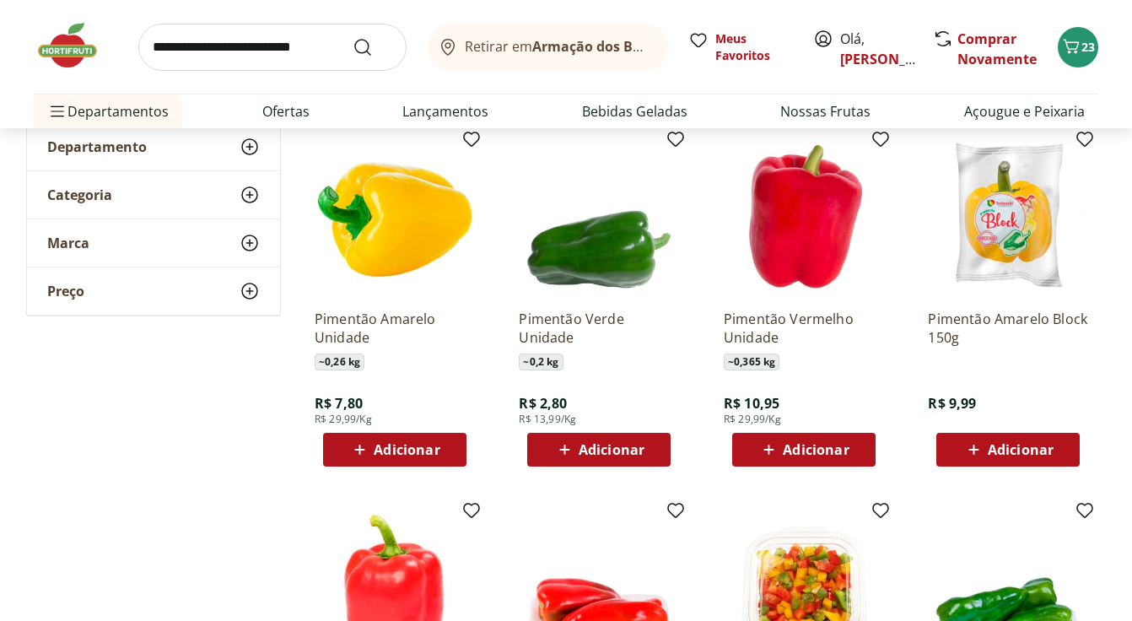
scroll to position [223, 0]
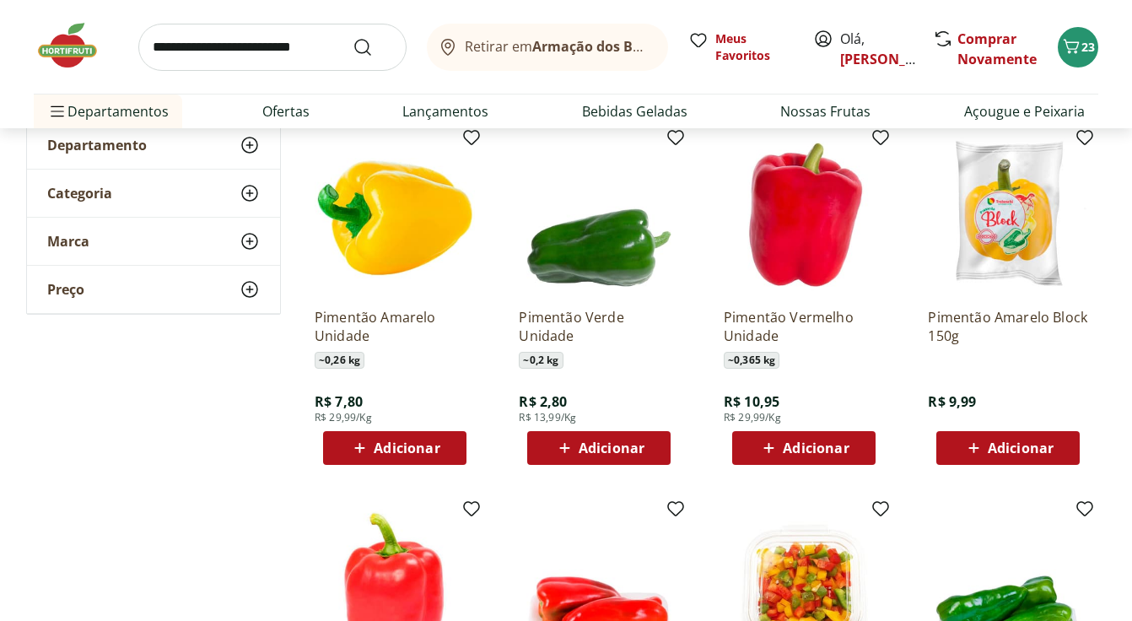
click at [602, 449] on span "Adicionar" at bounding box center [611, 447] width 66 height 13
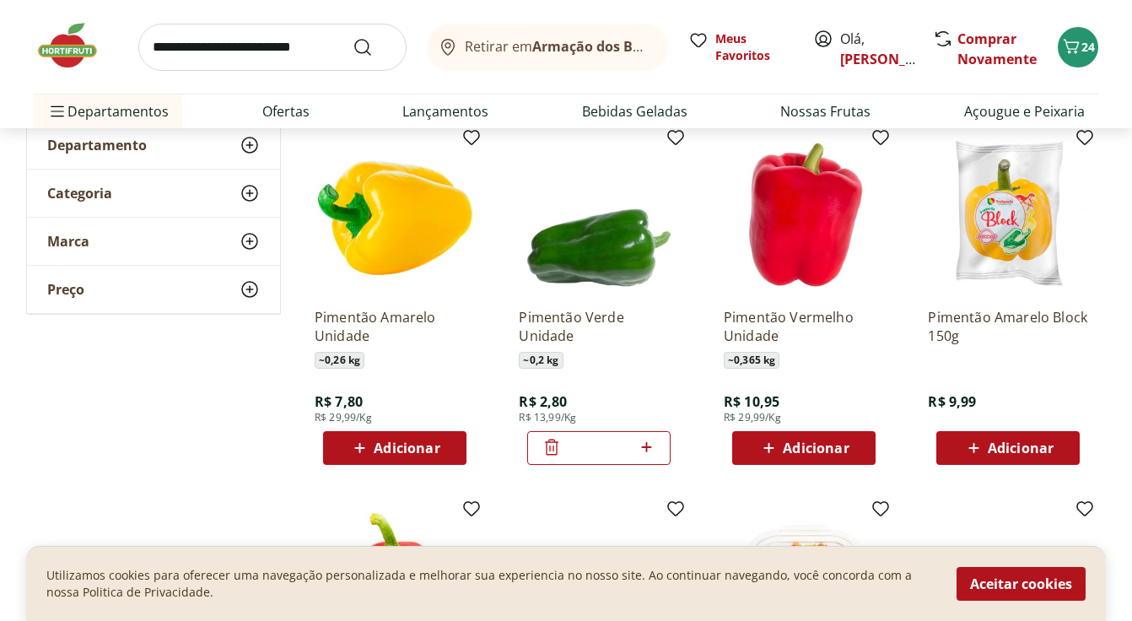
click at [787, 452] on span "Adicionar" at bounding box center [816, 447] width 66 height 13
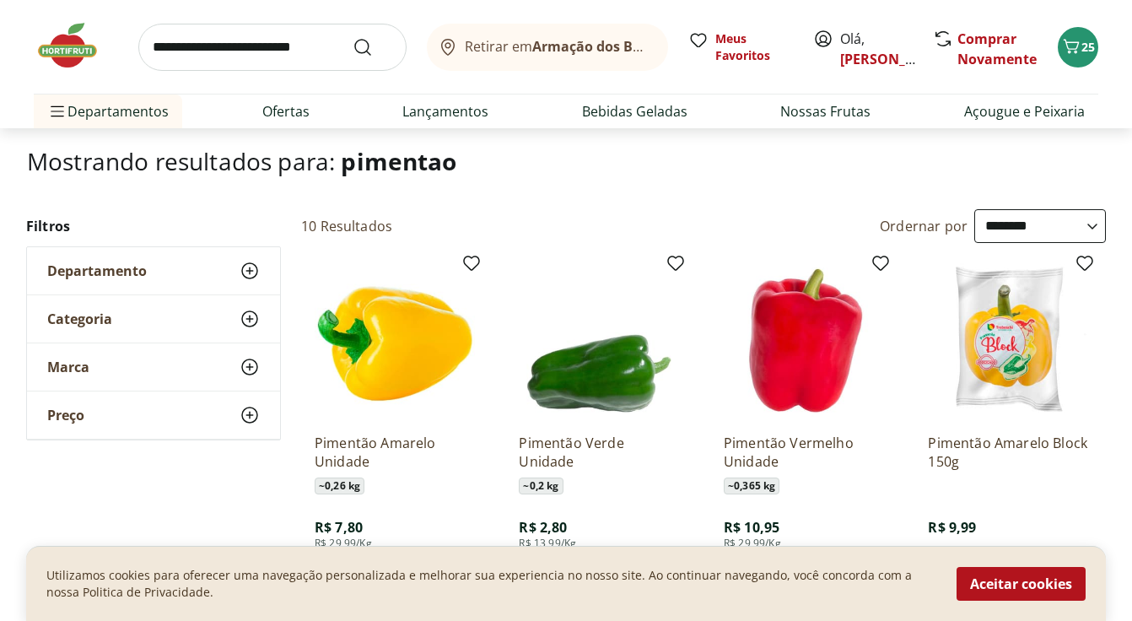
scroll to position [0, 0]
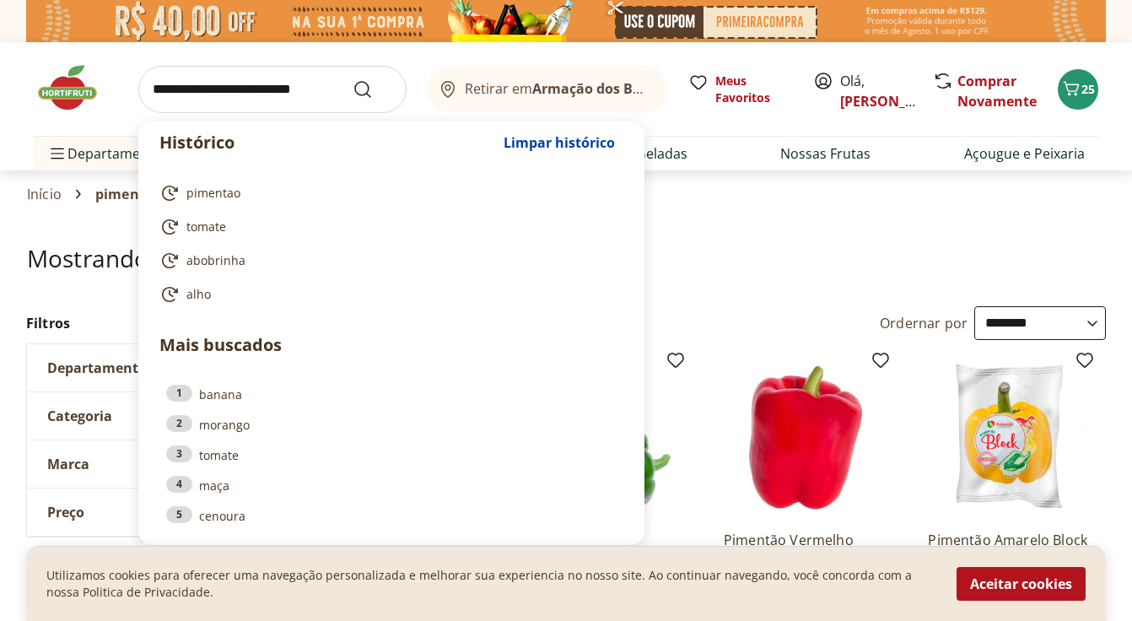
click at [322, 102] on input "search" at bounding box center [272, 89] width 268 height 47
click at [311, 97] on input "search" at bounding box center [272, 89] width 268 height 47
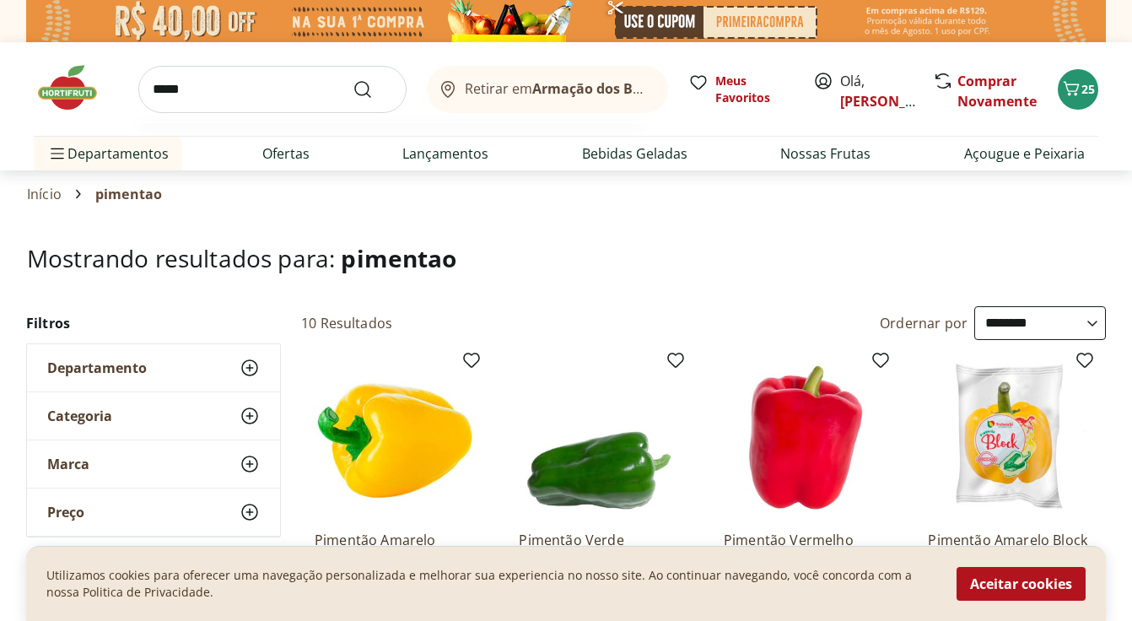
type input "*****"
click at [352, 79] on button "Submit Search" at bounding box center [372, 89] width 40 height 20
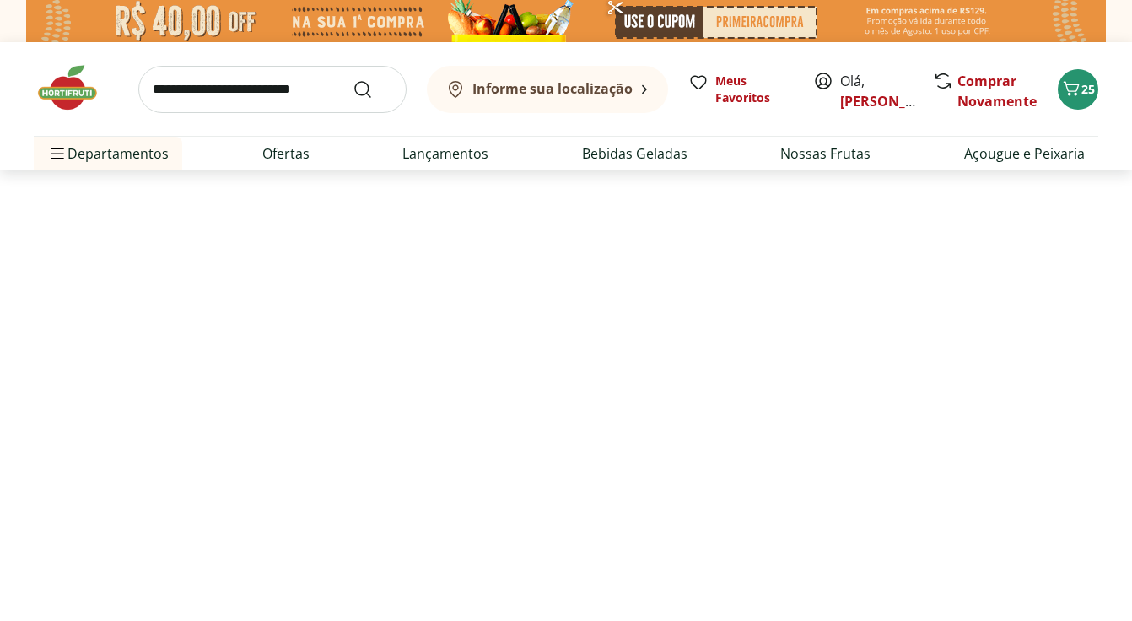
select select "**********"
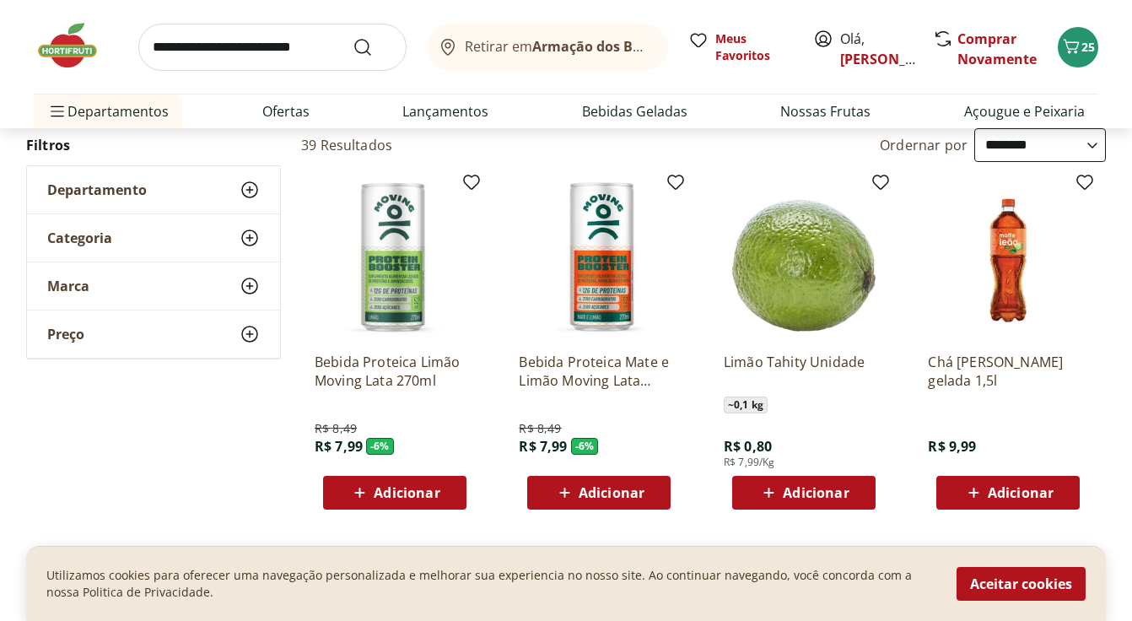
scroll to position [225, 0]
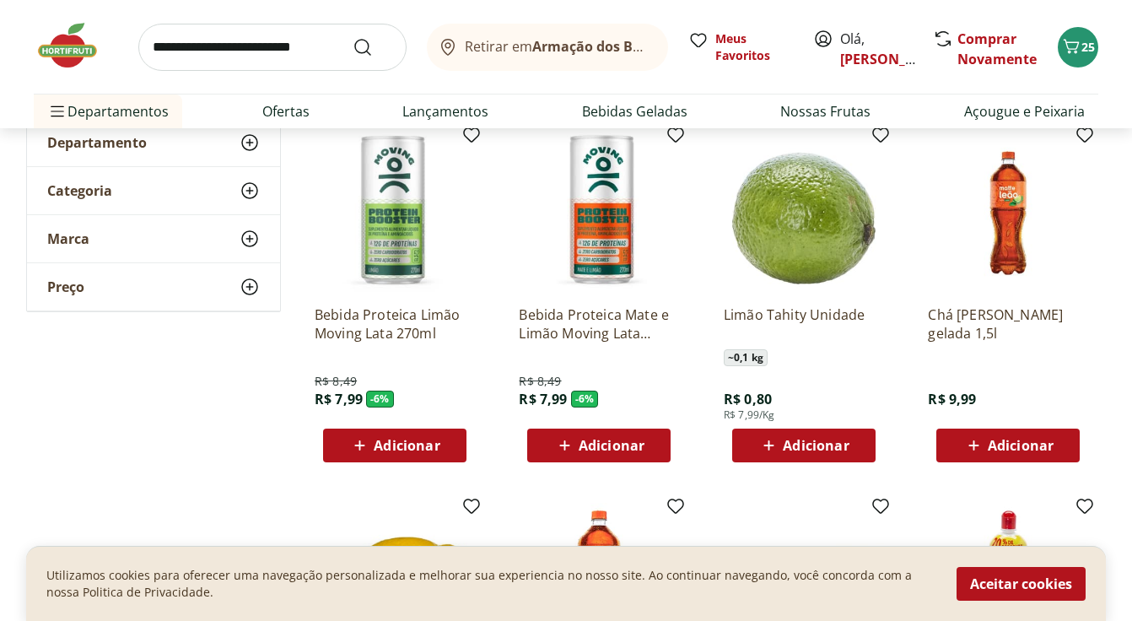
click at [816, 433] on div "Adicionar" at bounding box center [803, 445] width 116 height 30
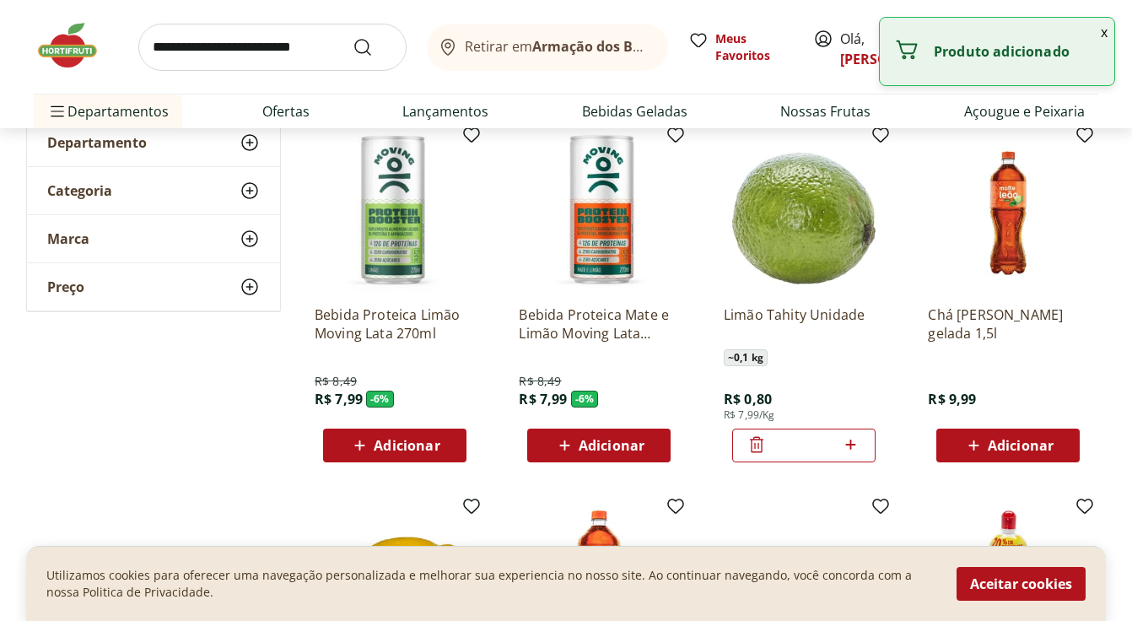
click at [855, 446] on icon at bounding box center [850, 444] width 21 height 20
type input "*"
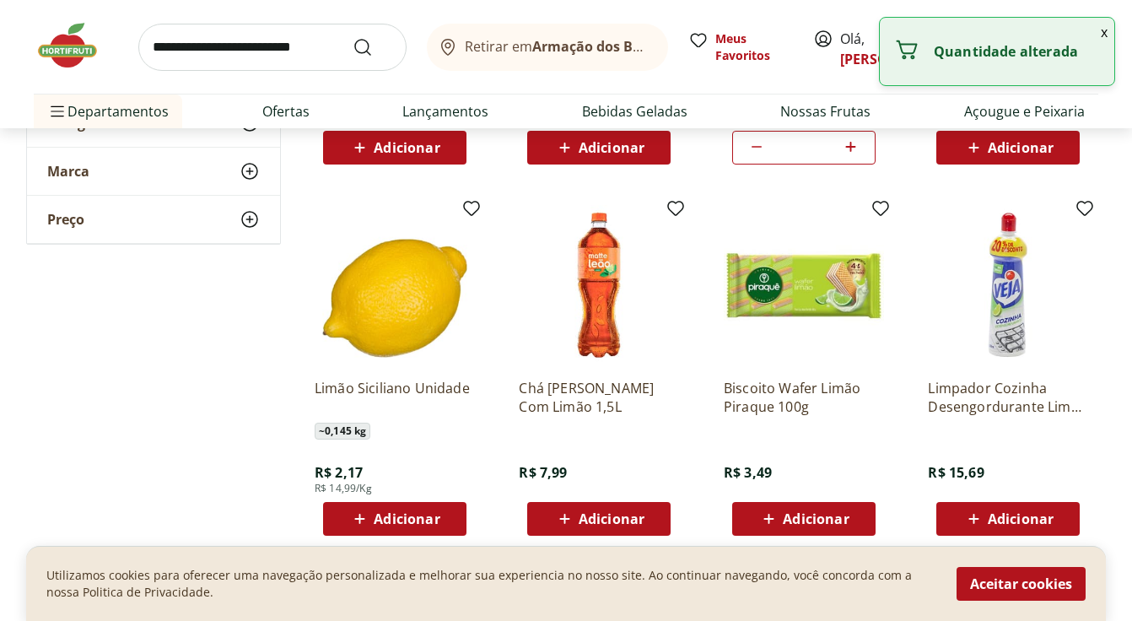
scroll to position [572, 0]
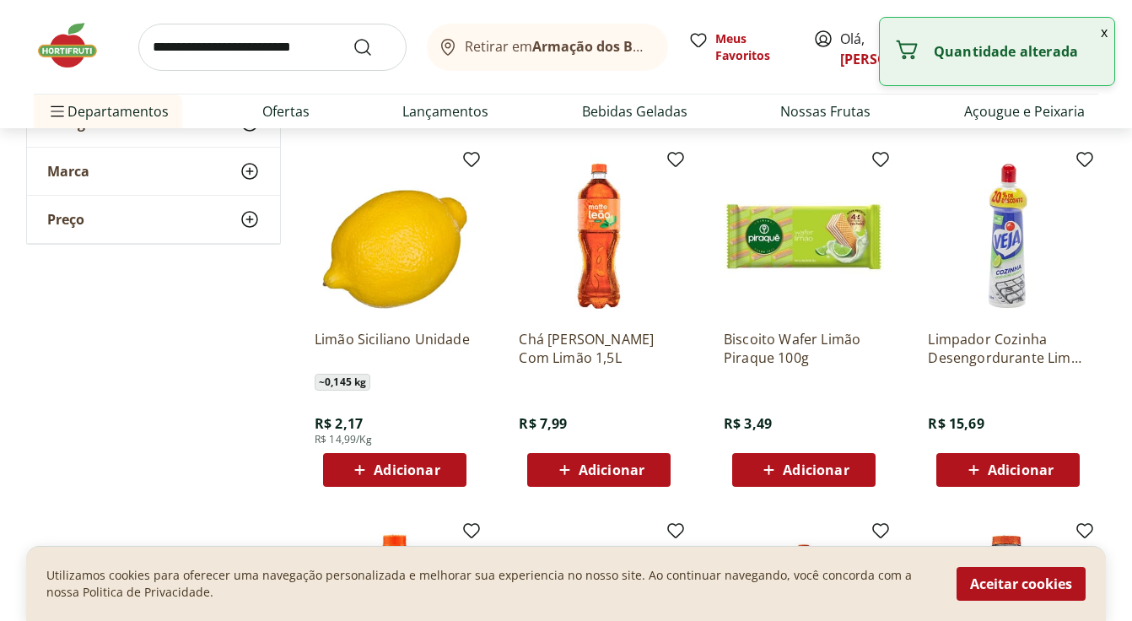
click at [426, 463] on span "Adicionar" at bounding box center [407, 469] width 66 height 13
click at [440, 464] on icon at bounding box center [442, 469] width 21 height 20
type input "*"
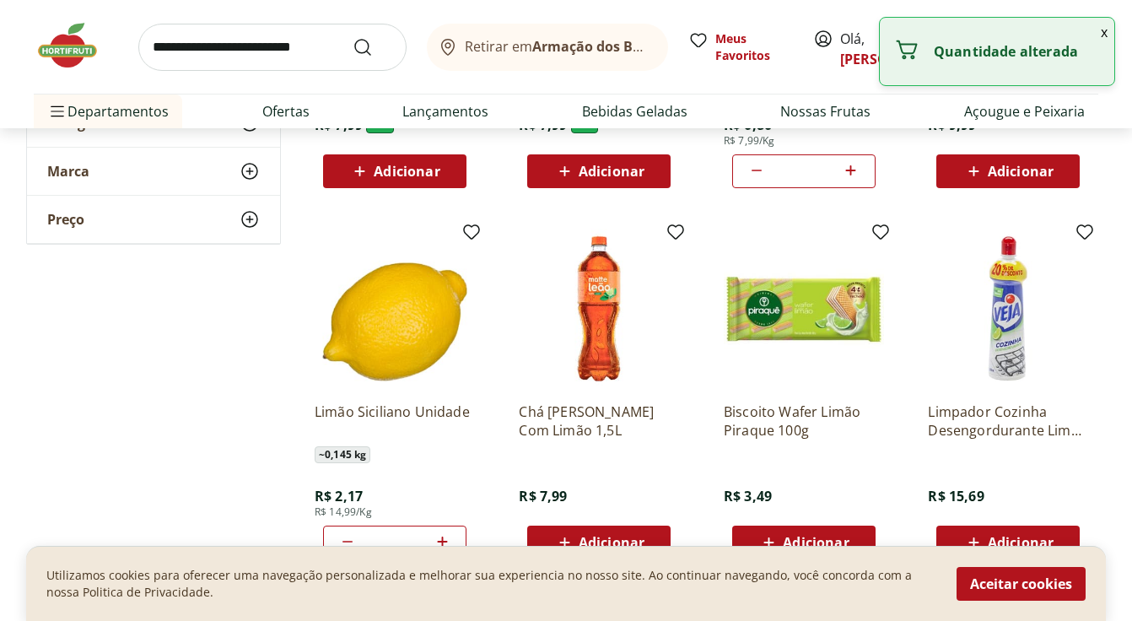
scroll to position [374, 0]
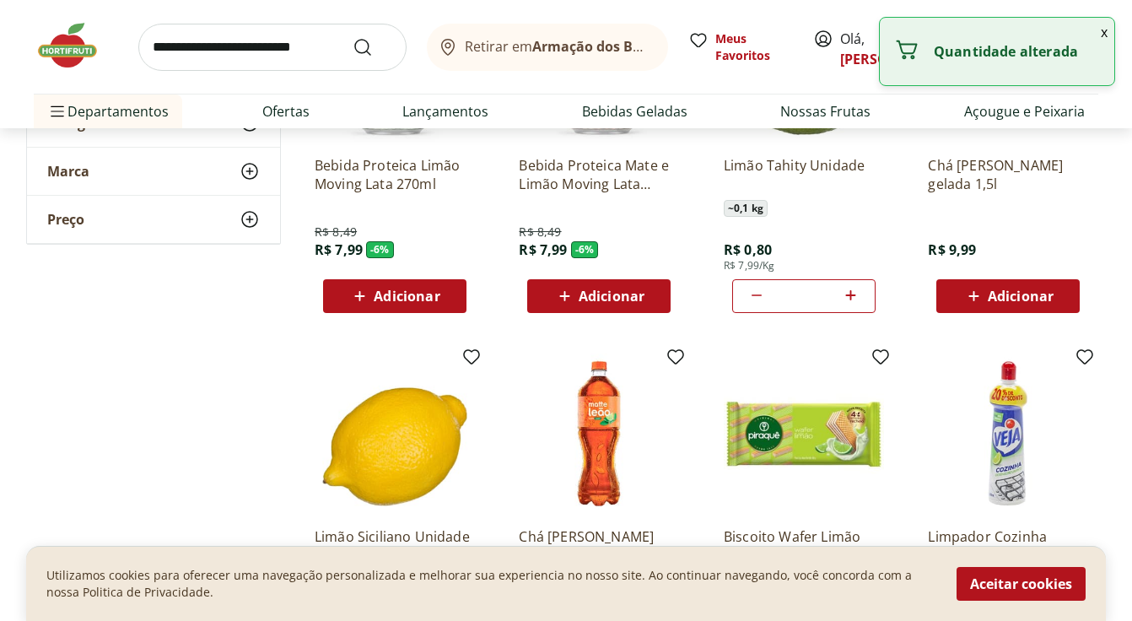
click at [854, 293] on icon at bounding box center [851, 295] width 10 height 10
type input "*"
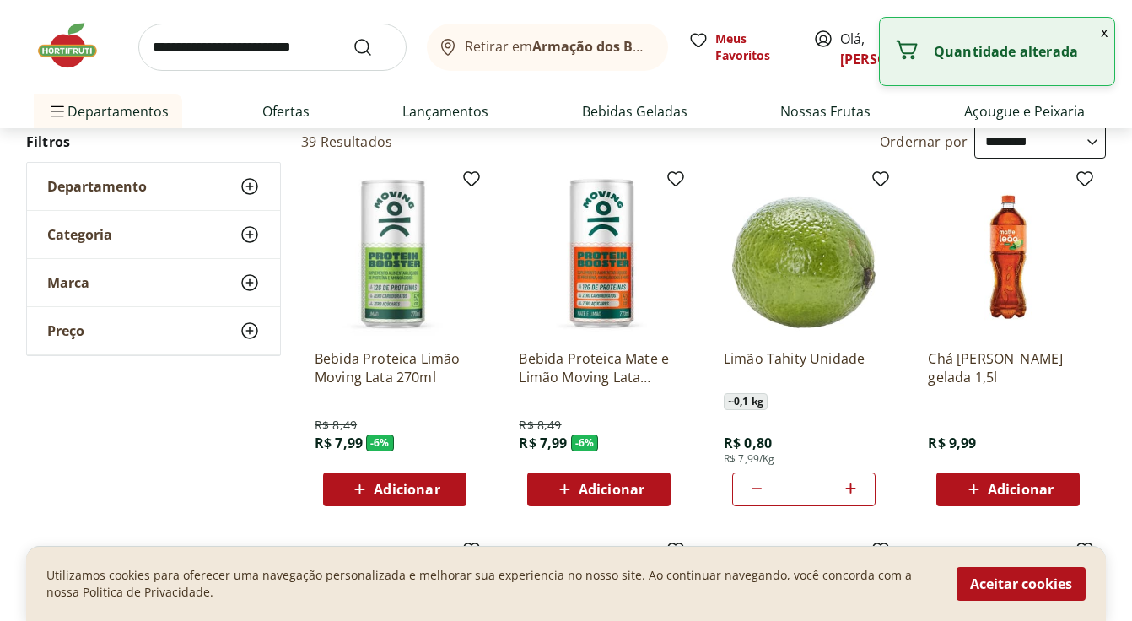
scroll to position [123, 0]
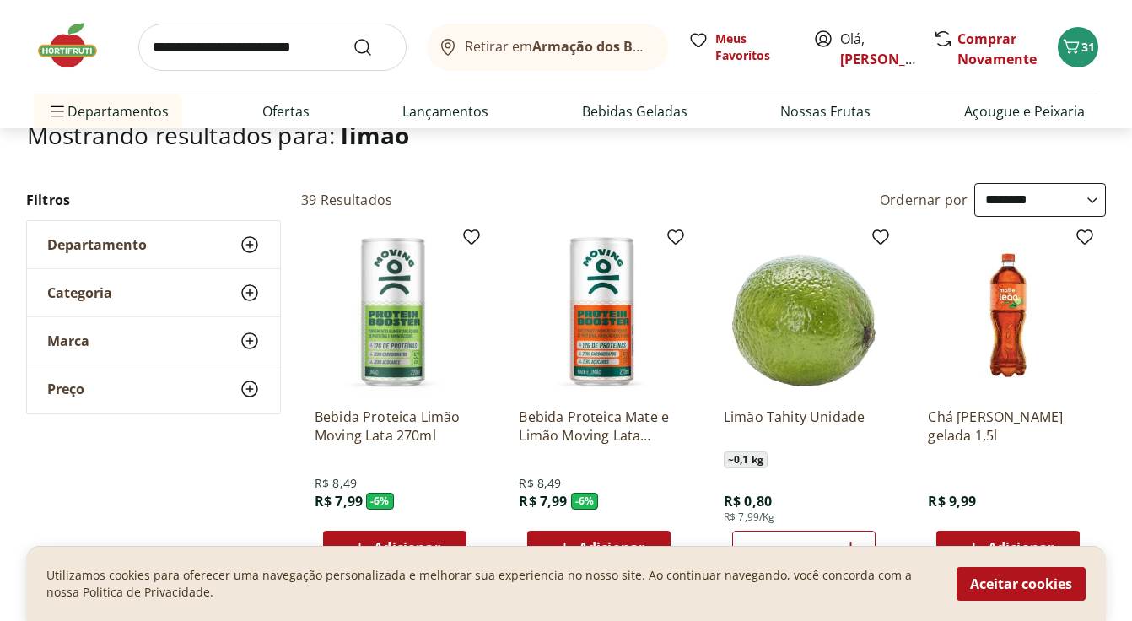
click at [336, 46] on input "search" at bounding box center [272, 47] width 268 height 47
type input "******"
click at [352, 37] on button "Submit Search" at bounding box center [372, 47] width 40 height 20
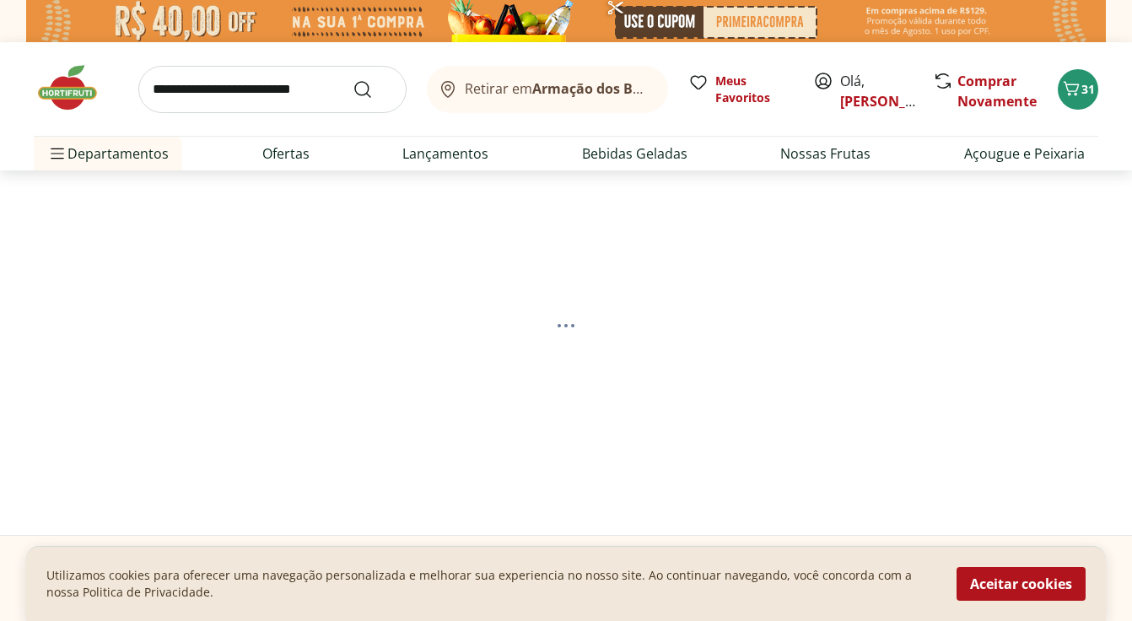
select select "**********"
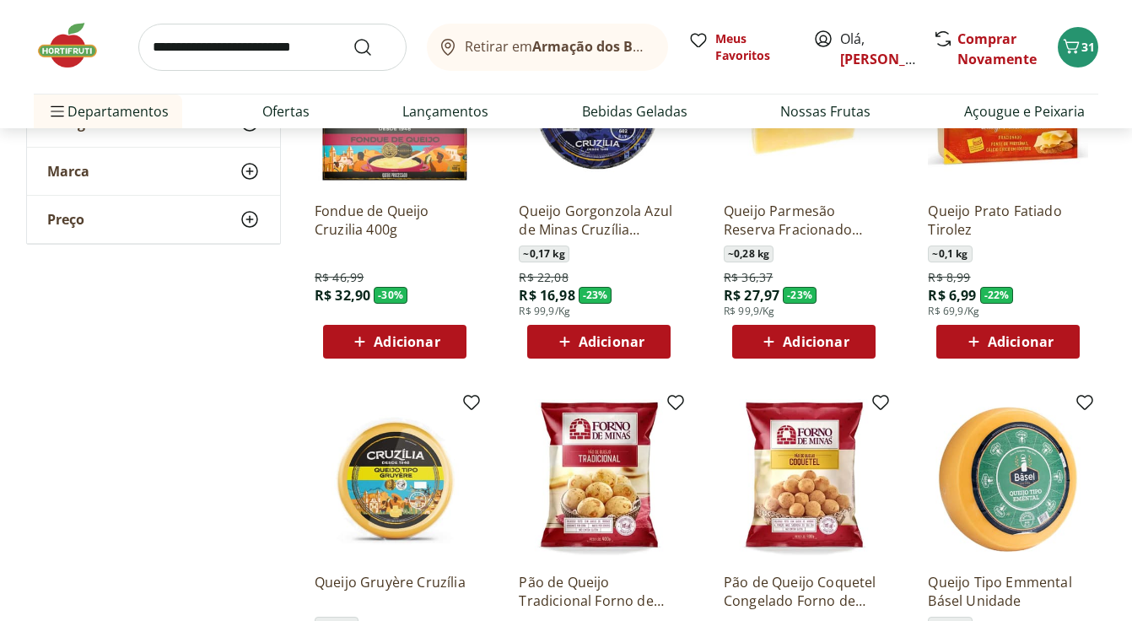
scroll to position [356, 0]
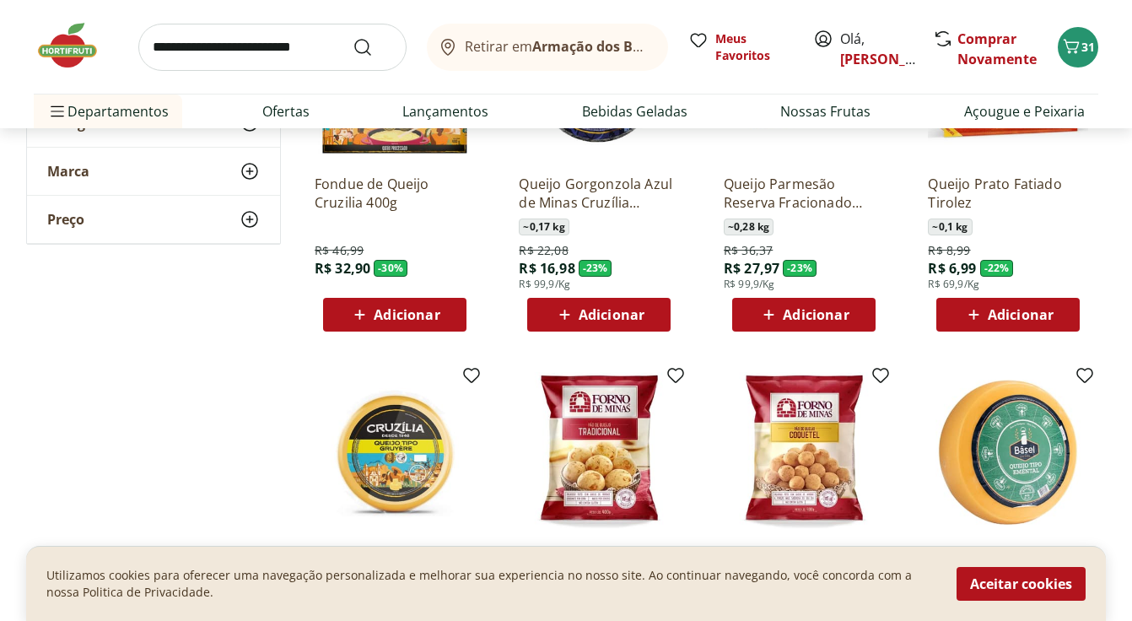
click at [780, 309] on span "Adicionar" at bounding box center [803, 314] width 90 height 20
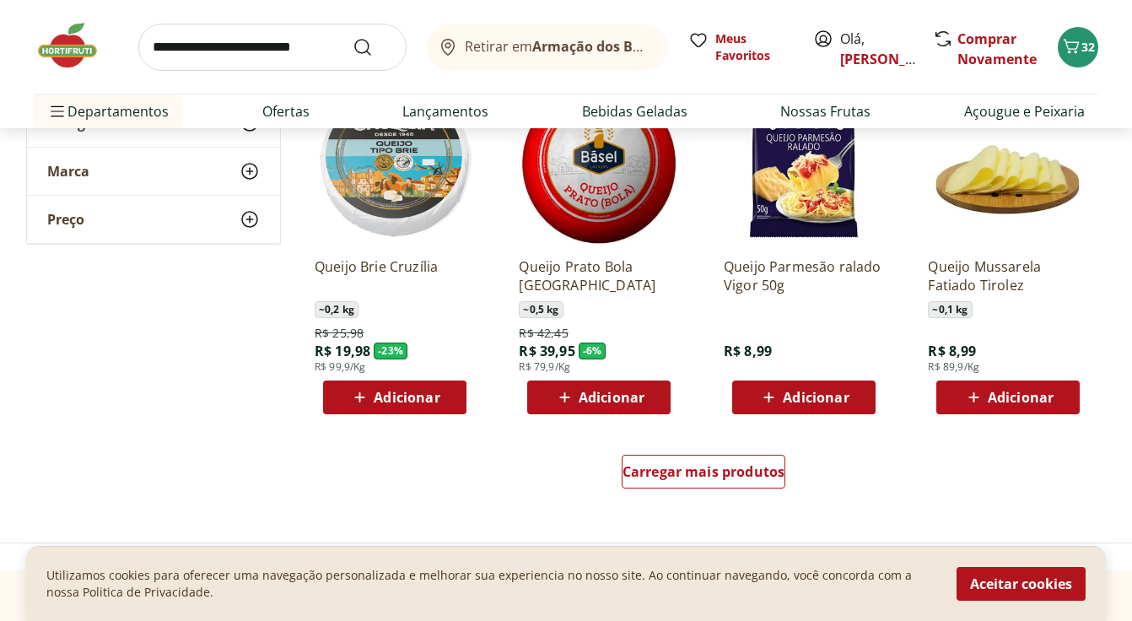
scroll to position [1016, 0]
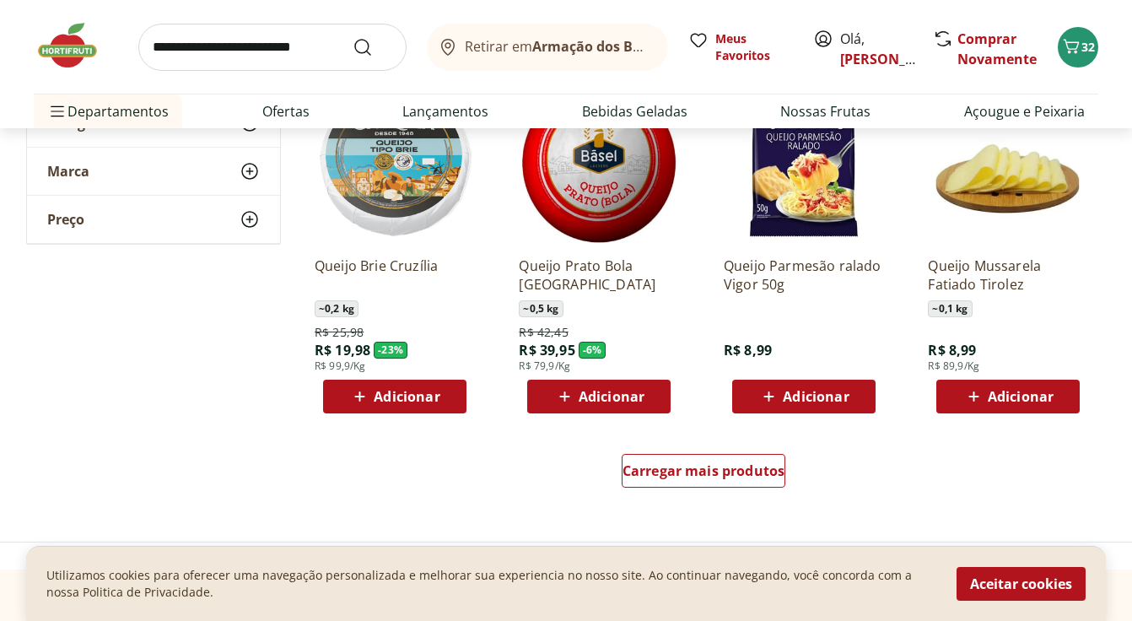
click at [1005, 396] on span "Adicionar" at bounding box center [1020, 396] width 66 height 13
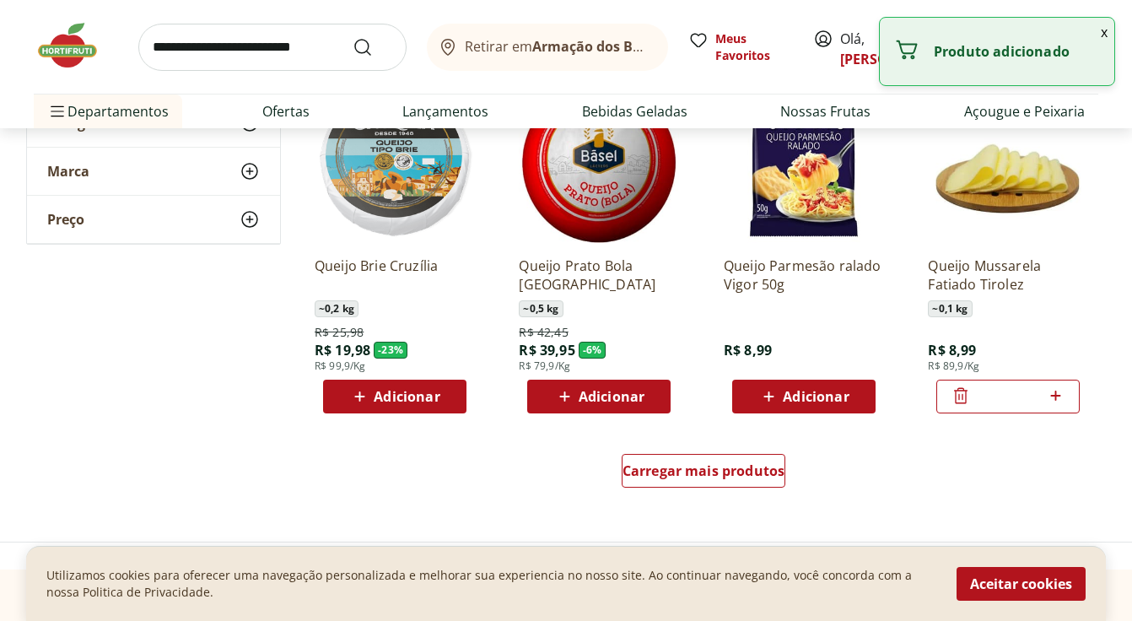
click at [1057, 394] on icon at bounding box center [1055, 395] width 10 height 10
type input "*"
click at [772, 468] on span "Carregar mais produtos" at bounding box center [703, 470] width 163 height 13
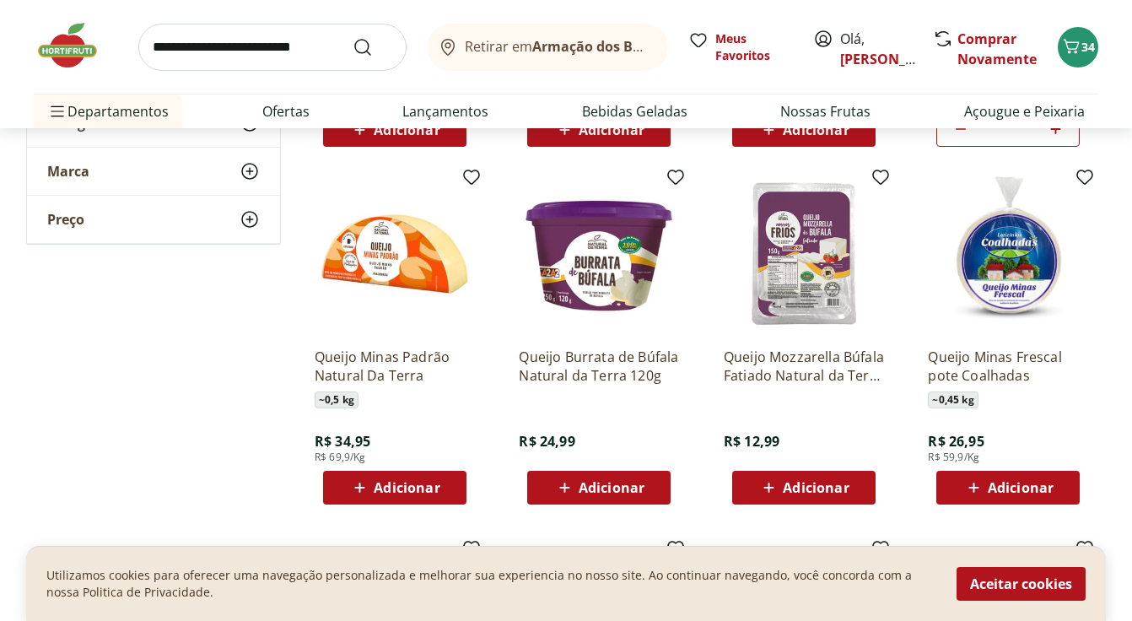
scroll to position [1294, 0]
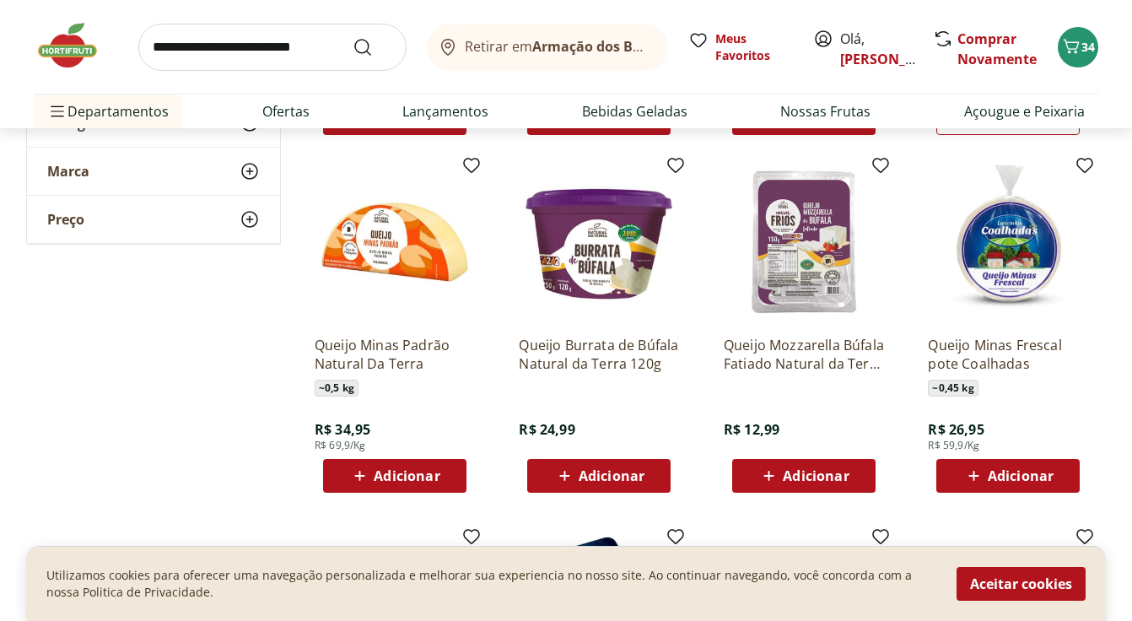
click at [435, 479] on span "Adicionar" at bounding box center [407, 475] width 66 height 13
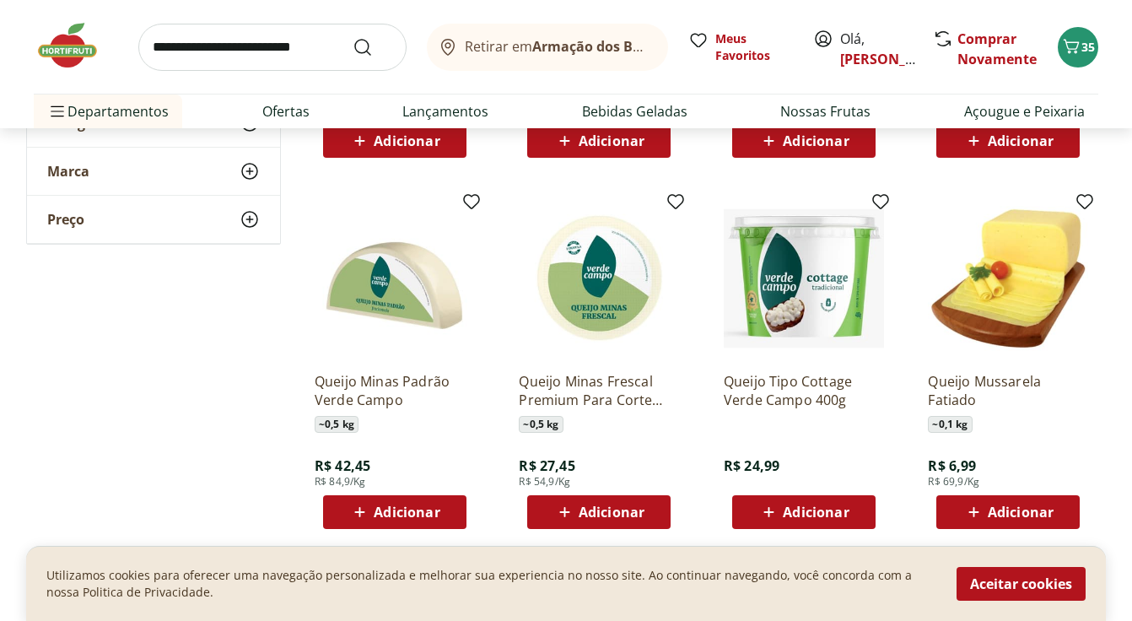
scroll to position [2029, 0]
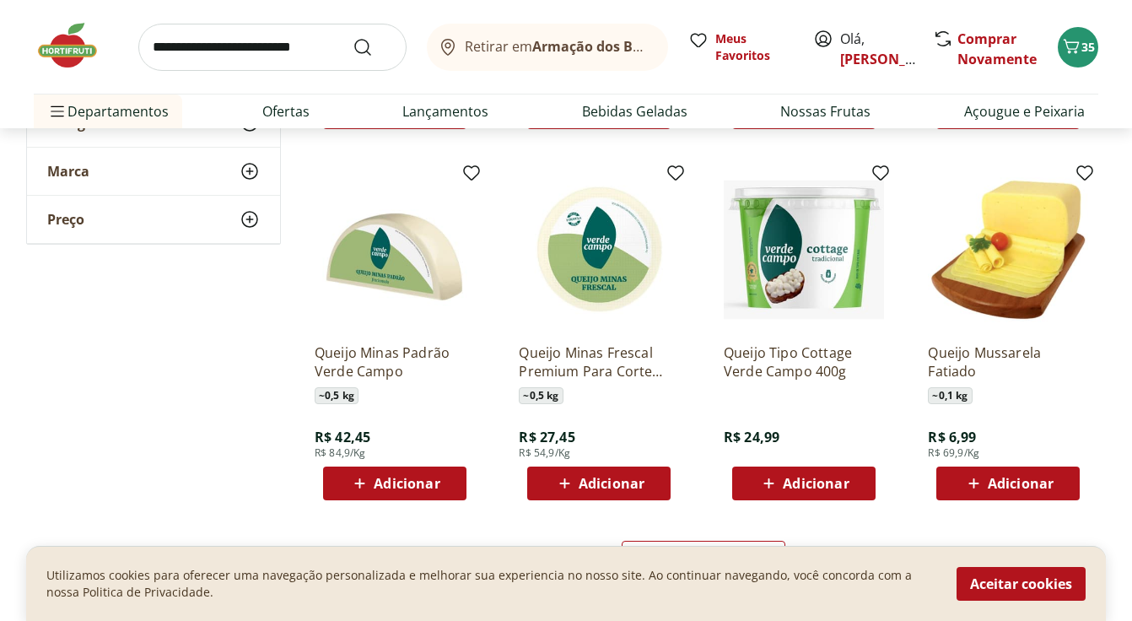
click at [1004, 469] on div "Adicionar" at bounding box center [1007, 483] width 116 height 30
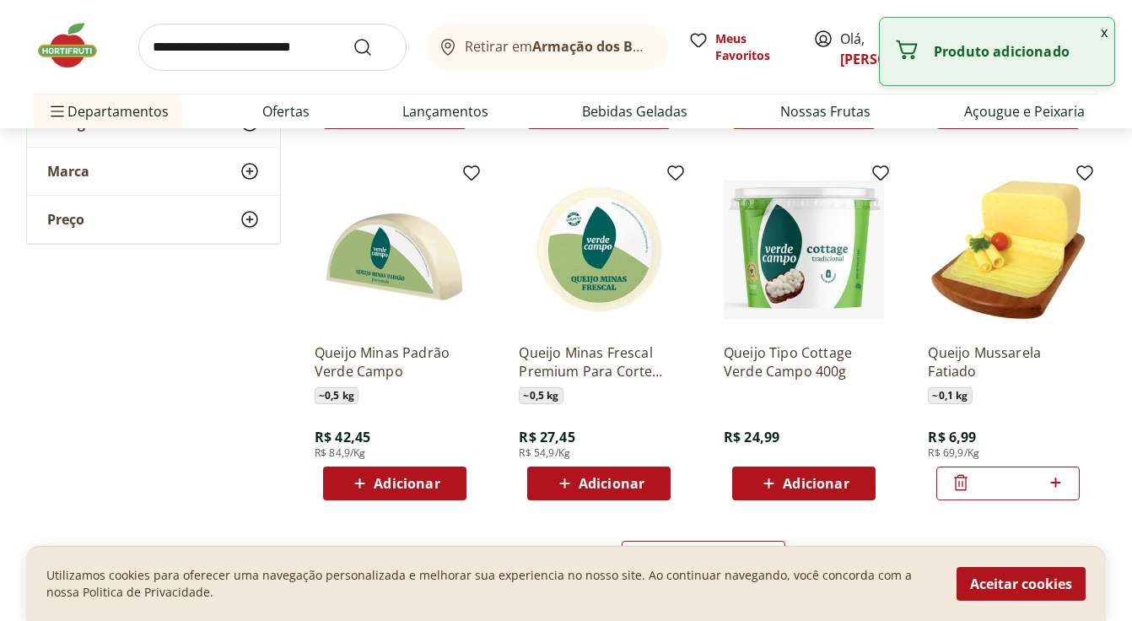
click at [1062, 478] on icon at bounding box center [1055, 482] width 21 height 20
type input "*"
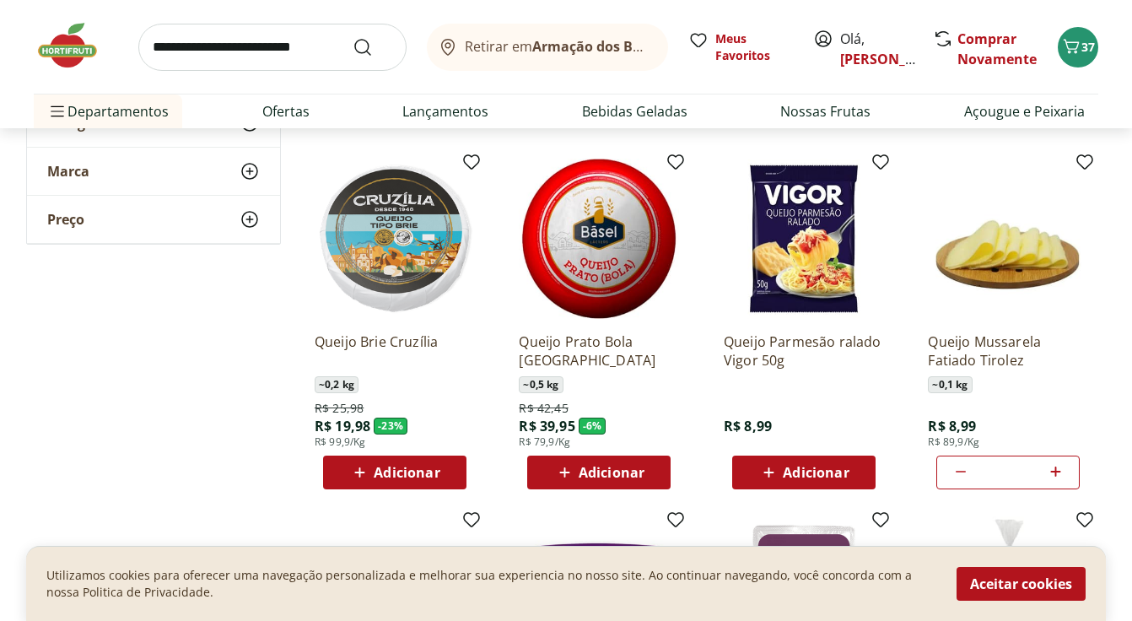
scroll to position [960, 0]
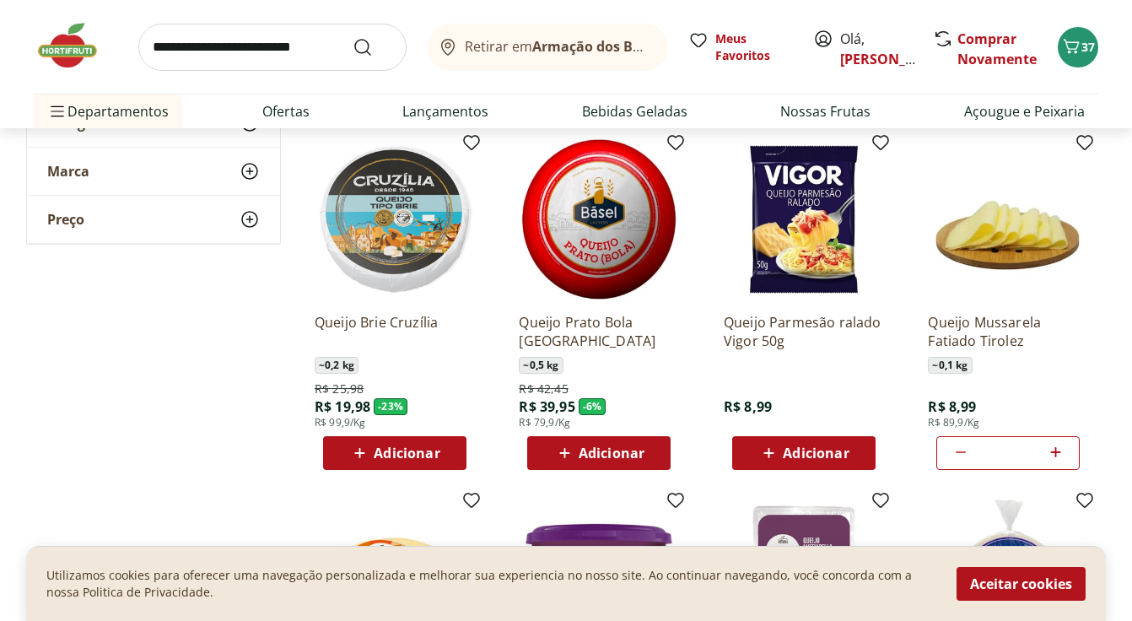
click at [960, 442] on icon at bounding box center [960, 452] width 20 height 20
type input "*"
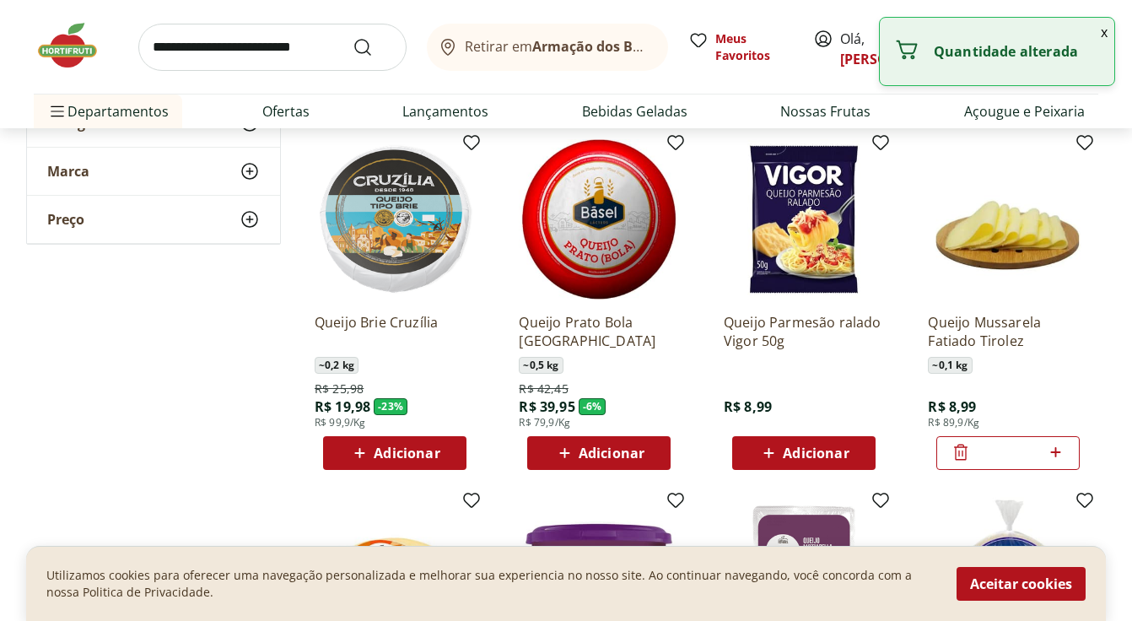
click at [960, 442] on icon at bounding box center [960, 452] width 20 height 20
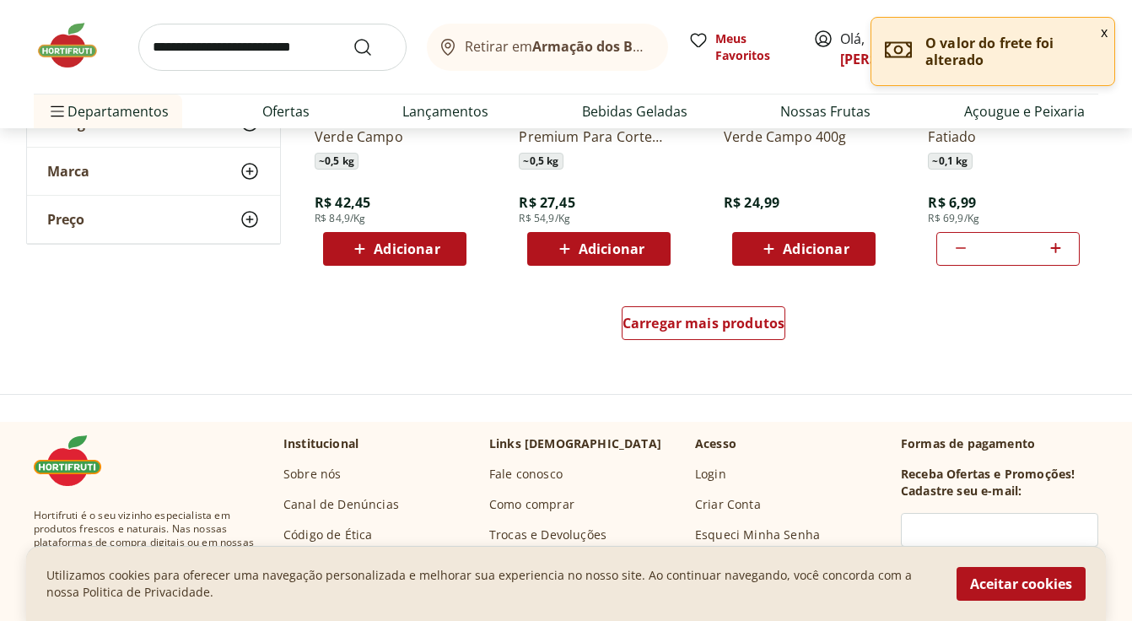
scroll to position [2319, 0]
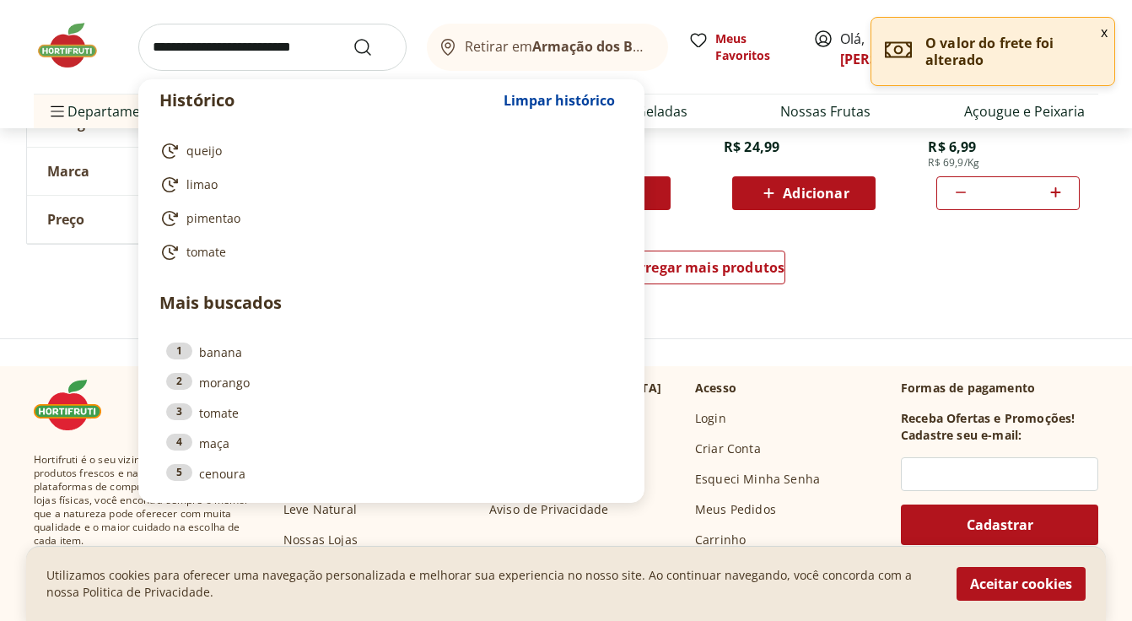
click at [290, 41] on input "search" at bounding box center [272, 47] width 268 height 47
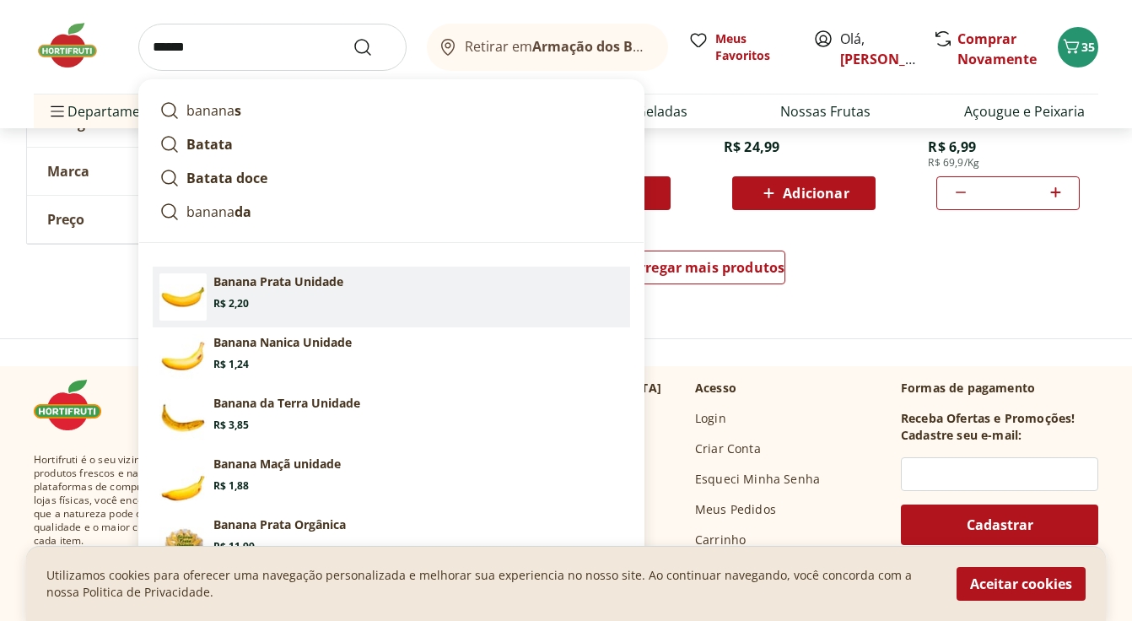
click at [331, 289] on p "Banana Prata Unidade" at bounding box center [278, 281] width 130 height 17
type input "**********"
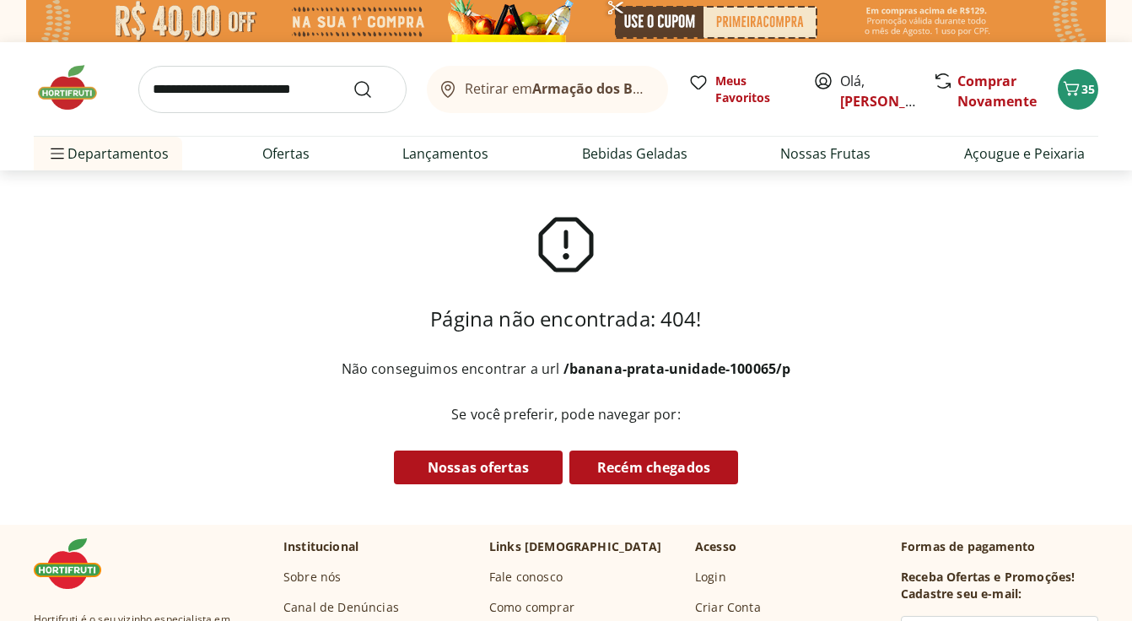
click at [320, 90] on input "search" at bounding box center [272, 89] width 268 height 47
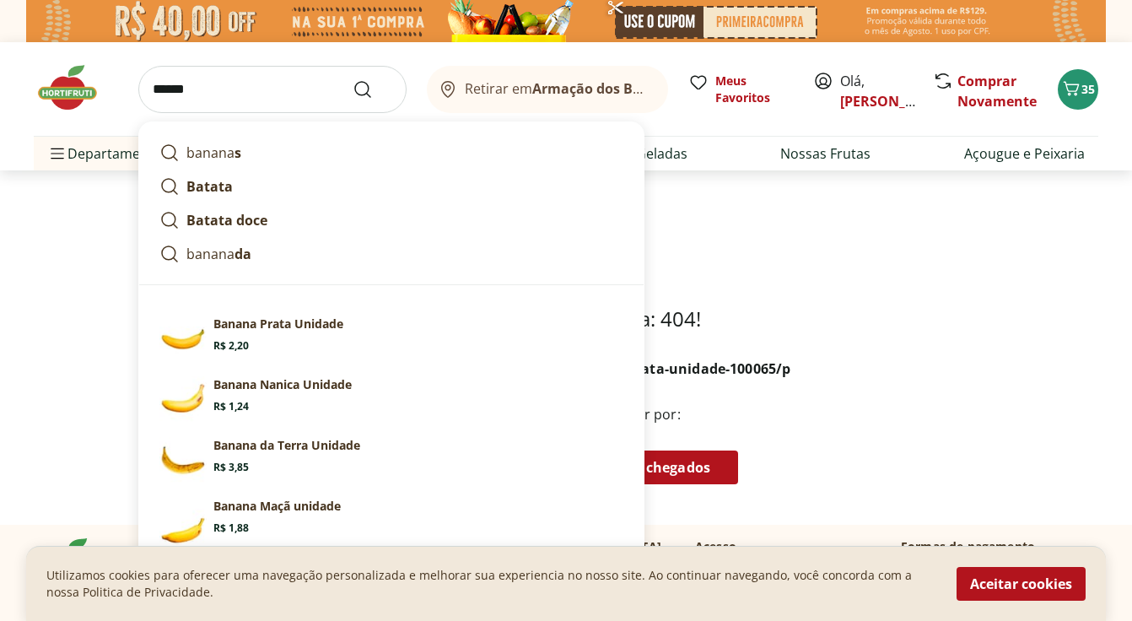
type input "******"
click at [352, 79] on button "Submit Search" at bounding box center [372, 89] width 40 height 20
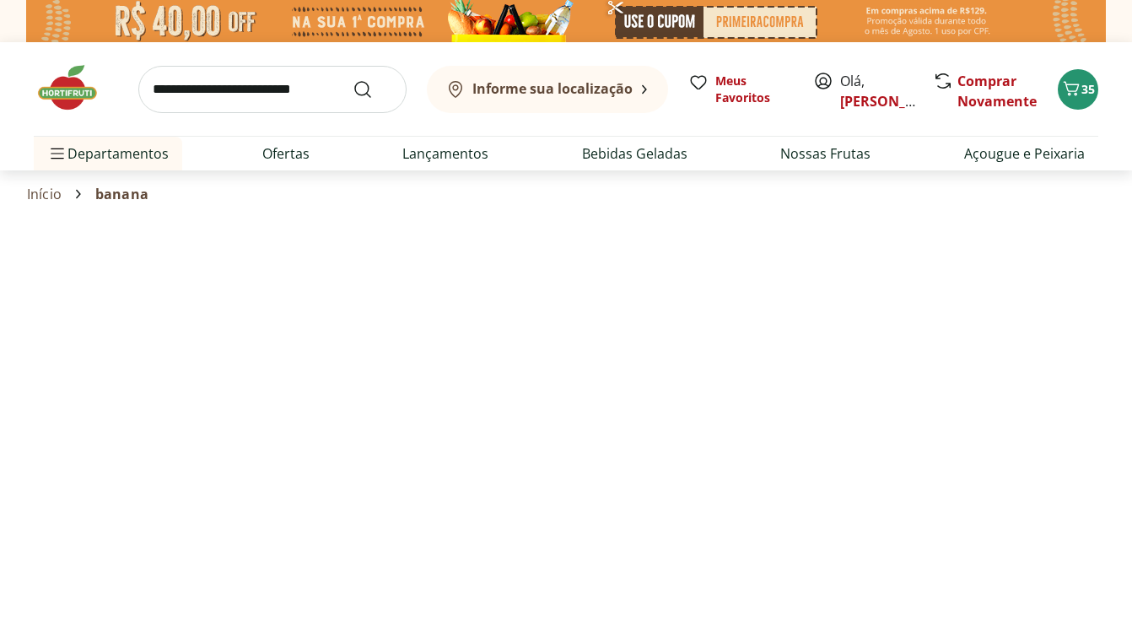
select select "**********"
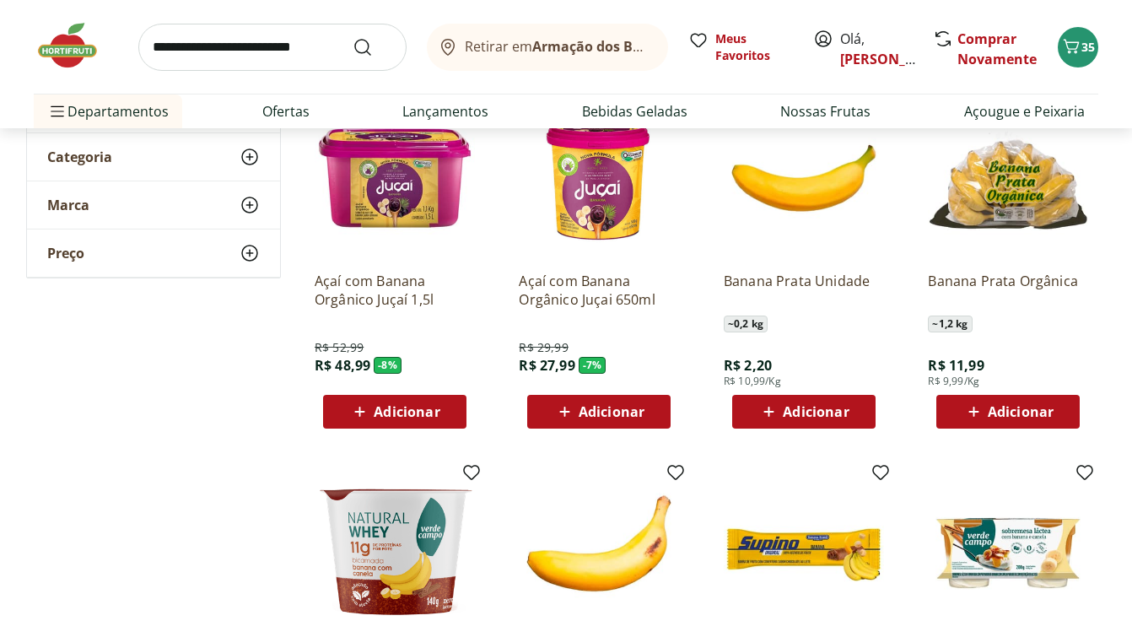
scroll to position [309, 0]
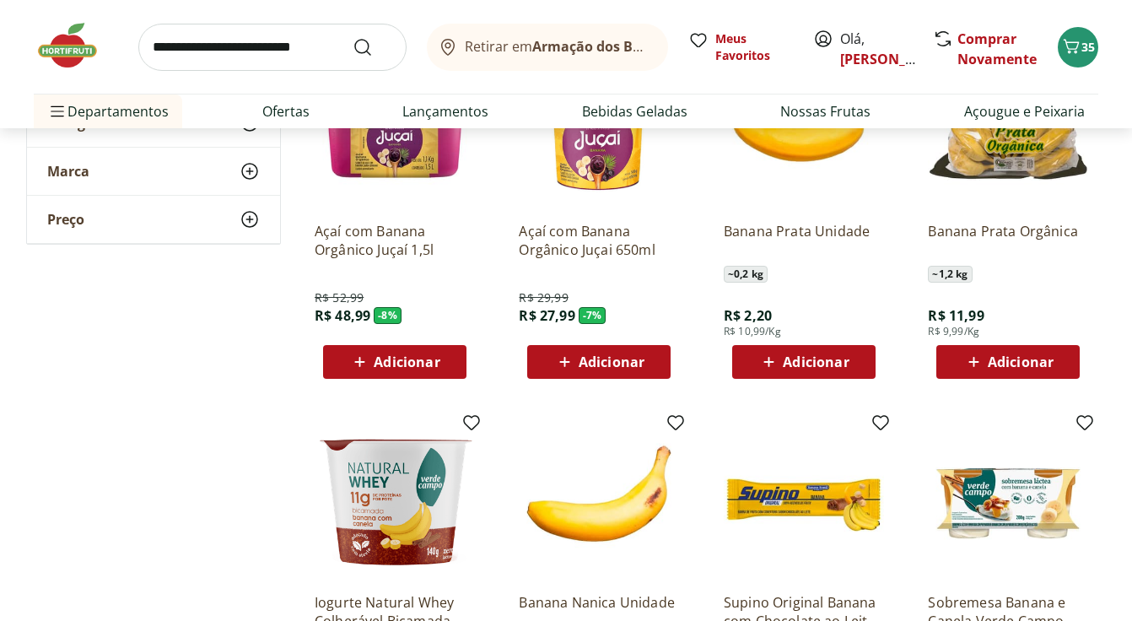
click at [802, 363] on span "Adicionar" at bounding box center [816, 361] width 66 height 13
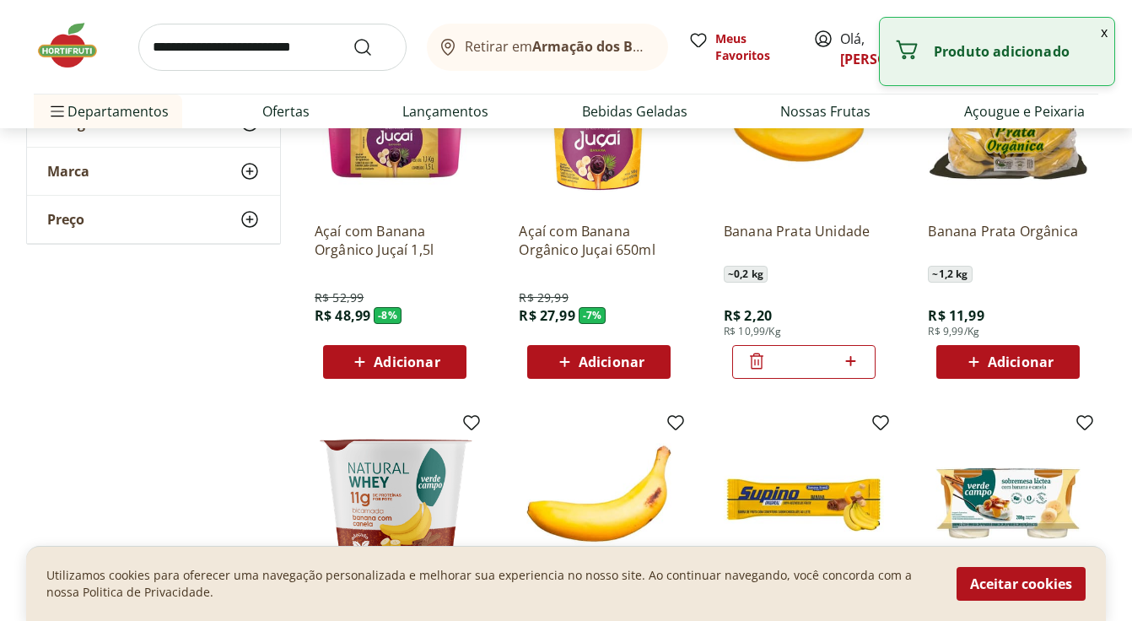
click at [852, 363] on icon at bounding box center [850, 361] width 21 height 20
click at [852, 362] on icon at bounding box center [850, 361] width 21 height 20
type input "*"
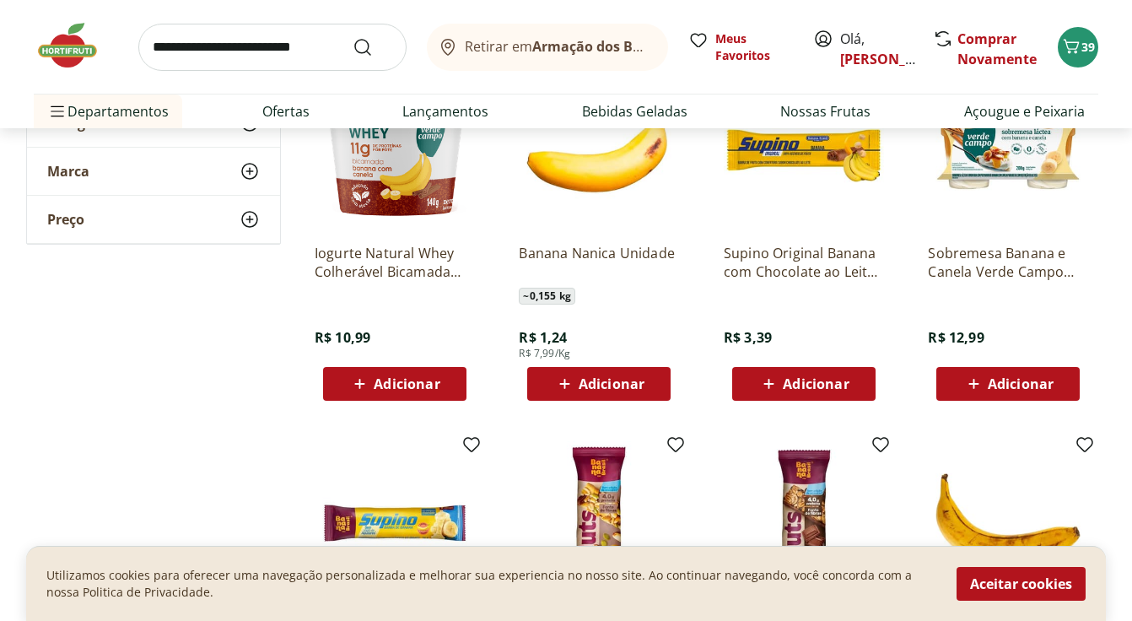
scroll to position [848, 0]
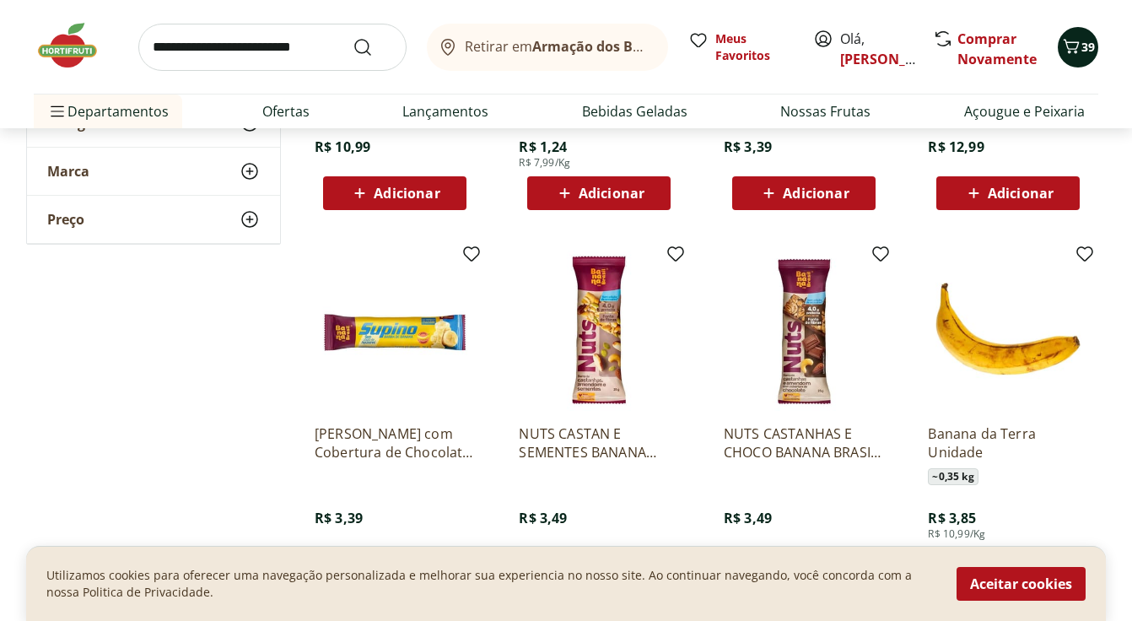
click at [1071, 58] on div "39" at bounding box center [1077, 47] width 13 height 27
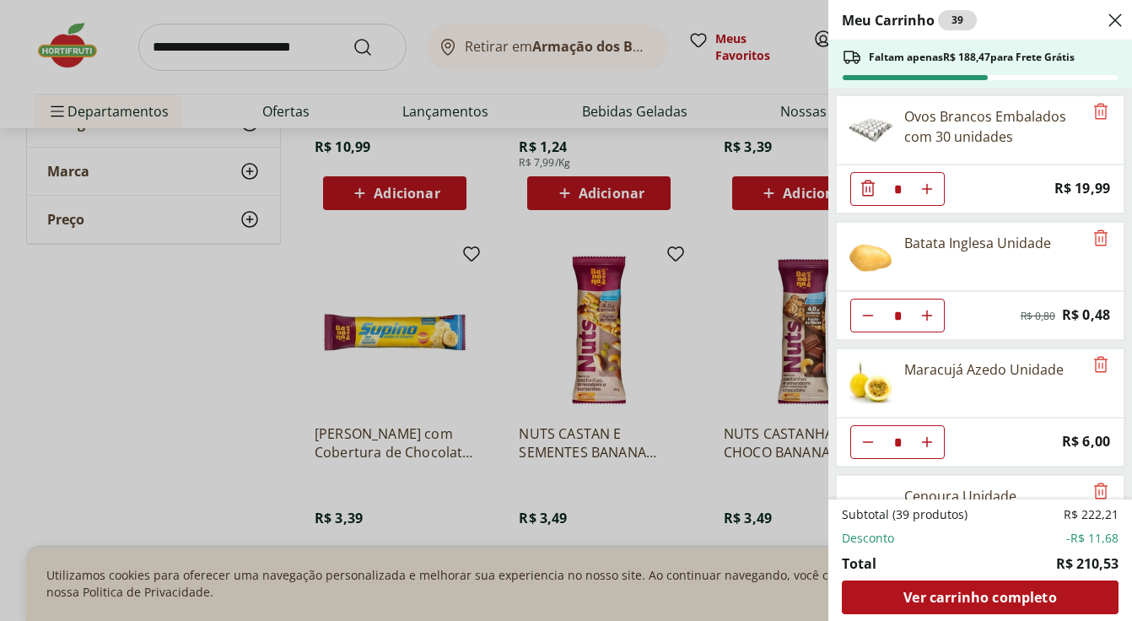
click at [931, 196] on icon "Aumentar Quantidade" at bounding box center [926, 188] width 13 height 13
type input "*"
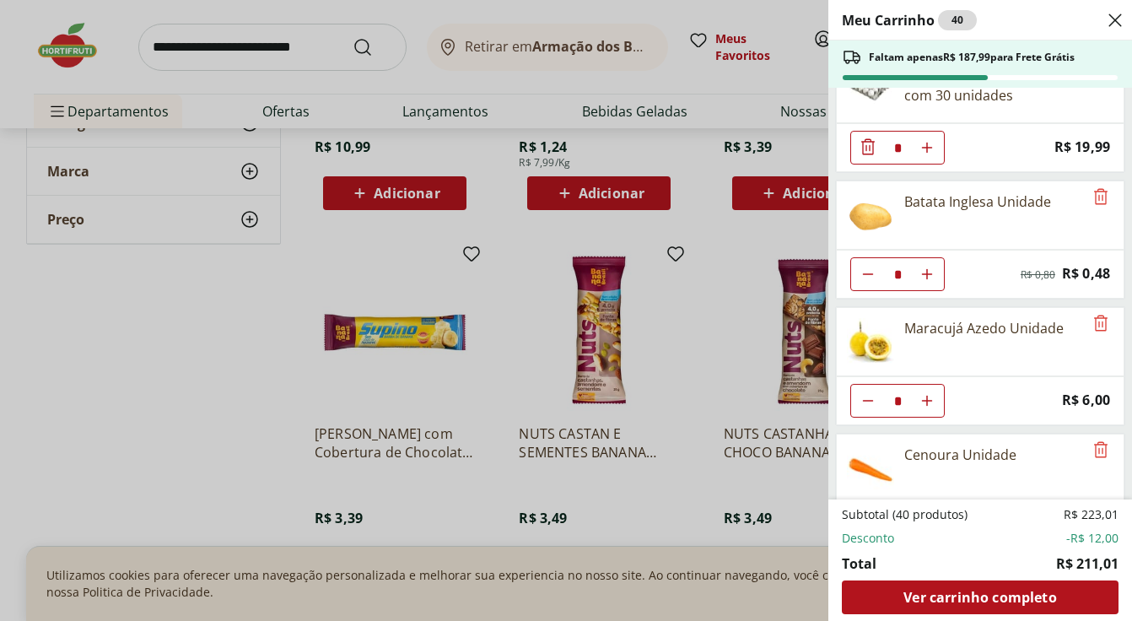
click at [930, 154] on icon "Aumentar Quantidade" at bounding box center [926, 147] width 13 height 13
type input "*"
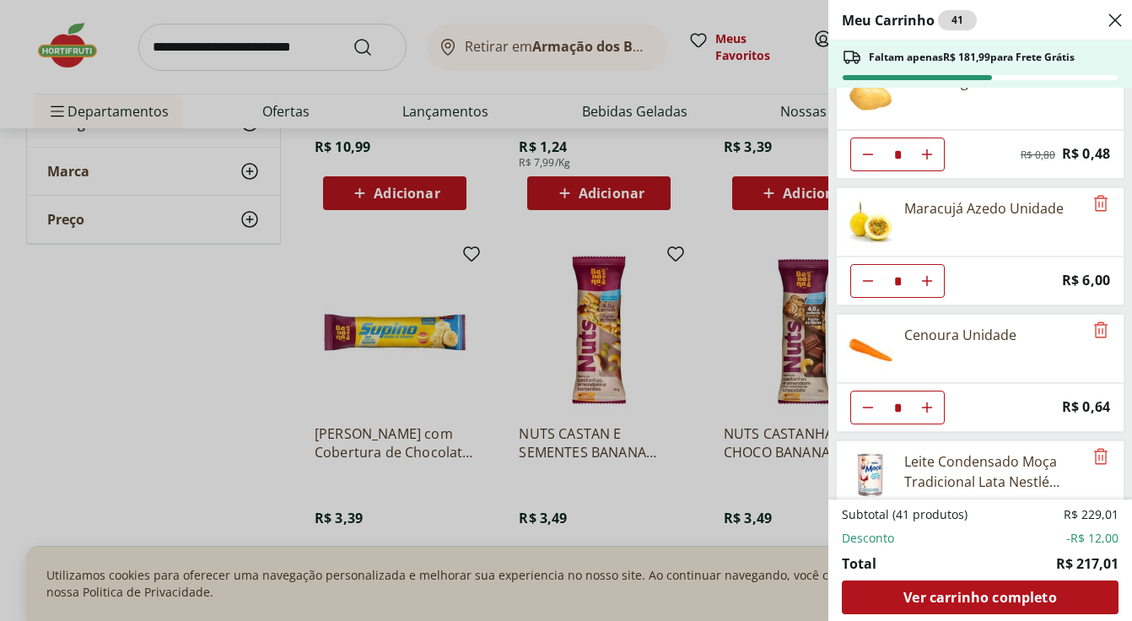
click at [928, 35] on use "Aumentar Quantidade" at bounding box center [926, 27] width 13 height 13
type input "*"
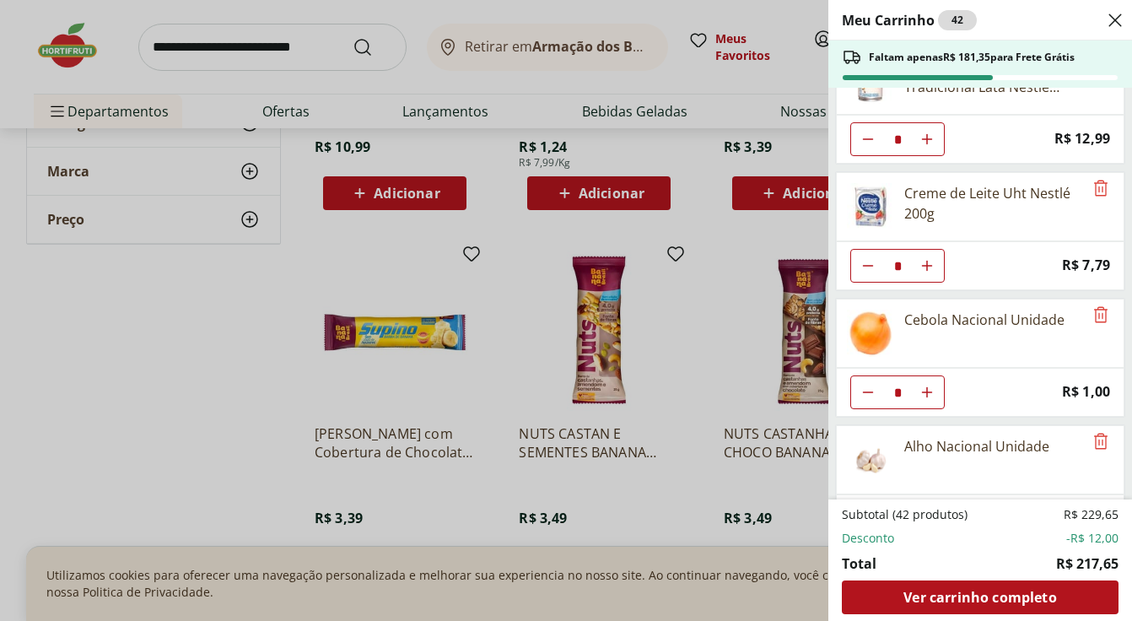
type input "*"
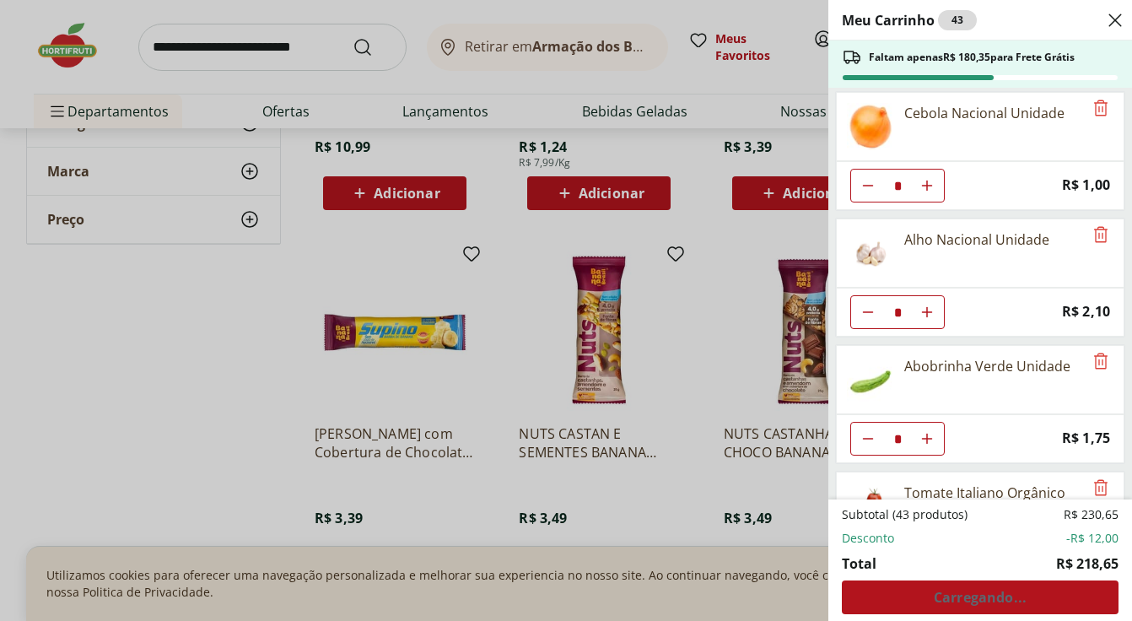
scroll to position [808, 0]
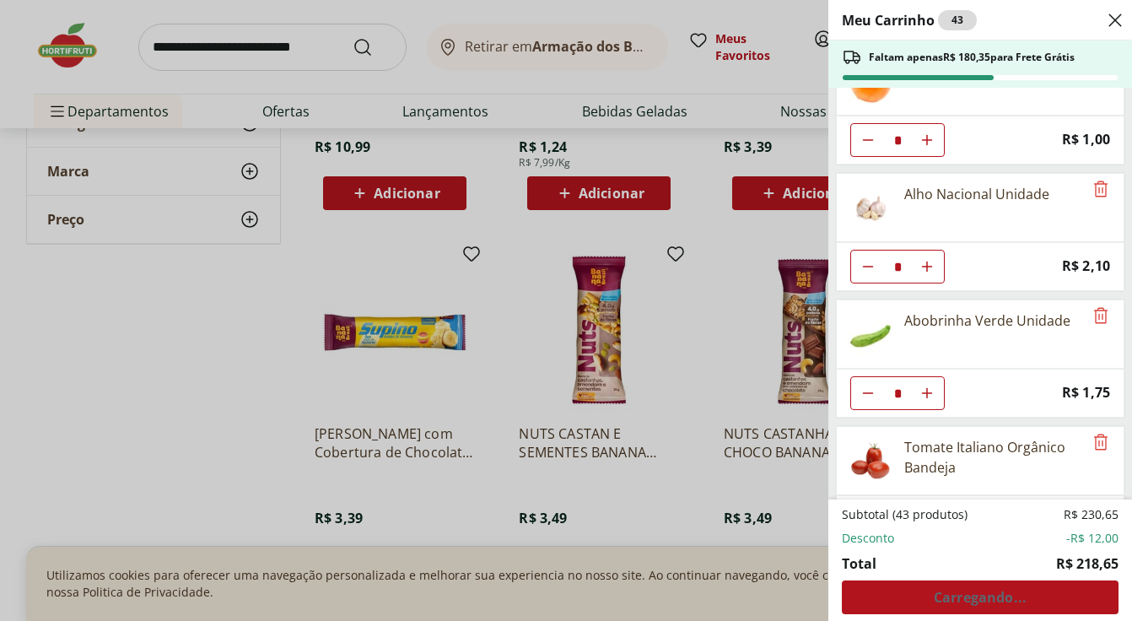
type input "*"
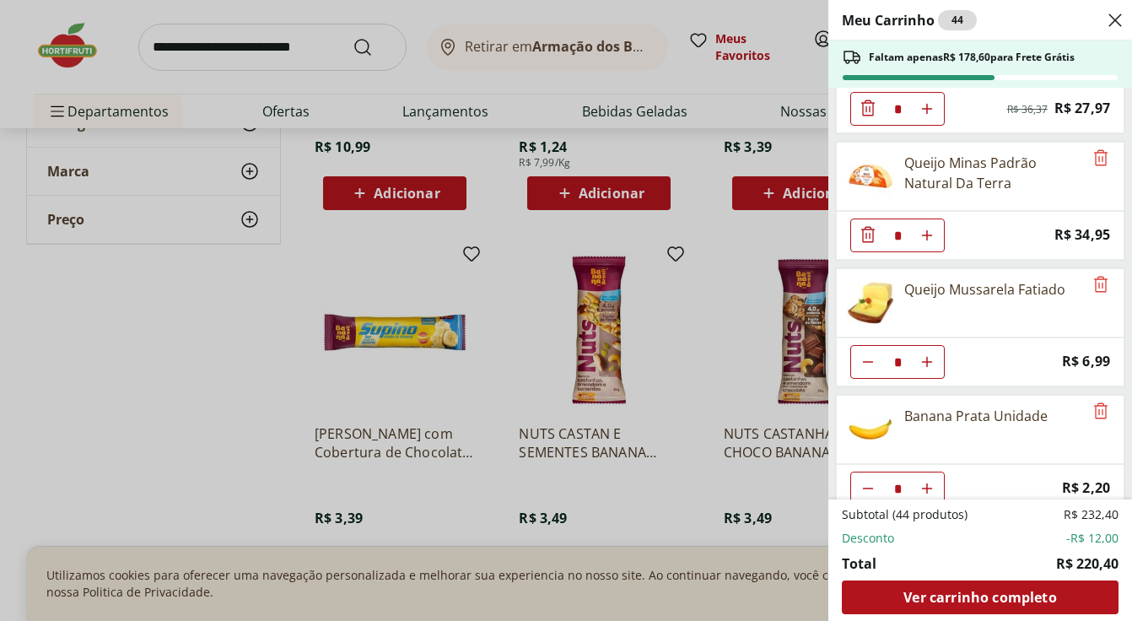
scroll to position [1872, 0]
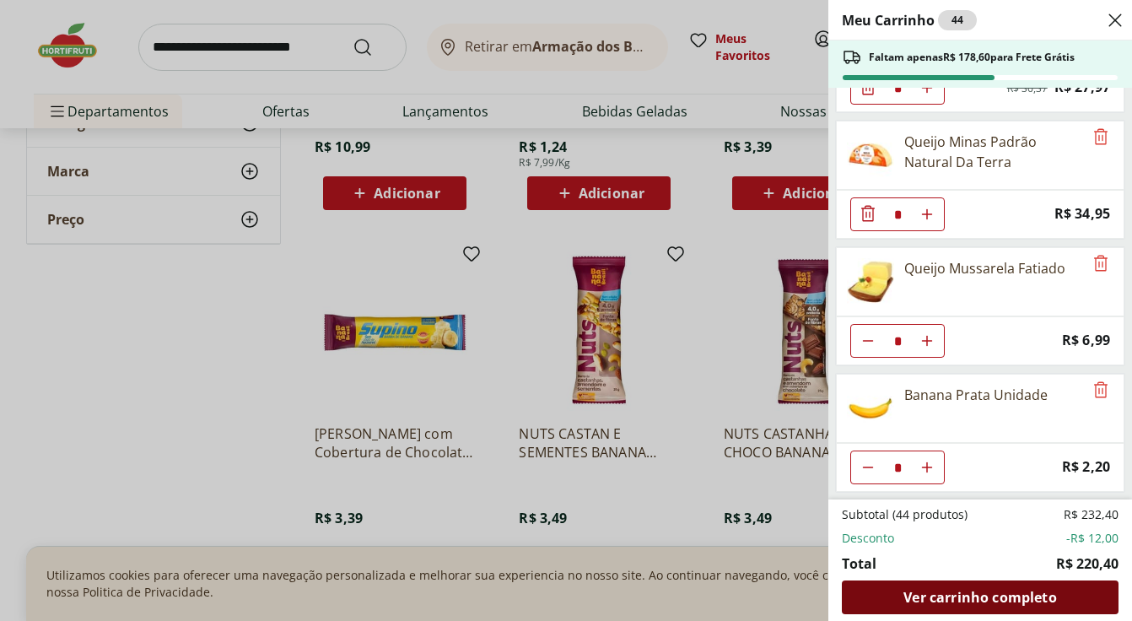
click at [917, 593] on span "Ver carrinho completo" at bounding box center [979, 596] width 153 height 13
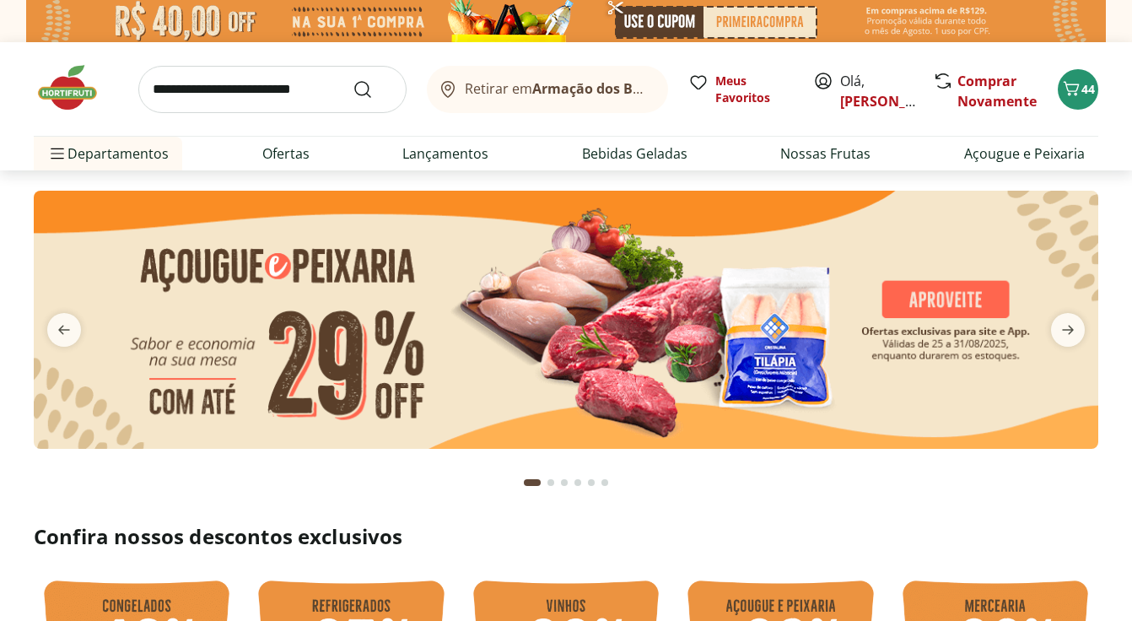
click at [246, 89] on input "search" at bounding box center [272, 89] width 268 height 47
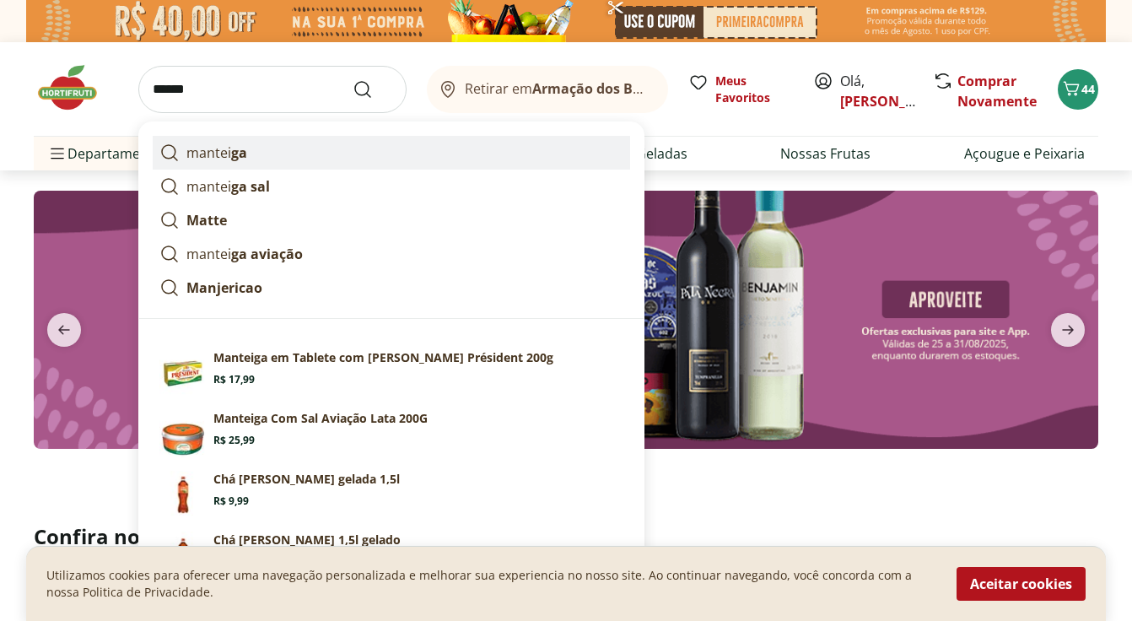
click at [240, 159] on strong "ga" at bounding box center [239, 152] width 16 height 19
type input "********"
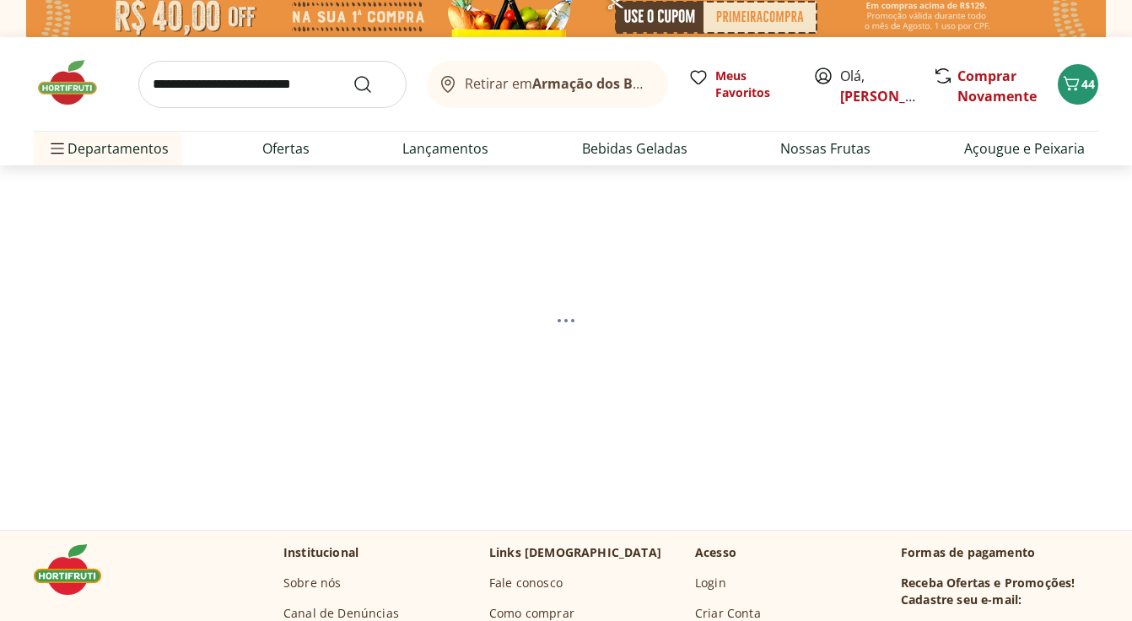
scroll to position [7, 0]
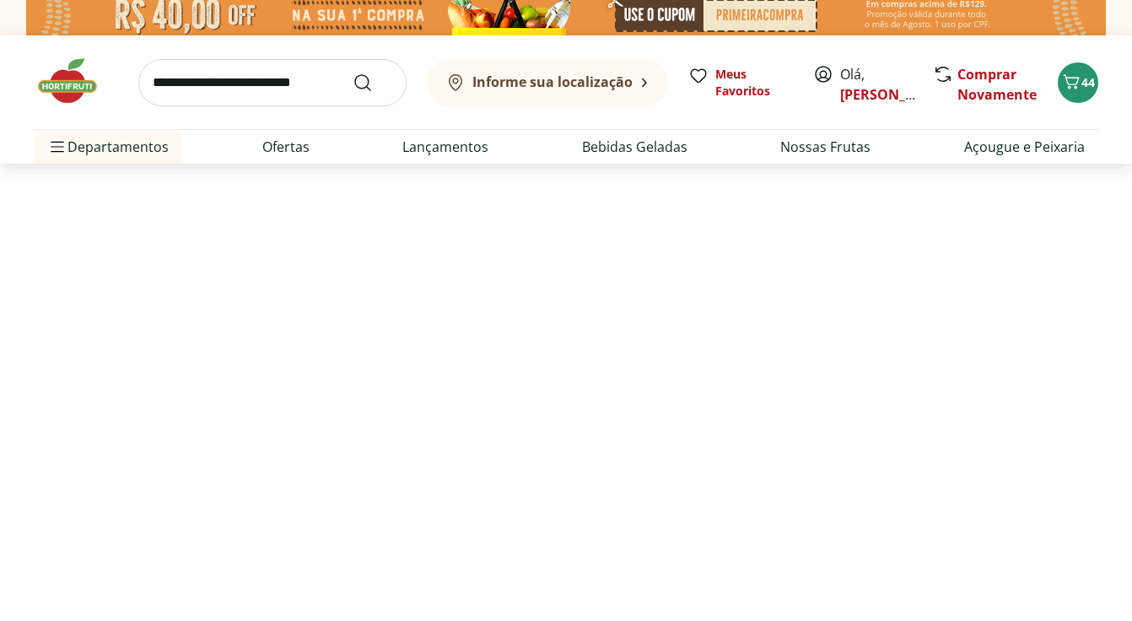
select select "**********"
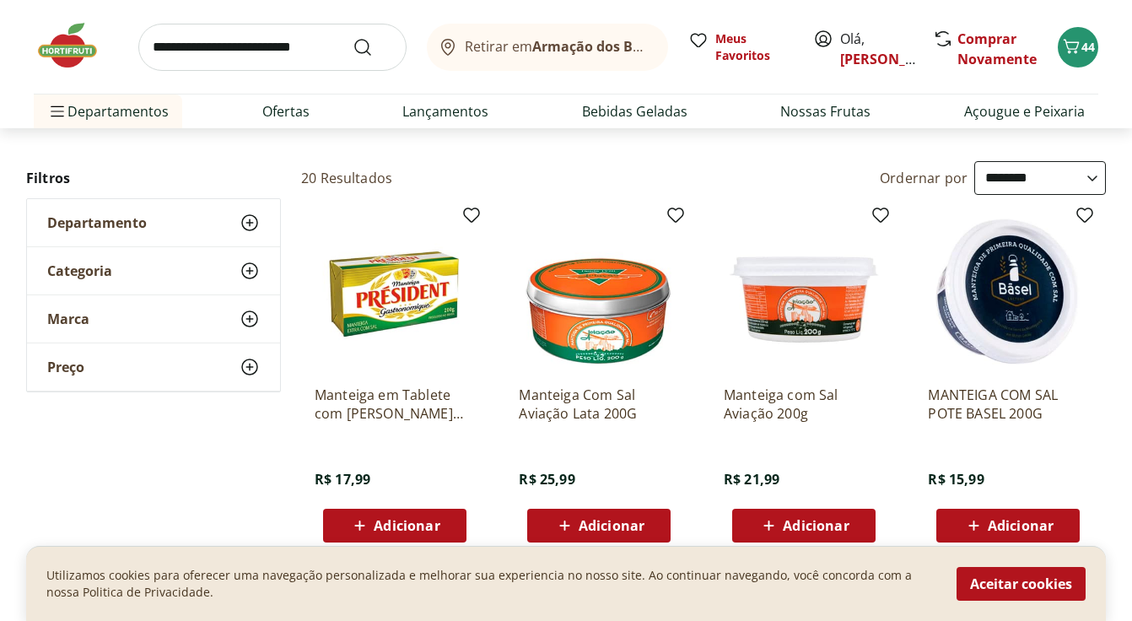
scroll to position [0, 0]
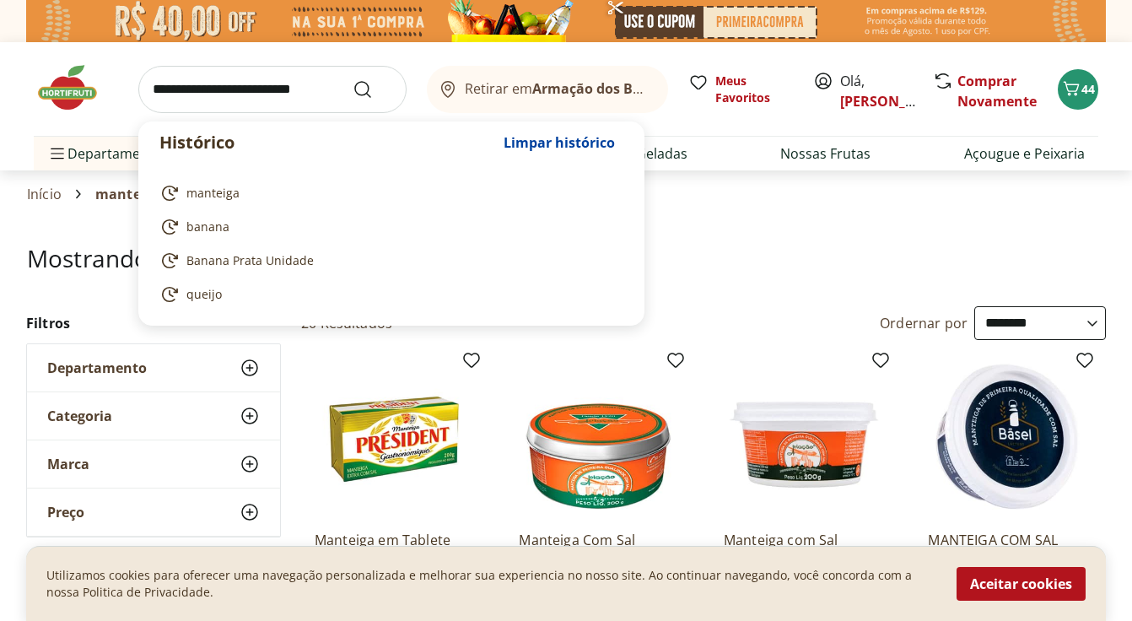
click at [276, 80] on input "search" at bounding box center [272, 89] width 268 height 47
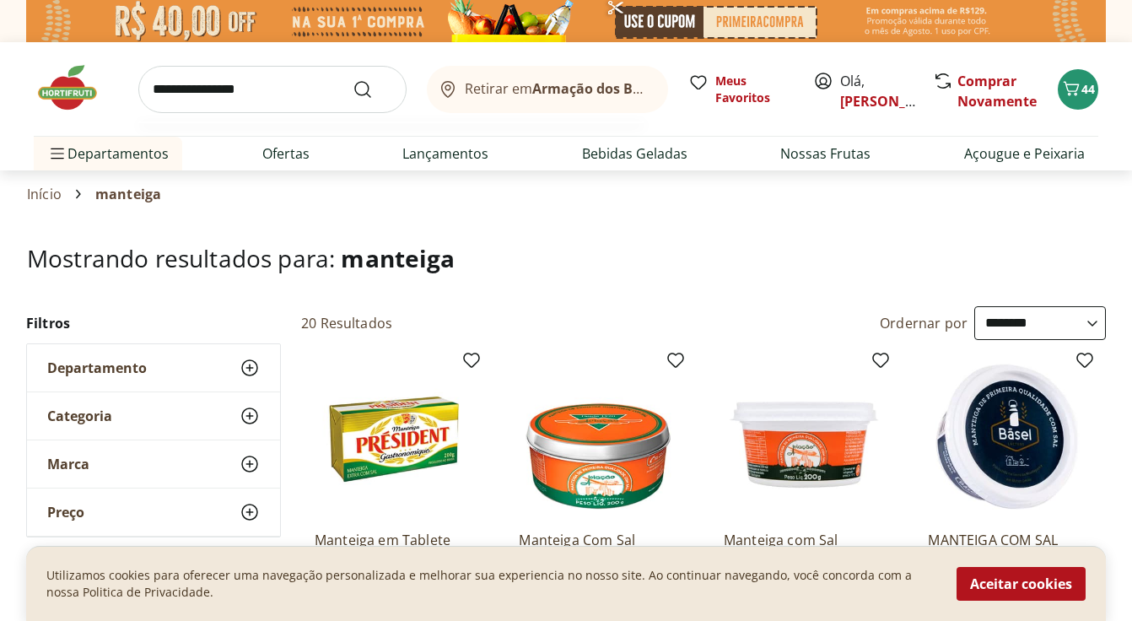
type input "**********"
click at [352, 79] on button "Submit Search" at bounding box center [372, 89] width 40 height 20
click at [1089, 319] on select "**********" at bounding box center [1040, 323] width 132 height 34
click at [974, 306] on select "**********" at bounding box center [1040, 323] width 132 height 34
select select "**********"
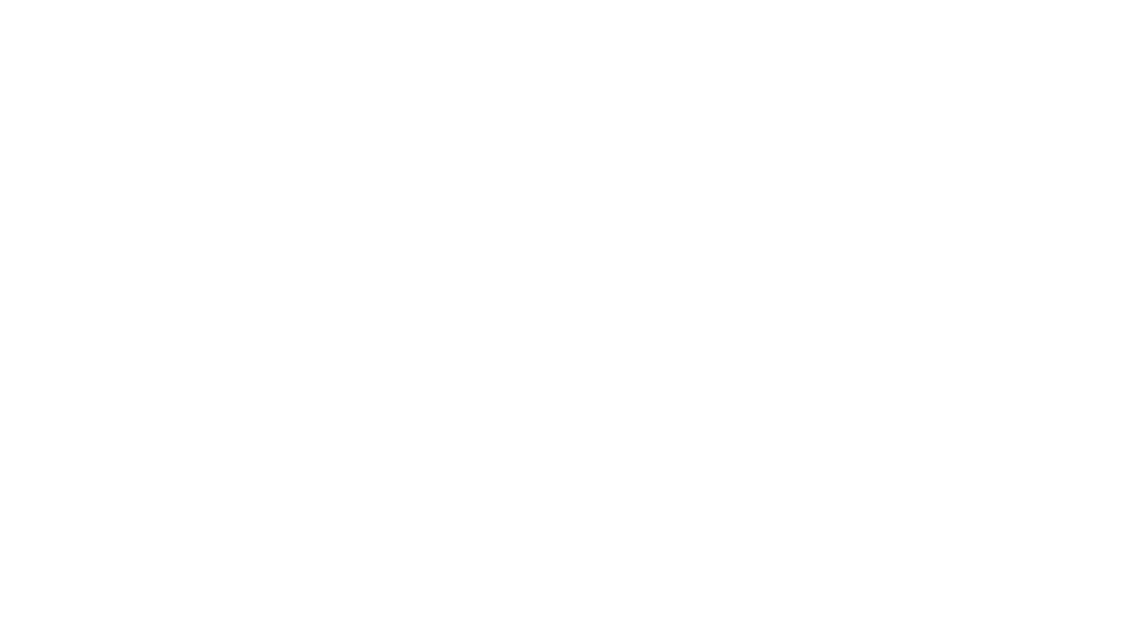
select select "*********"
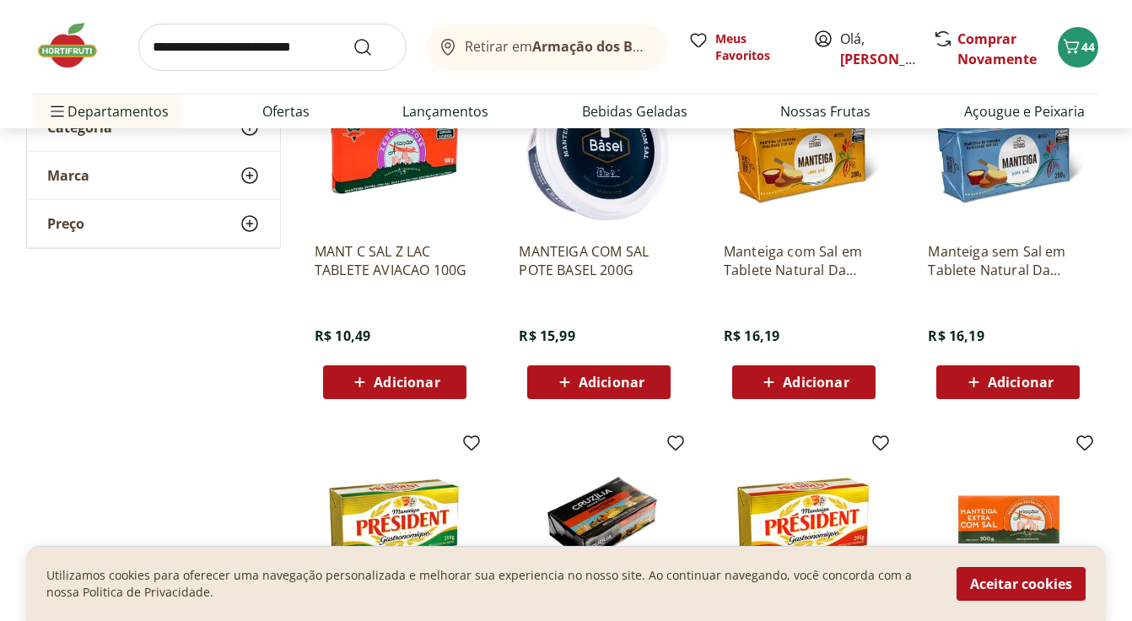
scroll to position [294, 0]
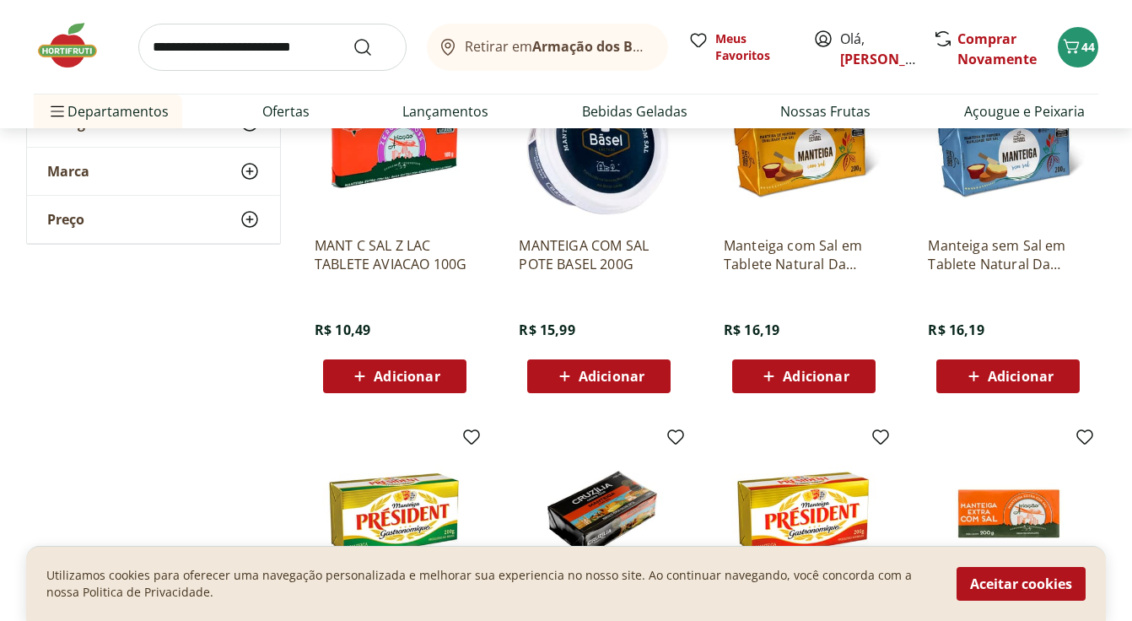
click at [970, 374] on icon at bounding box center [973, 376] width 21 height 20
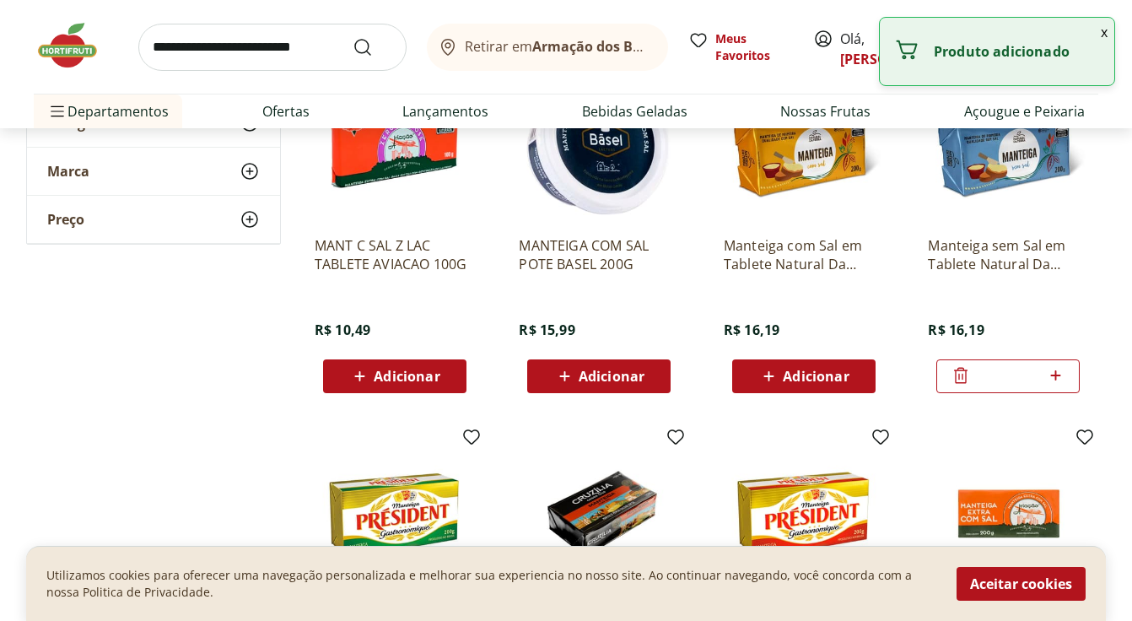
click at [1054, 372] on icon at bounding box center [1055, 375] width 10 height 10
type input "*"
click at [293, 56] on input "search" at bounding box center [272, 47] width 268 height 47
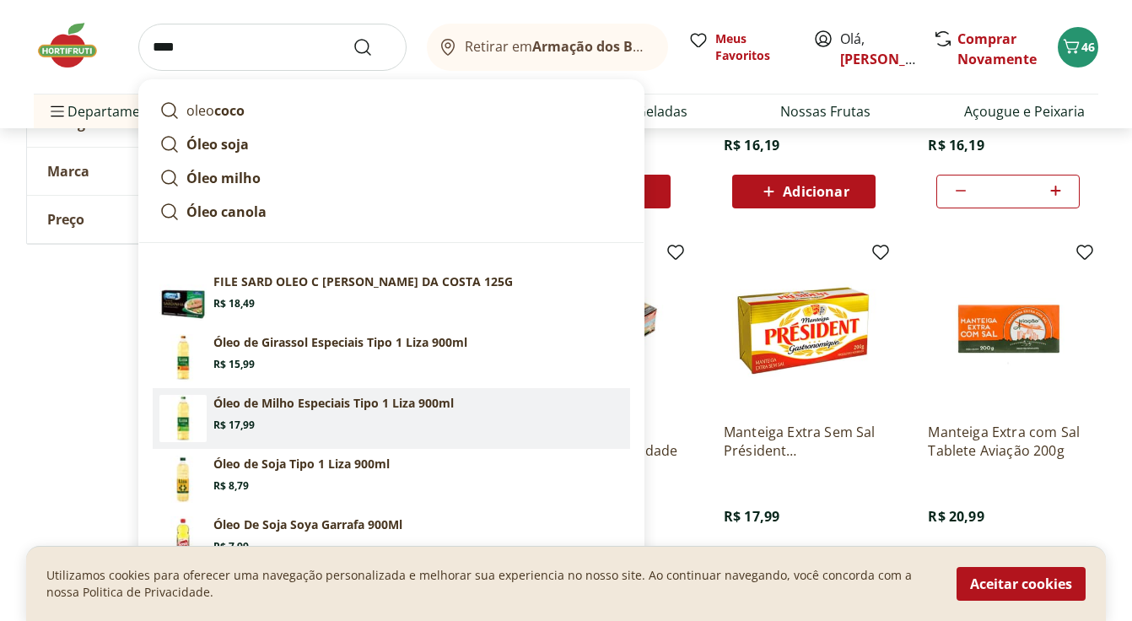
scroll to position [480, 0]
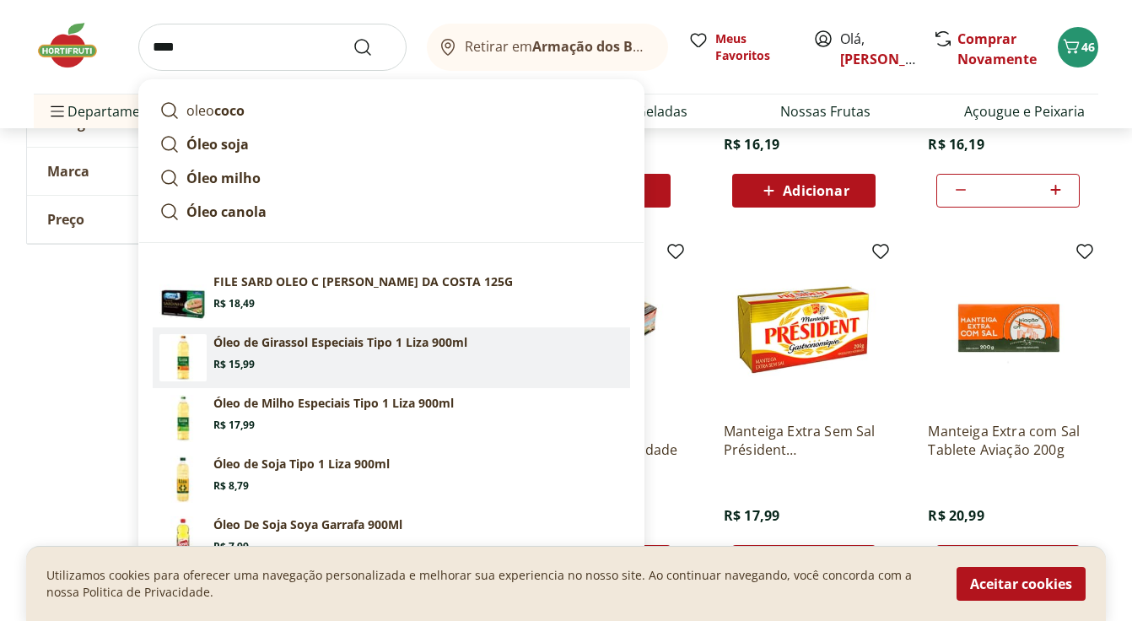
click at [301, 337] on p "Óleo de Girassol Especiais Tipo 1 Liza 900ml" at bounding box center [340, 342] width 254 height 17
type input "**********"
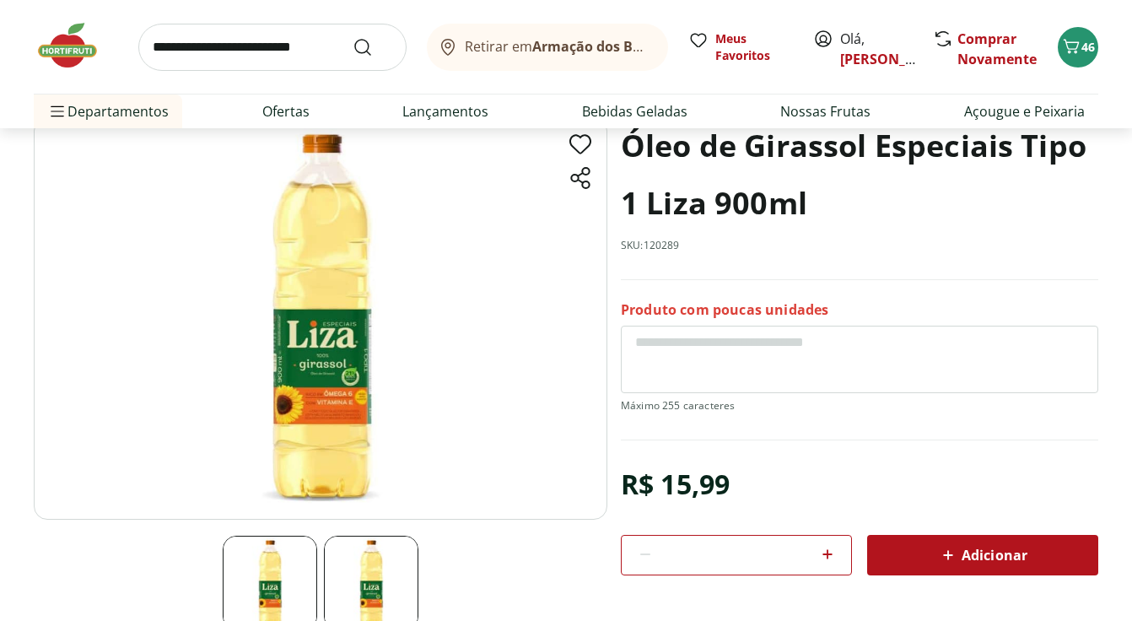
scroll to position [137, 0]
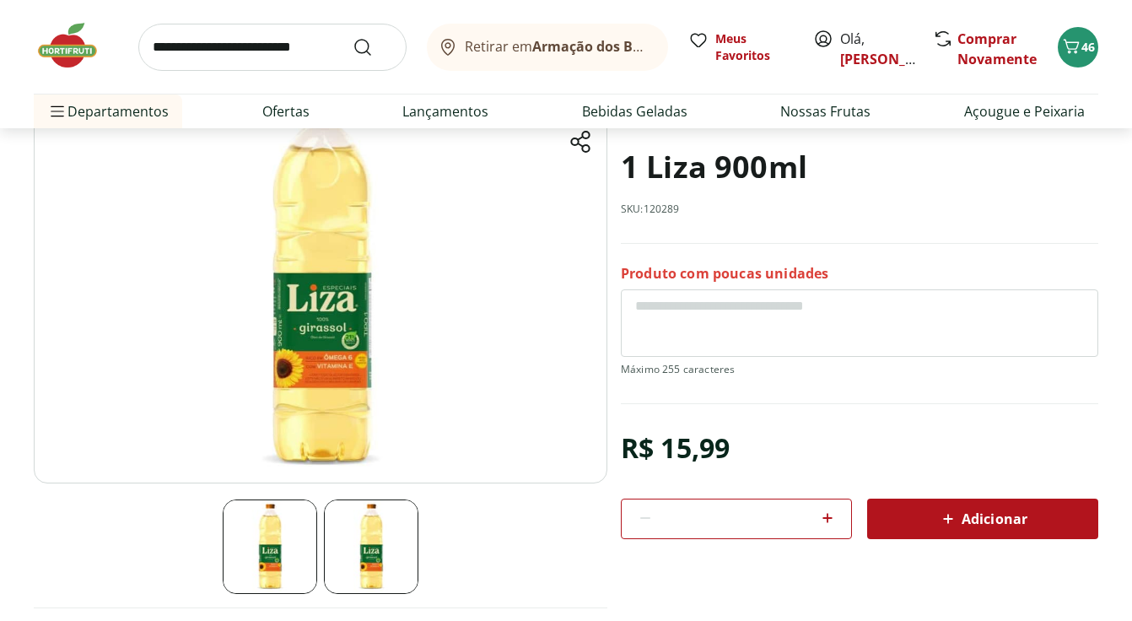
click at [926, 523] on div "Adicionar" at bounding box center [982, 518] width 204 height 30
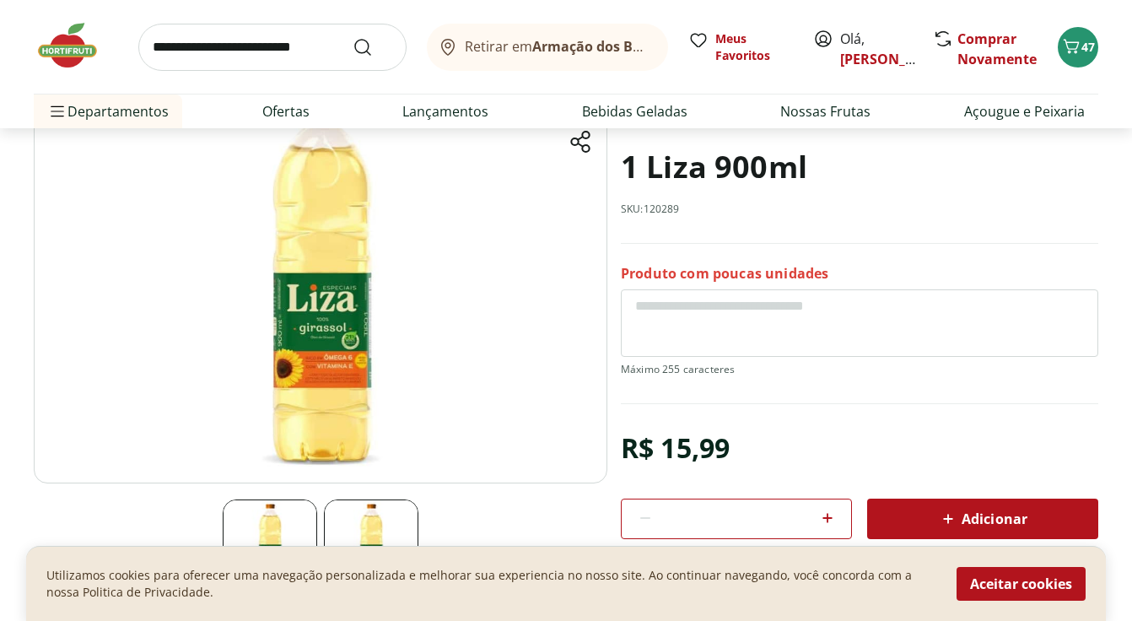
scroll to position [156, 0]
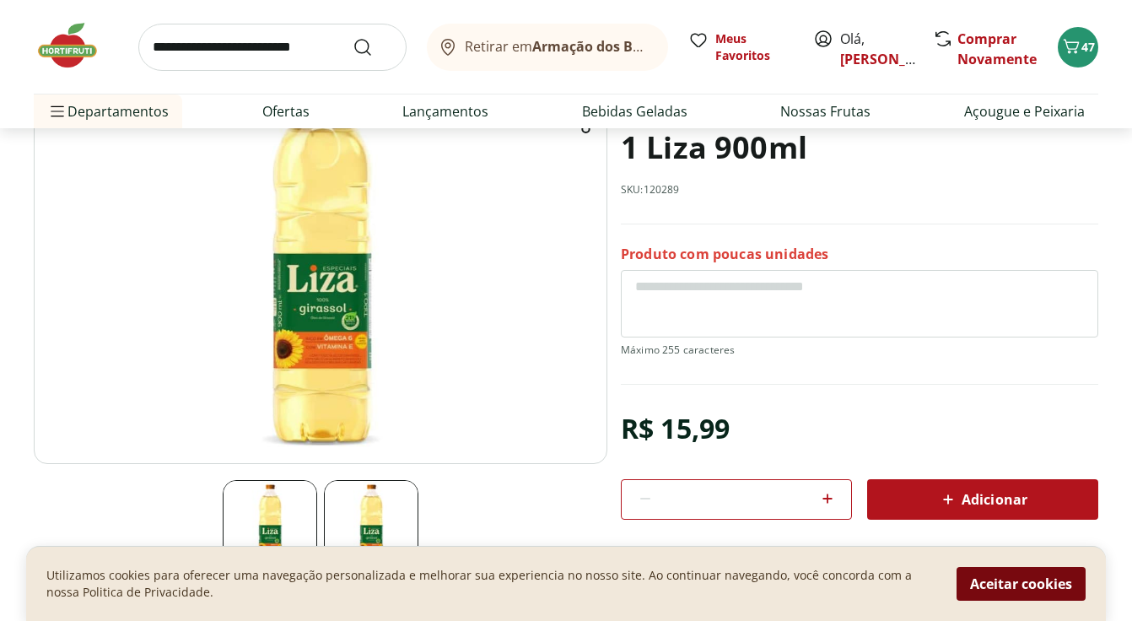
click at [1021, 579] on button "Aceitar cookies" at bounding box center [1020, 584] width 129 height 34
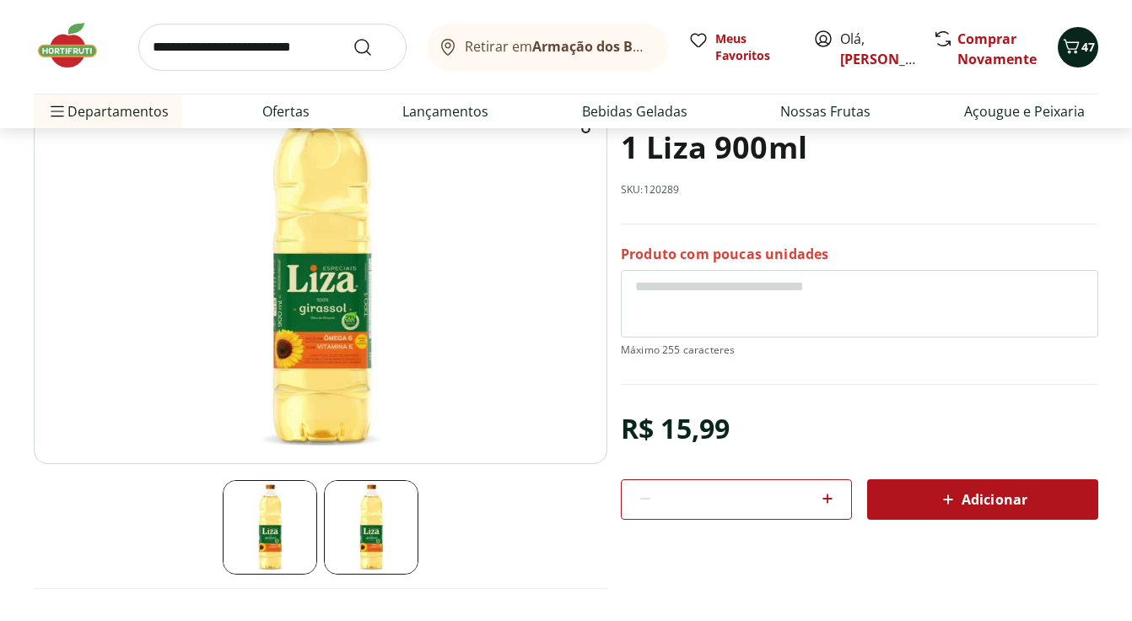
click at [1081, 39] on span "47" at bounding box center [1087, 47] width 13 height 16
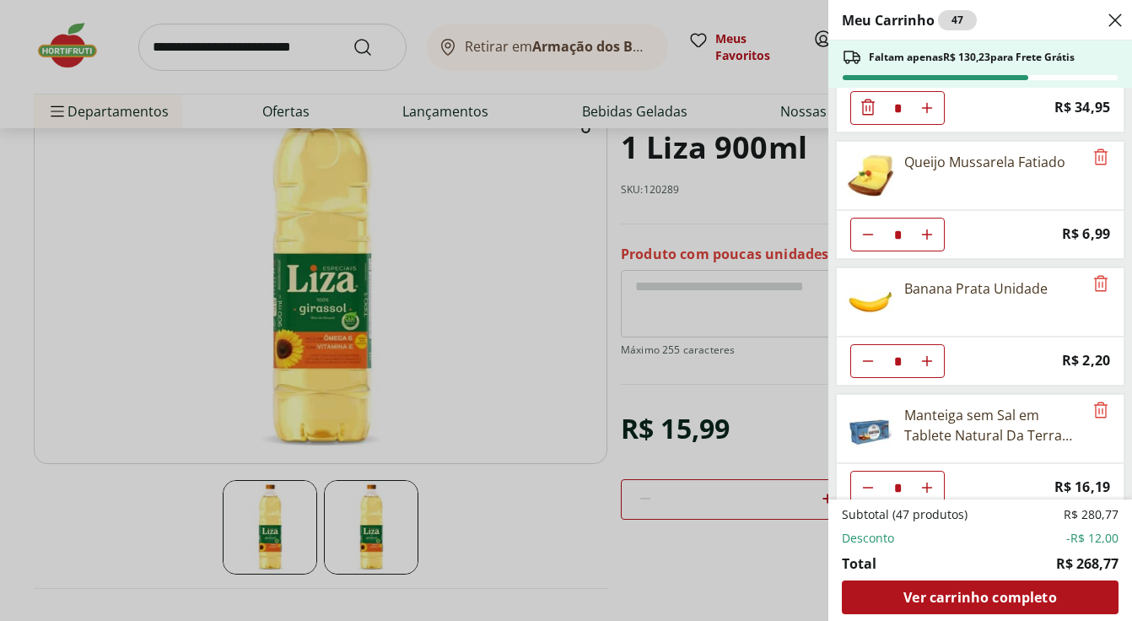
scroll to position [2125, 0]
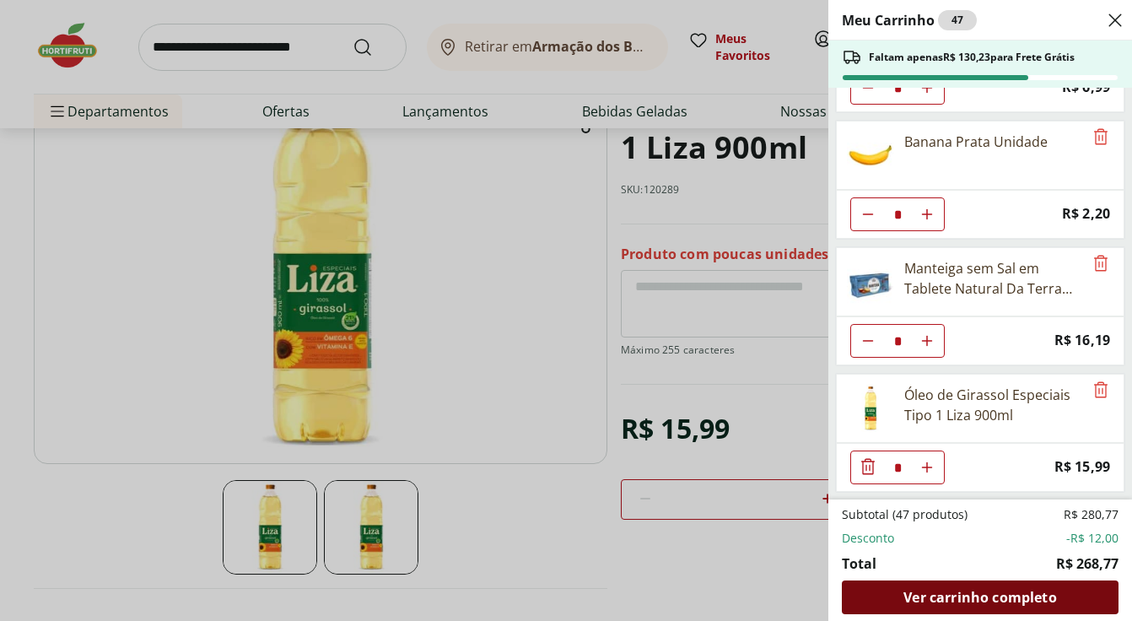
click at [893, 601] on div "Ver carrinho completo" at bounding box center [980, 597] width 277 height 34
